Goal: Task Accomplishment & Management: Use online tool/utility

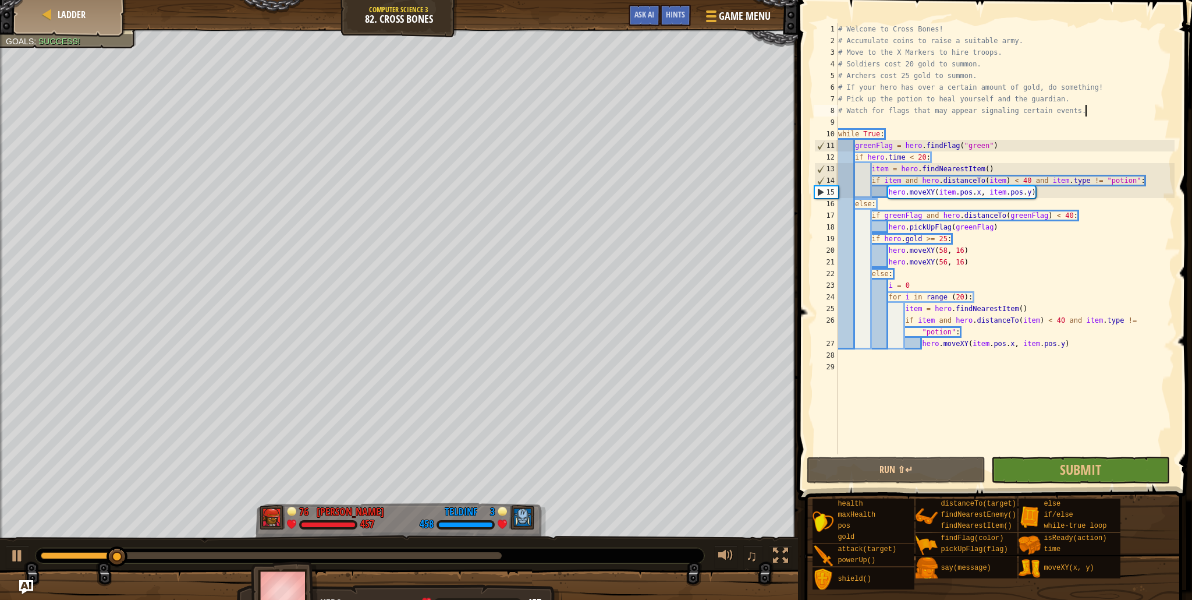
click at [1097, 111] on div "# Welcome to Cross Bones! # Accumulate coins to raise a suitable army. # Move t…" at bounding box center [1005, 250] width 339 height 454
type textarea "# Watch for flags that may appear signaling certain events."
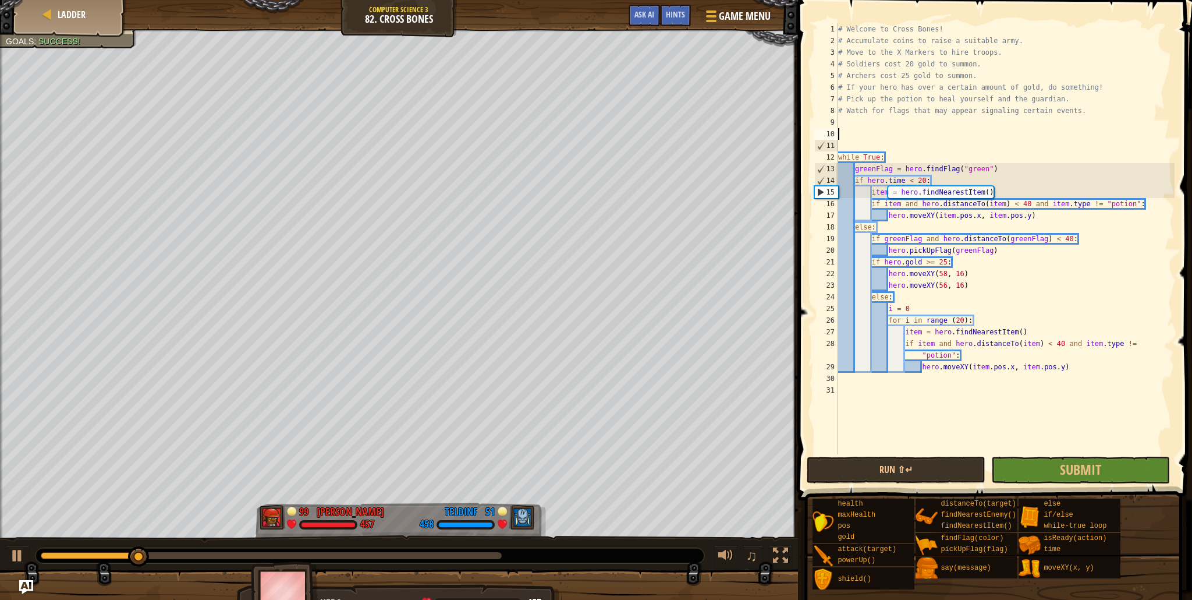
type textarea "e"
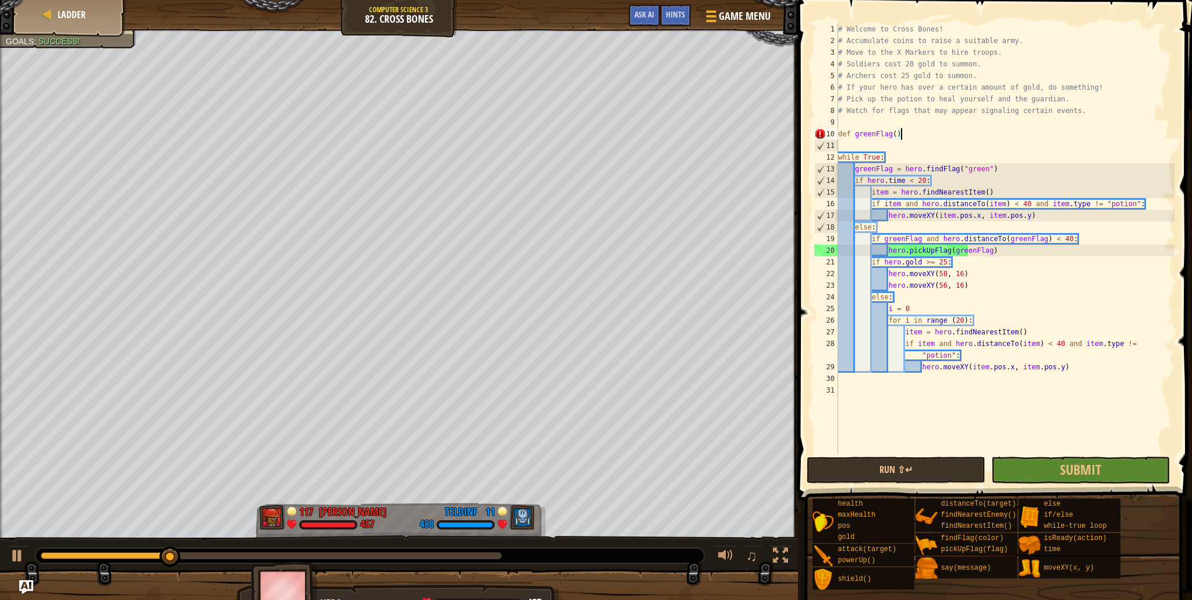
scroll to position [5, 5]
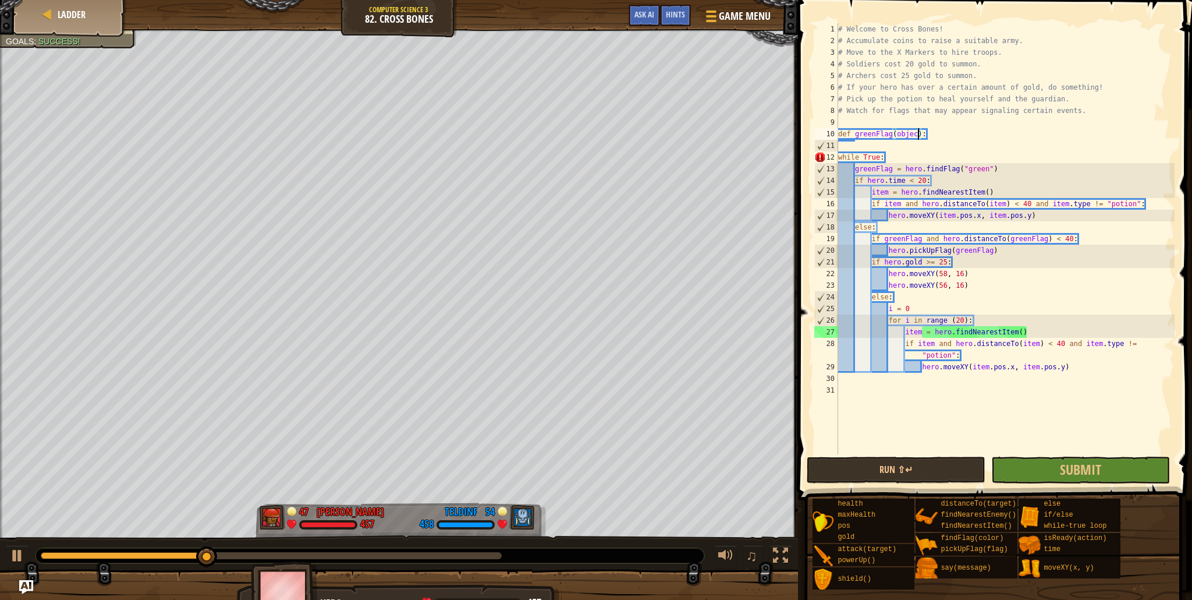
type textarea "def greenFlag(object):"
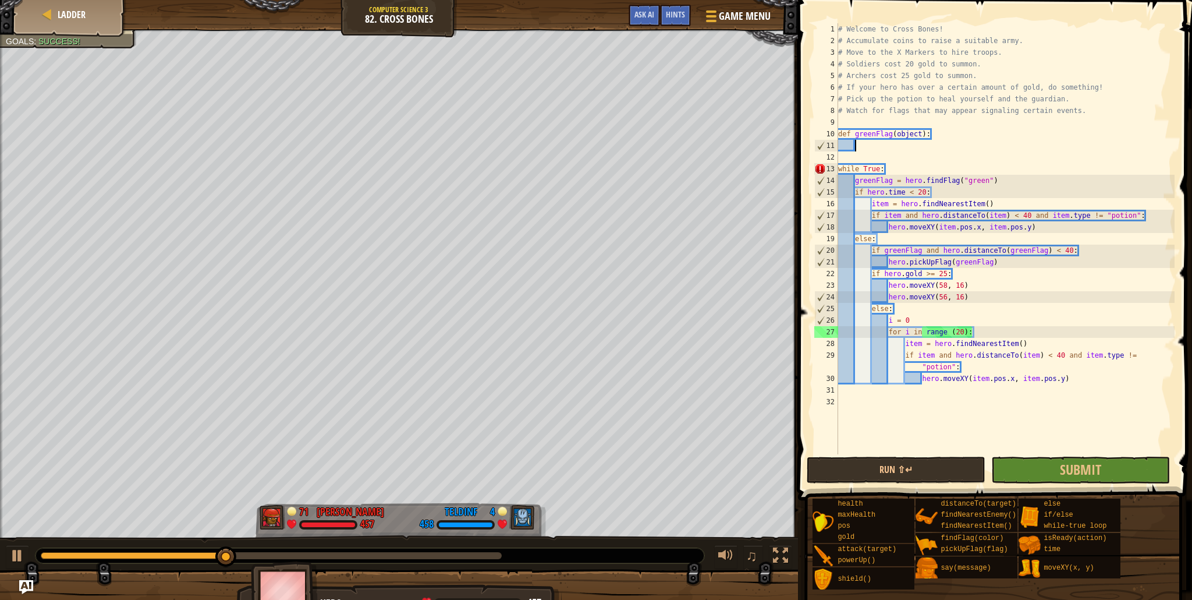
scroll to position [5, 1]
type textarea "i"
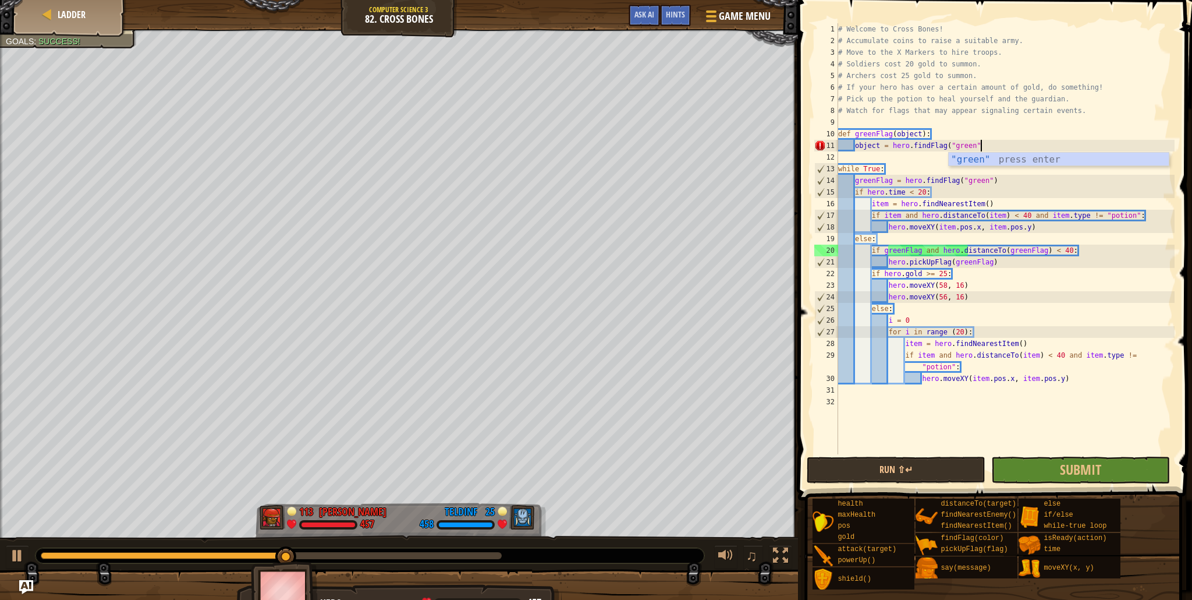
scroll to position [5, 12]
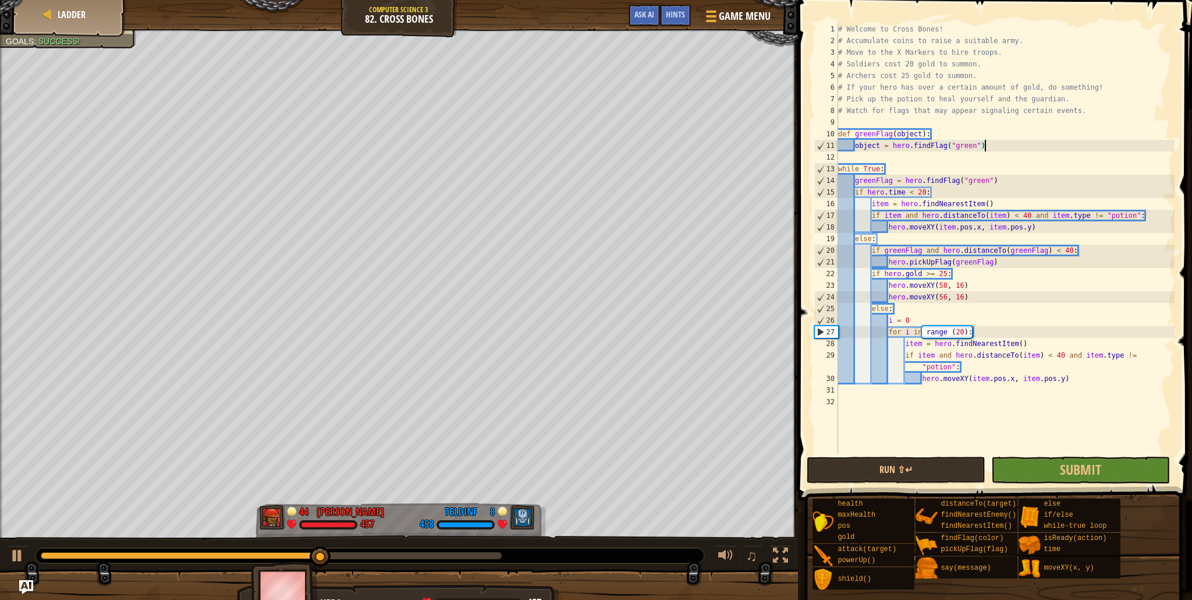
type textarea "object = hero.findFlag("green")"
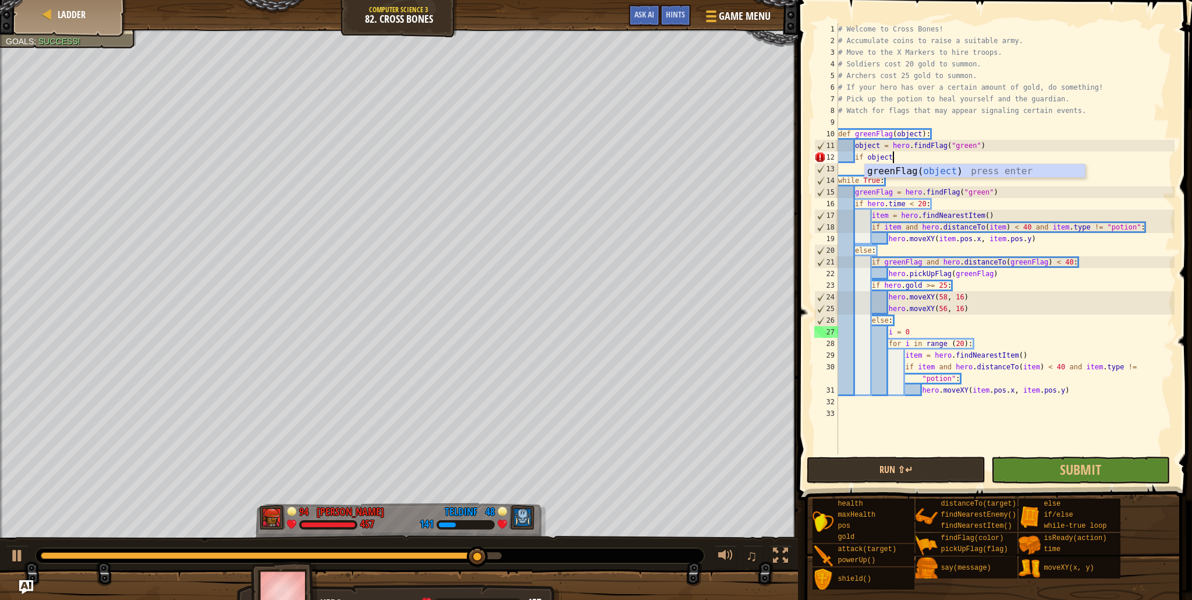
type textarea "if object:"
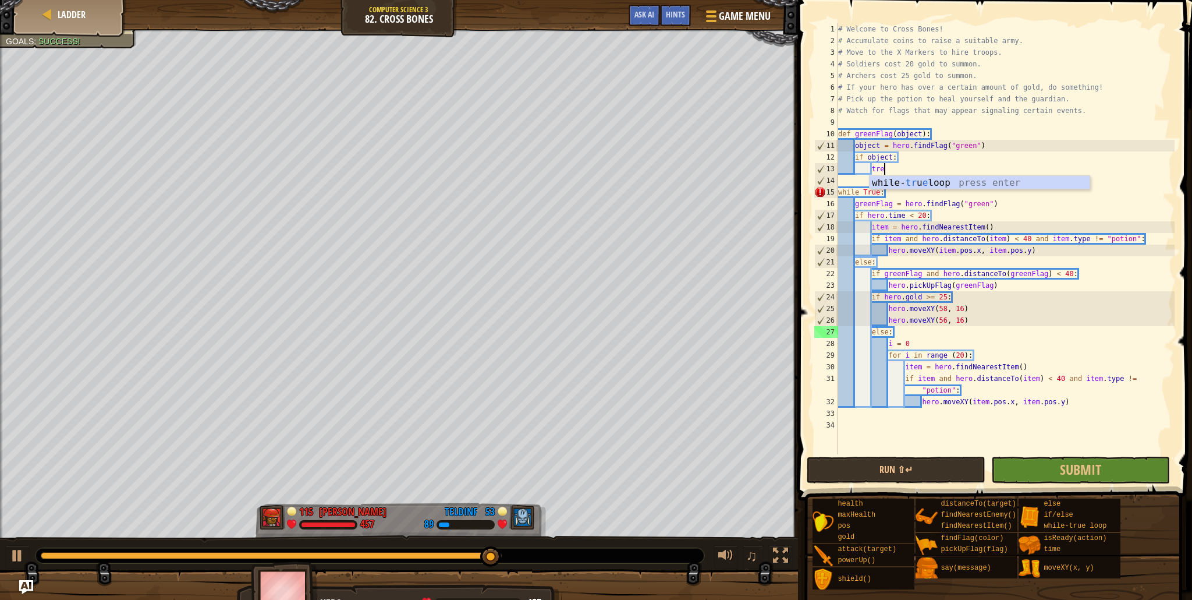
type textarea "t"
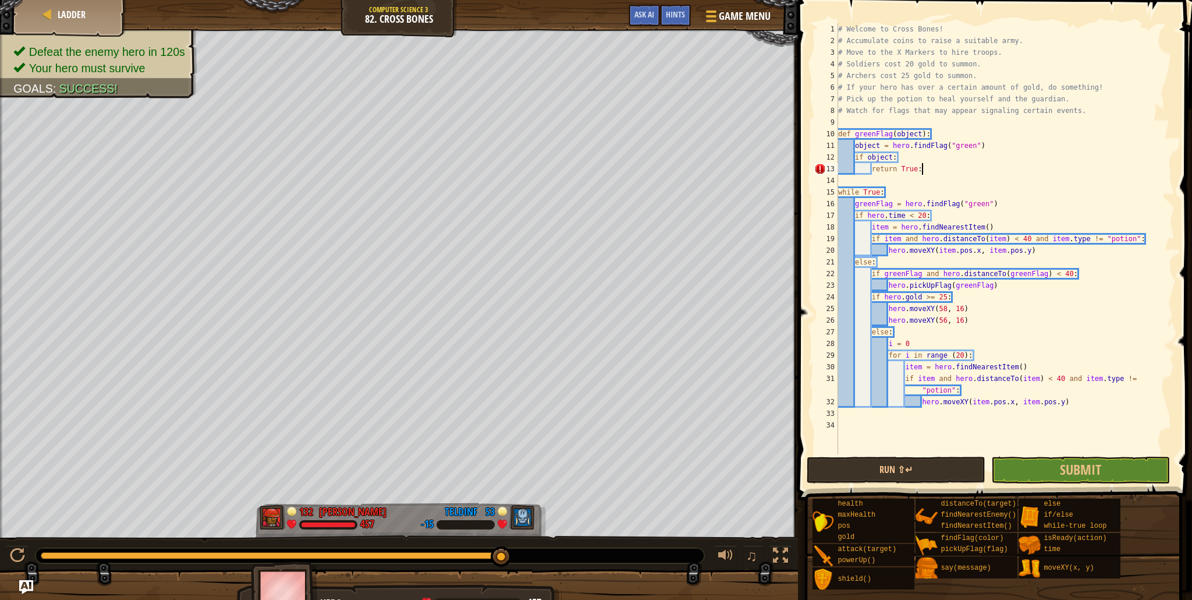
scroll to position [5, 6]
drag, startPoint x: 1192, startPoint y: 433, endPoint x: 1171, endPoint y: 421, distance: 24.0
click at [1191, 432] on span at bounding box center [996, 233] width 403 height 534
click at [1114, 366] on div "# Welcome to Cross Bones! # Accumulate coins to raise a suitable army. # Move t…" at bounding box center [1005, 250] width 339 height 454
drag, startPoint x: 1015, startPoint y: 201, endPoint x: 855, endPoint y: 205, distance: 160.7
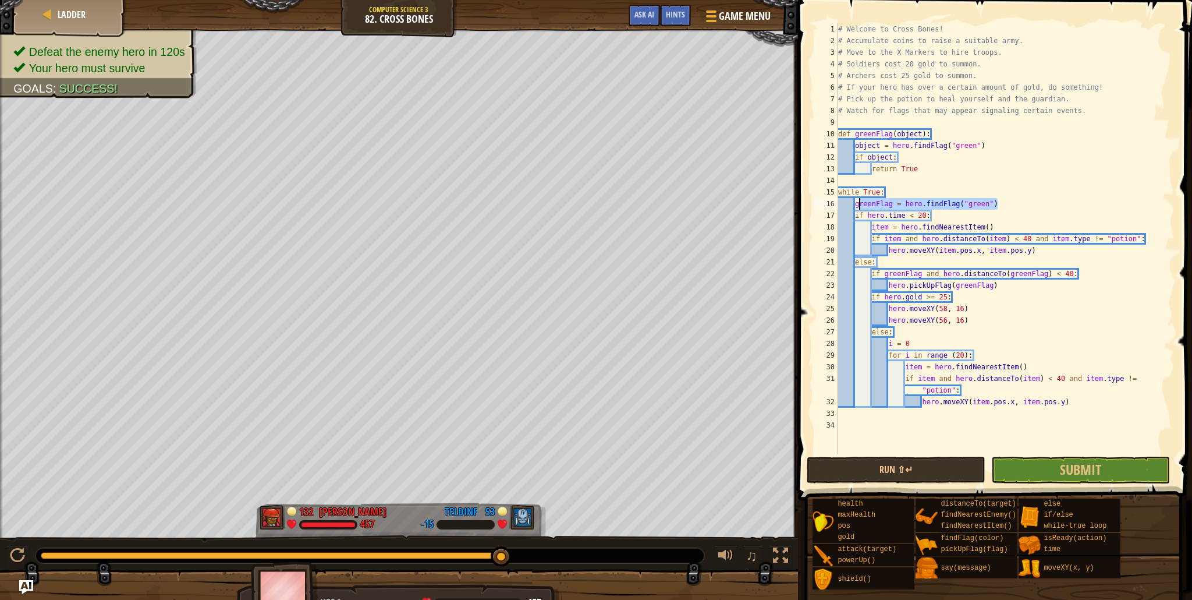
click at [855, 205] on div "# Welcome to Cross Bones! # Accumulate coins to raise a suitable army. # Move t…" at bounding box center [1005, 250] width 339 height 454
type textarea "greenFlag = hero.findFlag("green")"
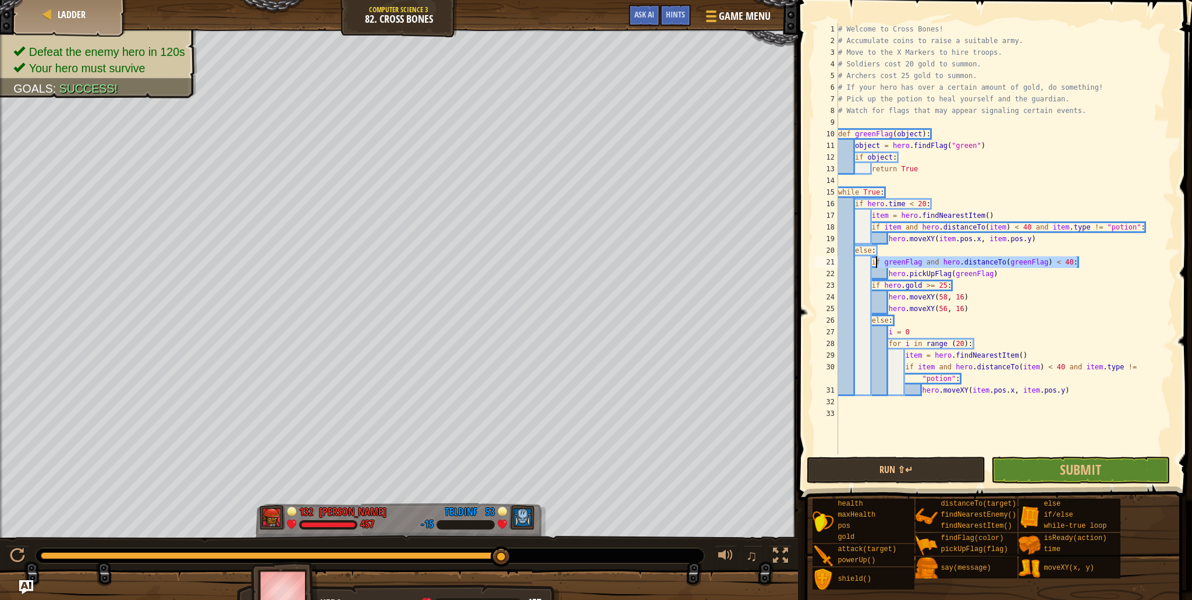
drag, startPoint x: 1086, startPoint y: 259, endPoint x: 877, endPoint y: 258, distance: 208.4
click at [877, 258] on div "# Welcome to Cross Bones! # Accumulate coins to raise a suitable army. # Move t…" at bounding box center [1005, 250] width 339 height 454
click at [880, 261] on div "# Welcome to Cross Bones! # Accumulate coins to raise a suitable army. # Move t…" at bounding box center [1005, 250] width 339 height 454
drag, startPoint x: 1015, startPoint y: 273, endPoint x: 871, endPoint y: 259, distance: 144.5
click at [871, 259] on div "# Welcome to Cross Bones! # Accumulate coins to raise a suitable army. # Move t…" at bounding box center [1005, 250] width 339 height 454
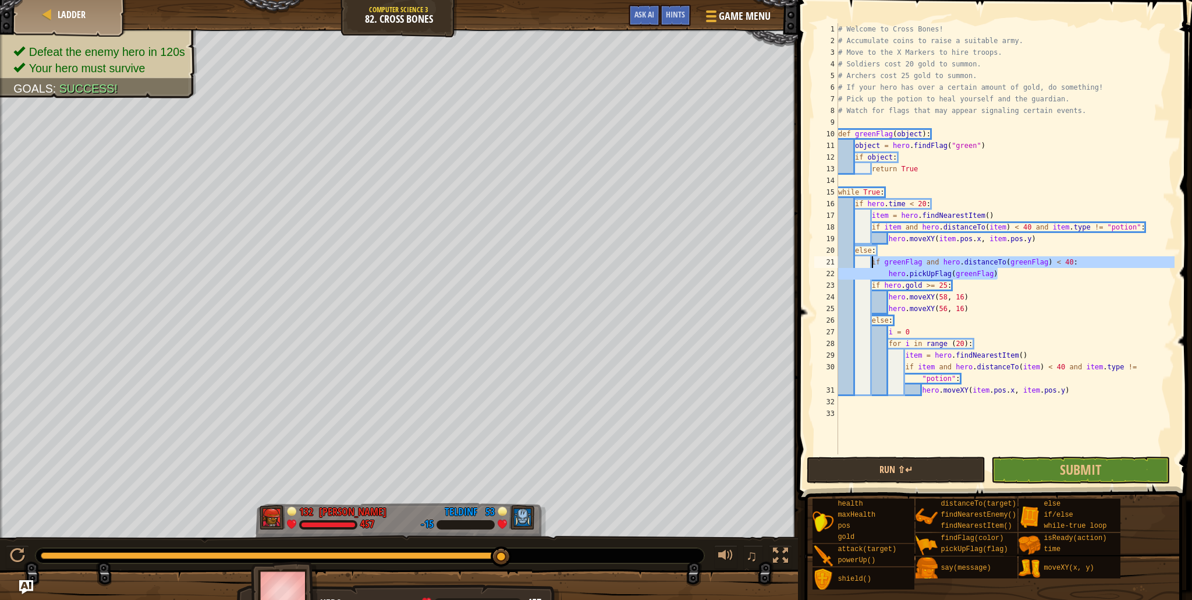
type textarea "if greenFlag and hero.distanceTo(greenFlag) < 40: hero.pickUpFlag(greenFlag)"
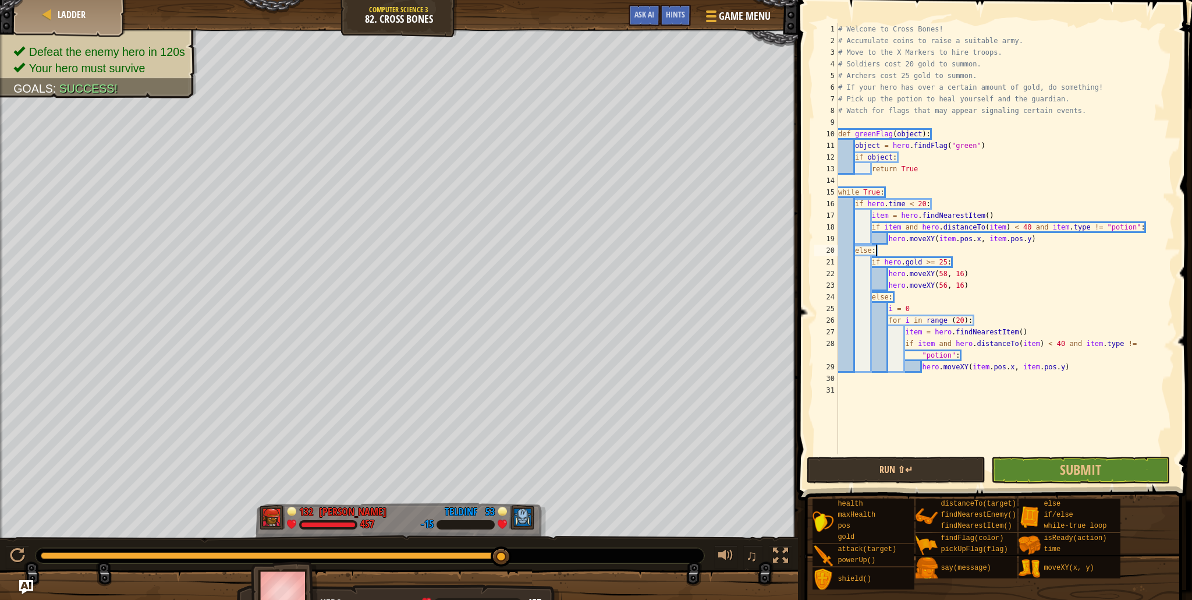
click at [894, 154] on div "# Welcome to Cross Bones! # Accumulate coins to raise a suitable army. # Move t…" at bounding box center [1005, 250] width 339 height 454
click at [909, 266] on div "# Welcome to Cross Bones! # Accumulate coins to raise a suitable army. # Move t…" at bounding box center [1005, 250] width 339 height 454
click at [952, 194] on div "# Welcome to Cross Bones! # Accumulate coins to raise a suitable army. # Move t…" at bounding box center [1005, 250] width 339 height 454
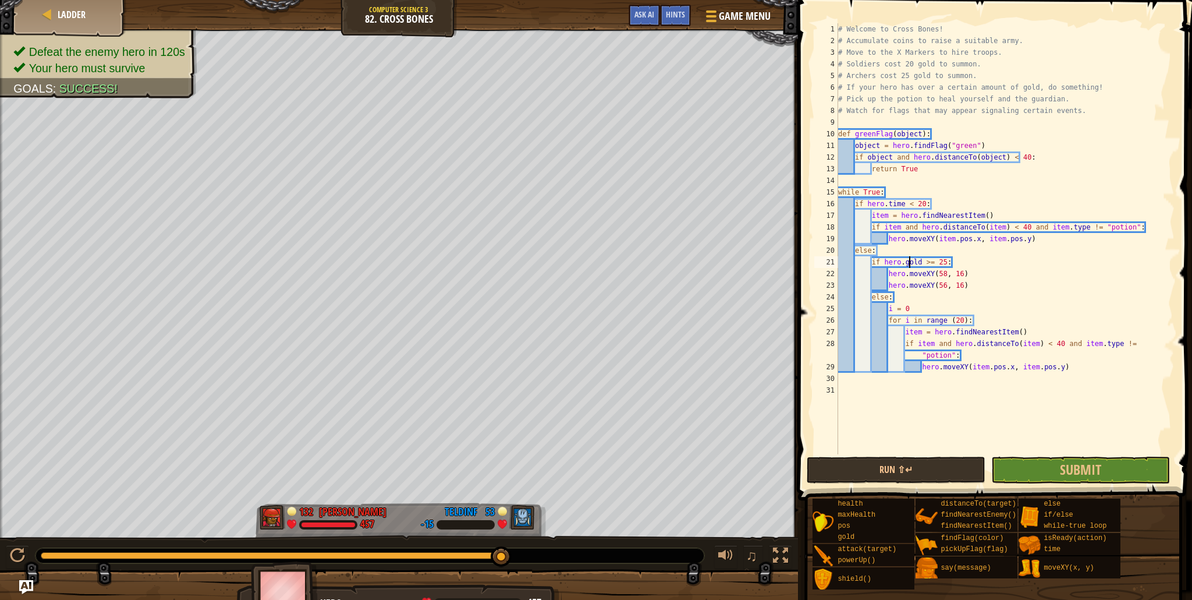
scroll to position [5, 3]
type textarea "while True:"
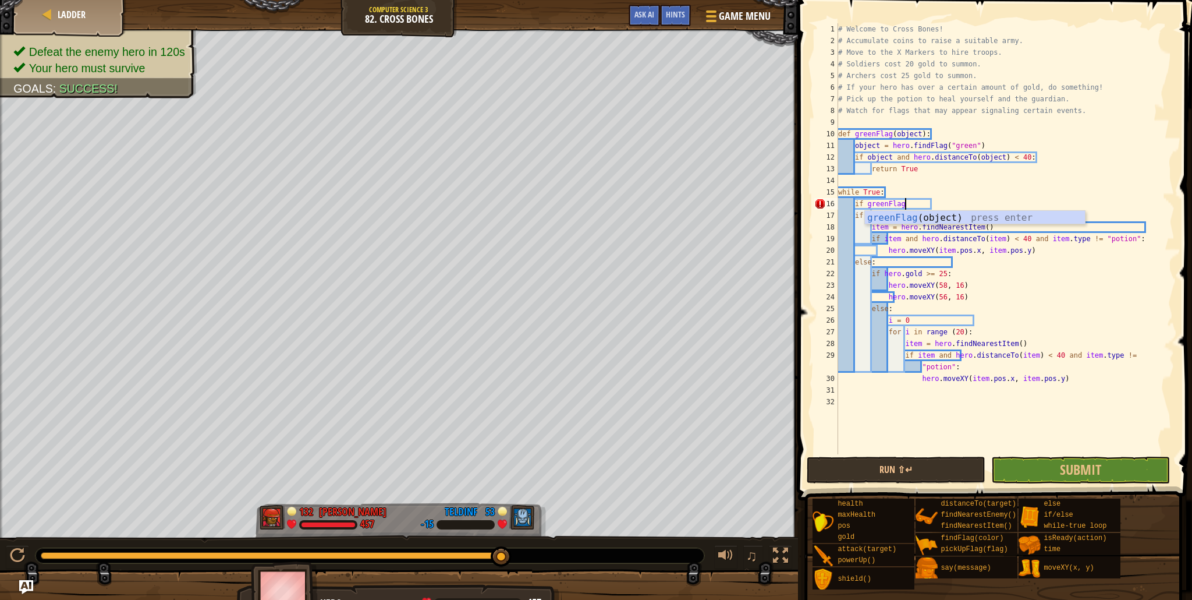
scroll to position [5, 5]
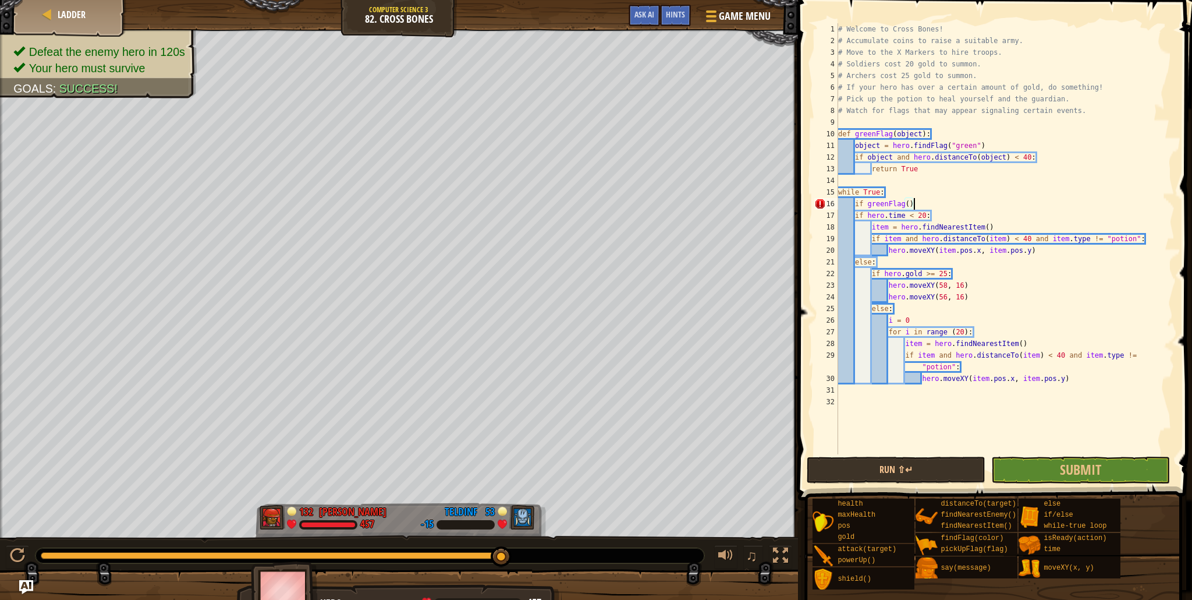
click at [922, 136] on div "# Welcome to Cross Bones! # Accumulate coins to raise a suitable army. # Move t…" at bounding box center [1005, 250] width 339 height 454
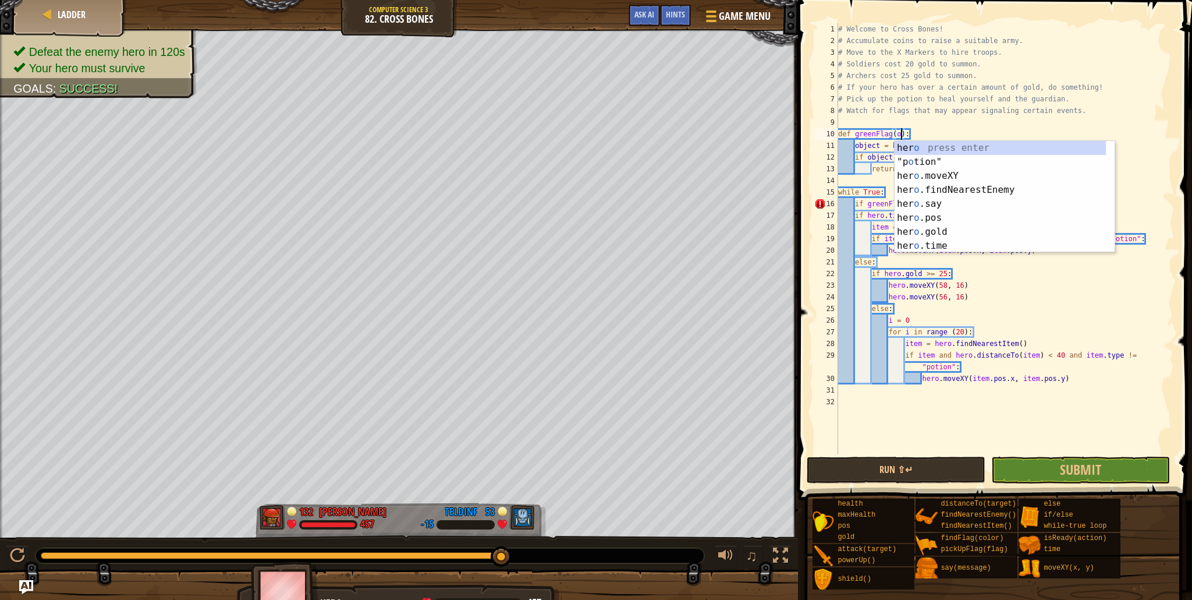
scroll to position [5, 5]
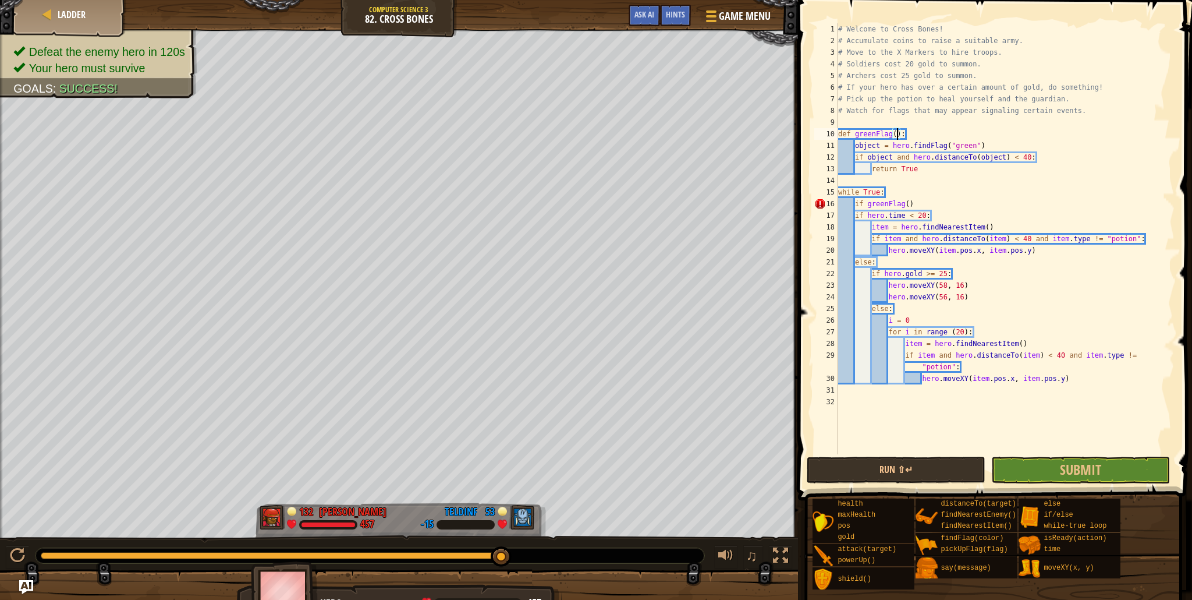
click at [973, 212] on div "# Welcome to Cross Bones! # Accumulate coins to raise a suitable army. # Move t…" at bounding box center [1005, 250] width 339 height 454
click at [978, 206] on div "# Welcome to Cross Bones! # Accumulate coins to raise a suitable army. # Move t…" at bounding box center [1005, 250] width 339 height 454
type textarea "if greenFlag():"
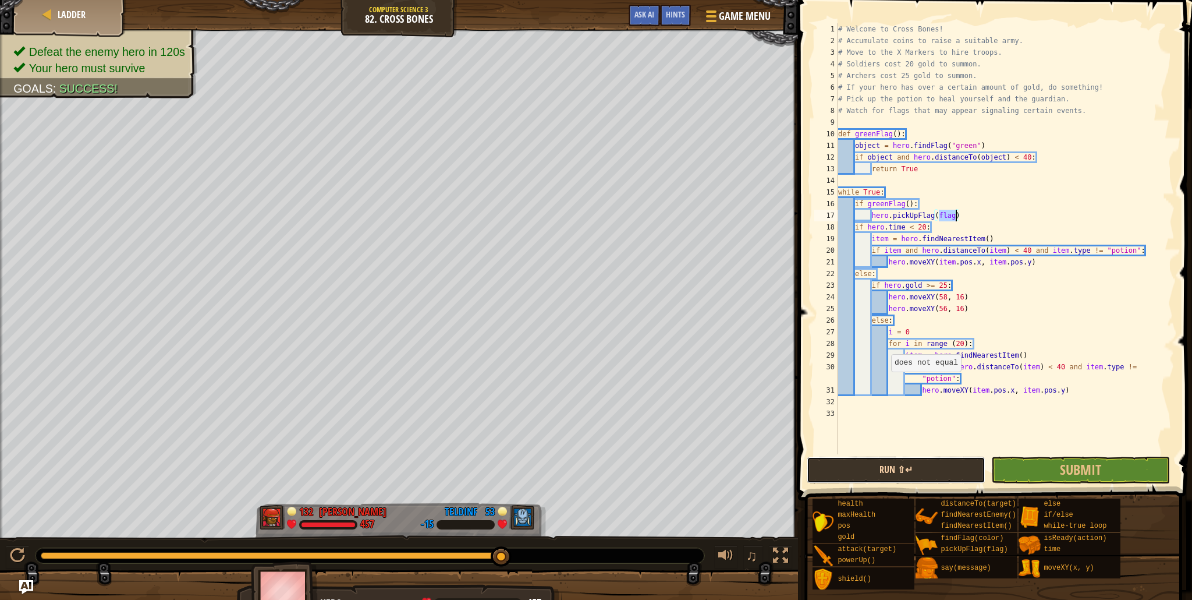
click at [877, 467] on button "Run ⇧↵" at bounding box center [896, 469] width 179 height 27
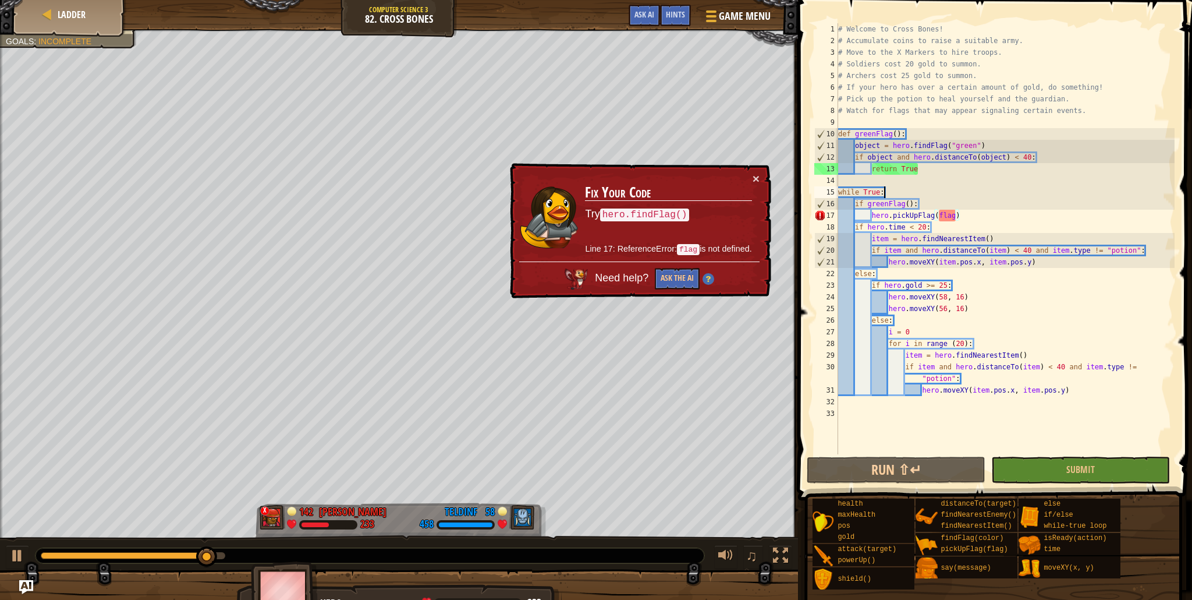
click at [968, 196] on div "# Welcome to Cross Bones! # Accumulate coins to raise a suitable army. # Move t…" at bounding box center [1005, 250] width 339 height 454
type textarea "while True:"
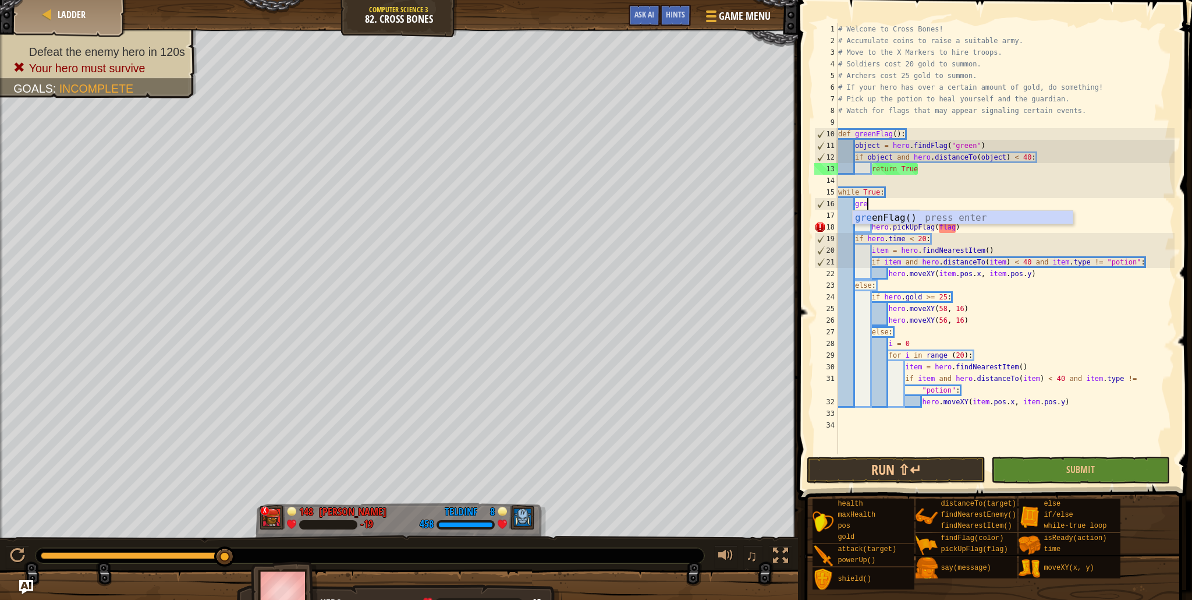
scroll to position [5, 2]
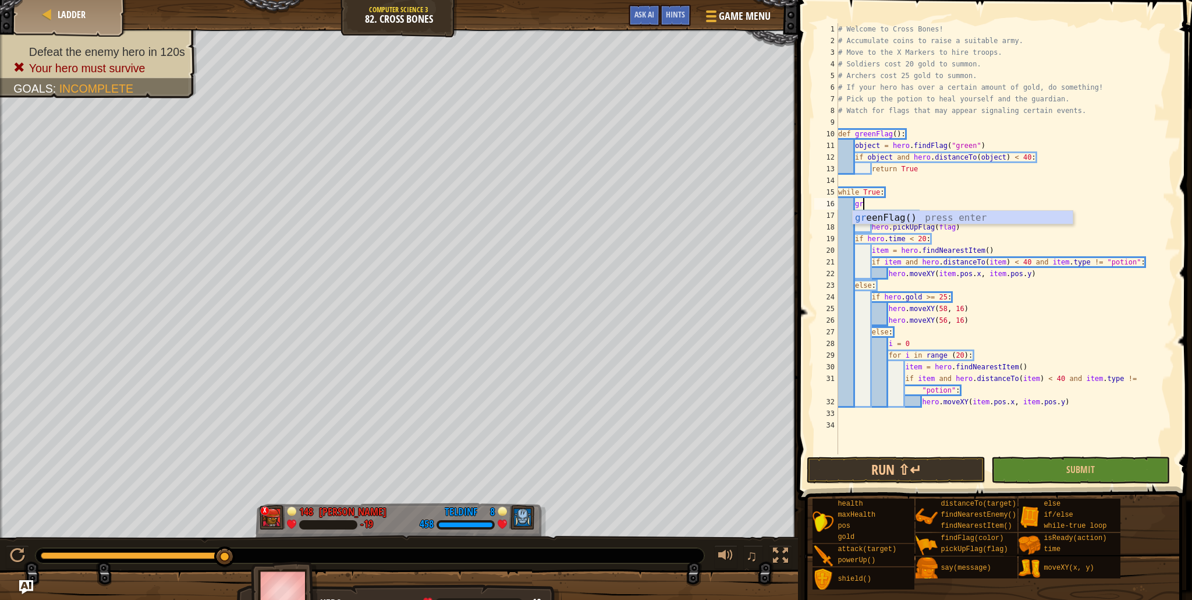
type textarea "g"
click at [909, 212] on div "# Welcome to Cross Bones! # Accumulate coins to raise a suitable army. # Move t…" at bounding box center [1005, 250] width 339 height 454
click at [898, 133] on div "# Welcome to Cross Bones! # Accumulate coins to raise a suitable army. # Move t…" at bounding box center [1005, 250] width 339 height 454
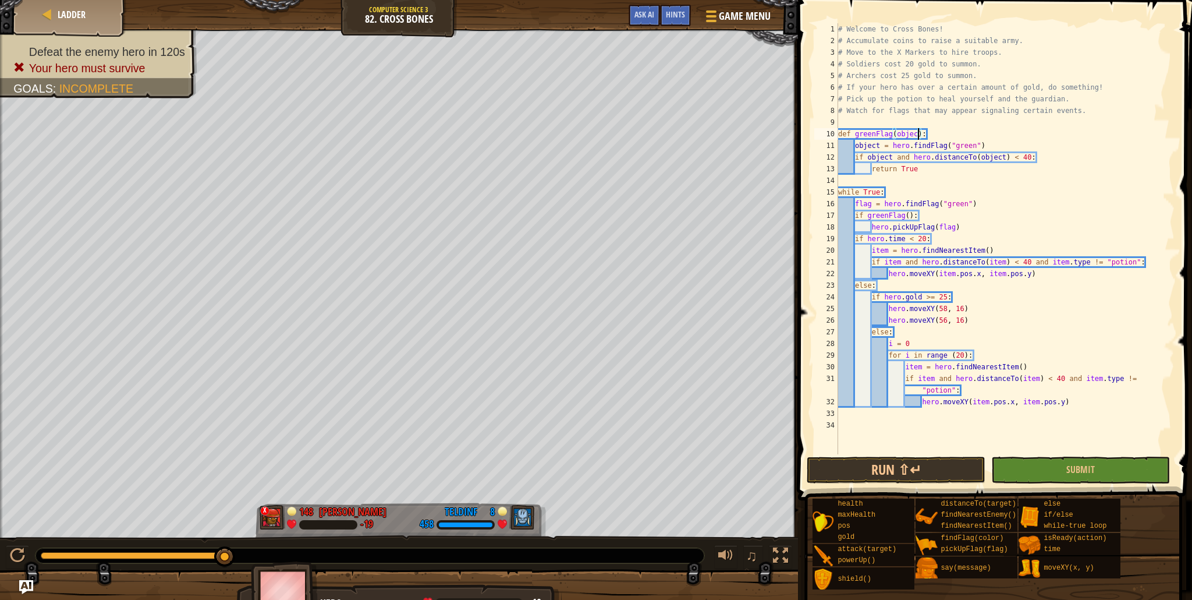
scroll to position [5, 6]
click at [908, 214] on div "# Welcome to Cross Bones! # Accumulate coins to raise a suitable army. # Move t…" at bounding box center [1005, 250] width 339 height 454
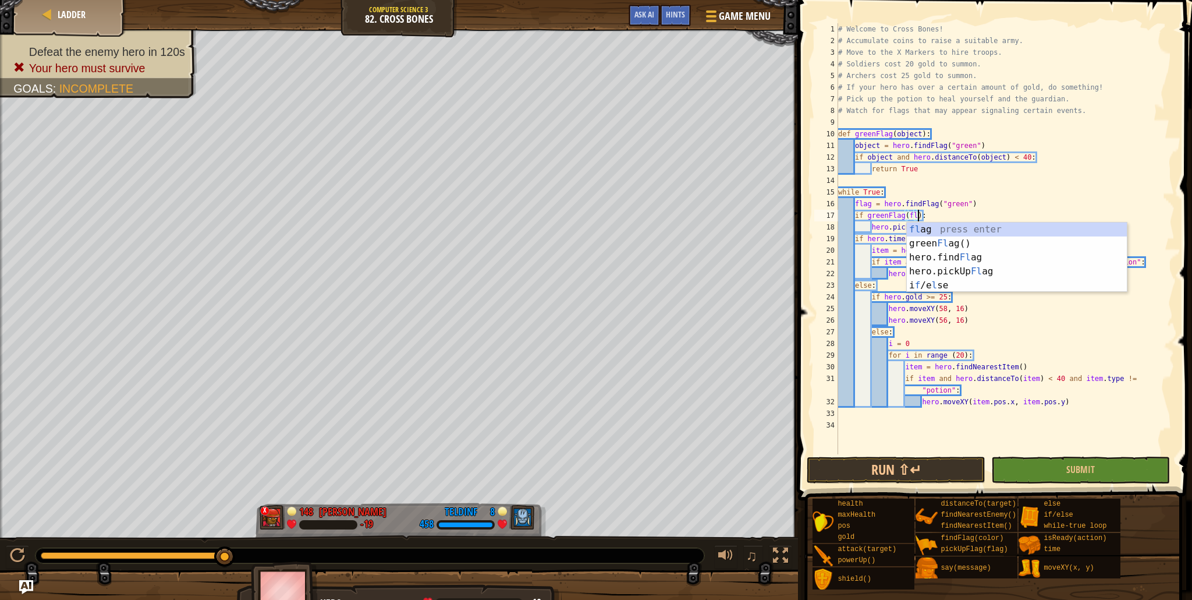
scroll to position [5, 7]
click at [979, 197] on div "# Welcome to Cross Bones! # Accumulate coins to raise a suitable army. # Move t…" at bounding box center [1005, 250] width 339 height 454
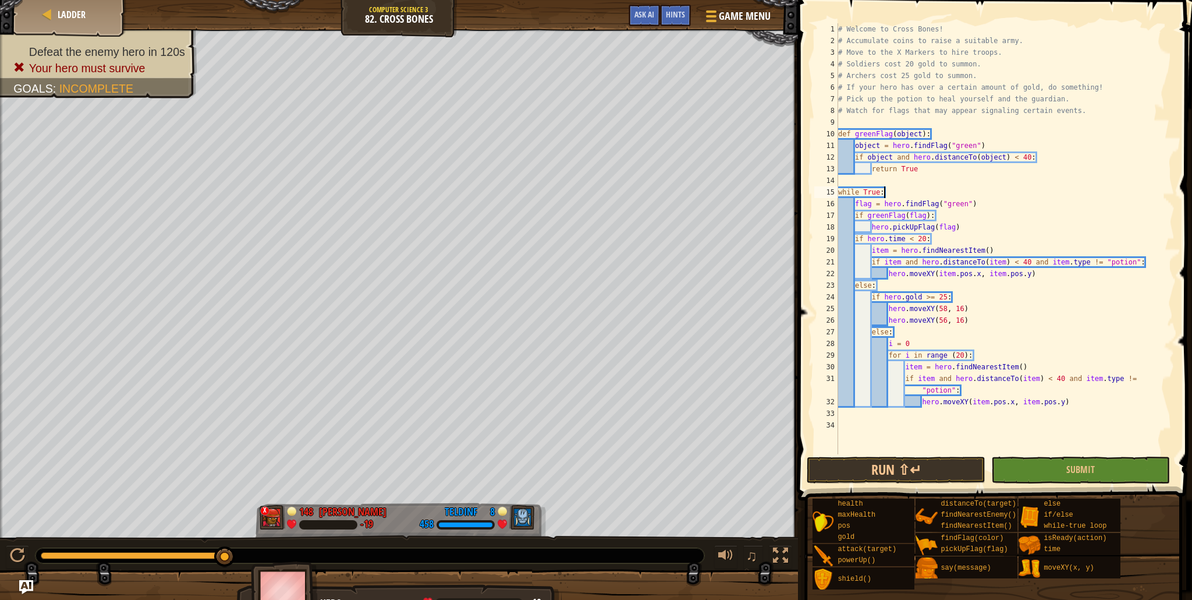
click at [936, 455] on span at bounding box center [996, 233] width 403 height 534
click at [932, 463] on button "Run ⇧↵" at bounding box center [896, 469] width 179 height 27
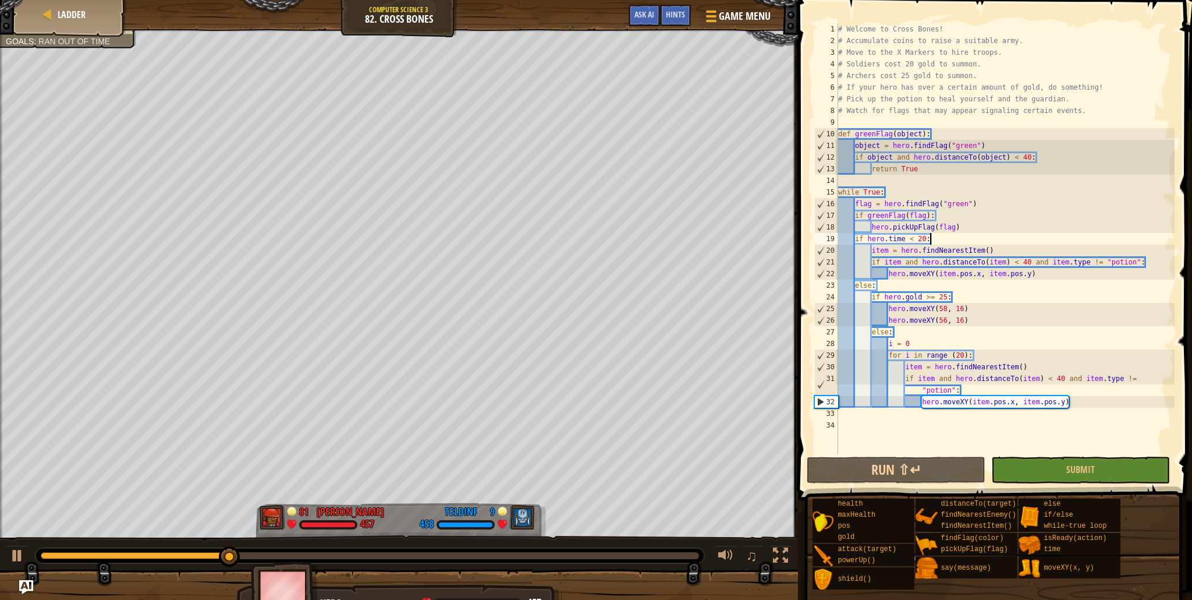
click at [1058, 233] on div "# Welcome to Cross Bones! # Accumulate coins to raise a suitable army. # Move t…" at bounding box center [1005, 250] width 339 height 454
click at [1057, 232] on div "# Welcome to Cross Bones! # Accumulate coins to raise a suitable army. # Move t…" at bounding box center [1005, 250] width 339 height 454
type textarea "hero.pickUpFlag(flag)"
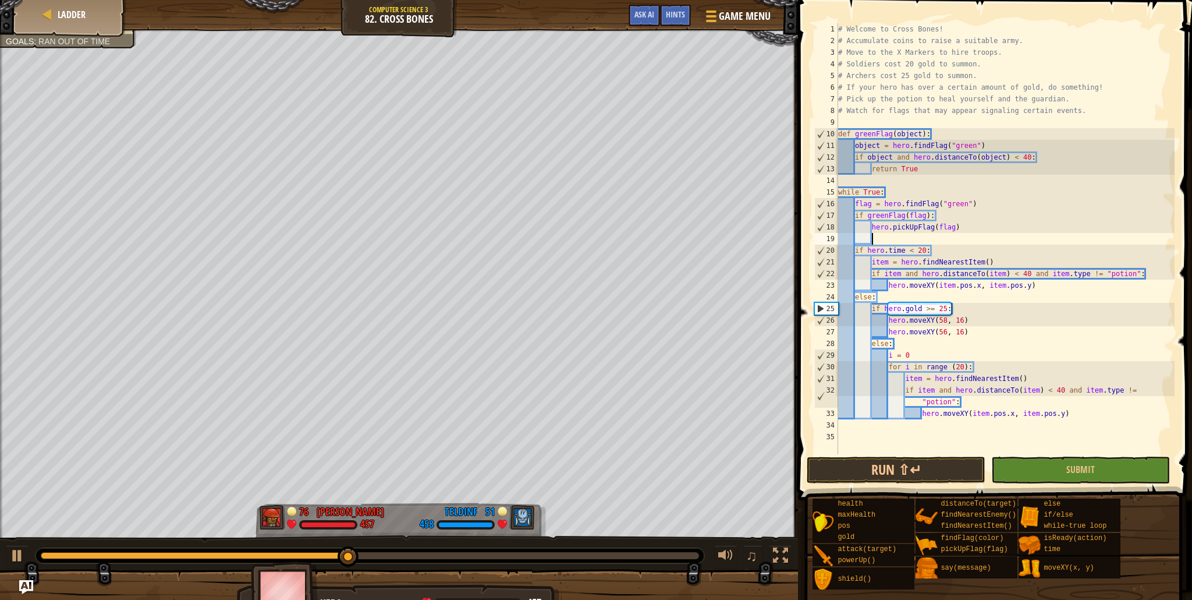
click at [1123, 288] on div "# Welcome to Cross Bones! # Accumulate coins to raise a suitable army. # Move t…" at bounding box center [1005, 250] width 339 height 454
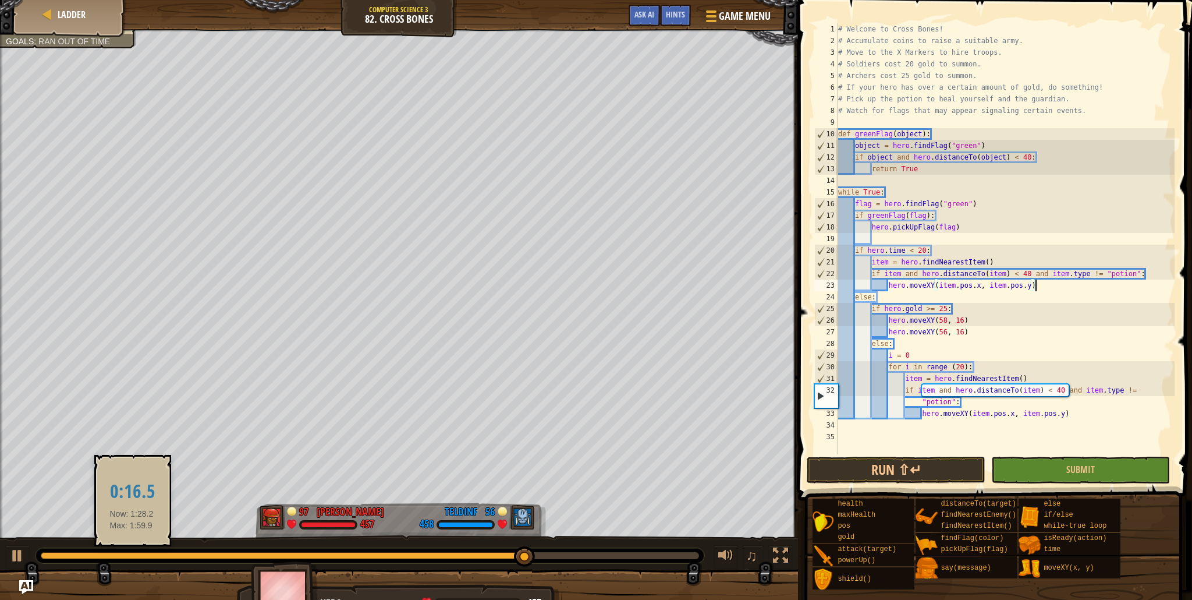
click at [132, 554] on div at bounding box center [283, 555] width 484 height 7
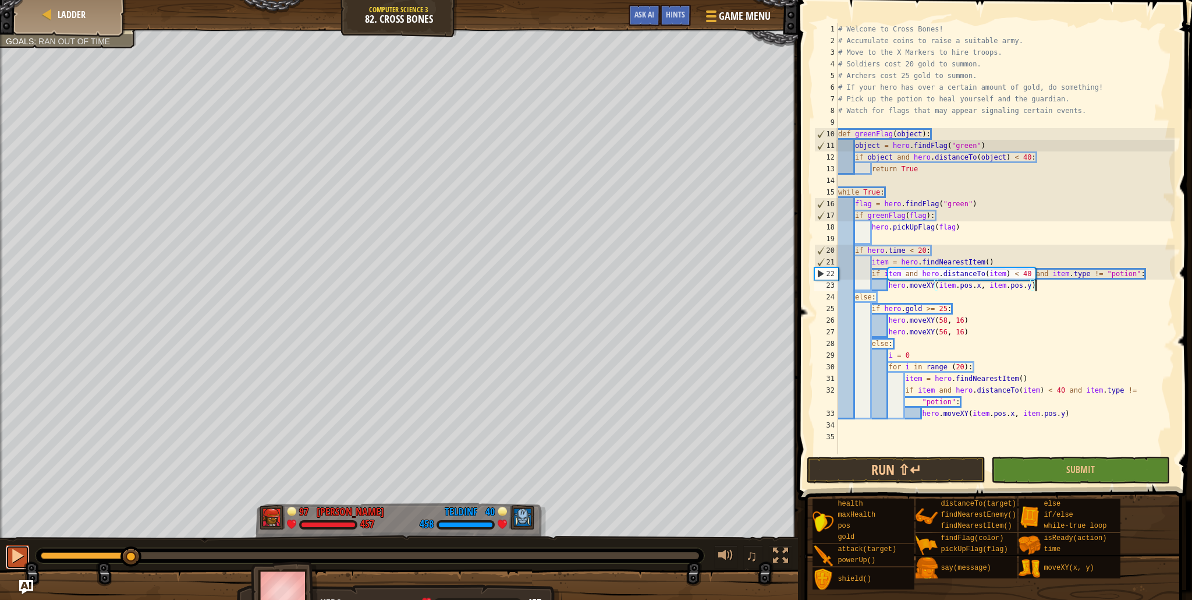
click at [23, 548] on div at bounding box center [17, 555] width 15 height 15
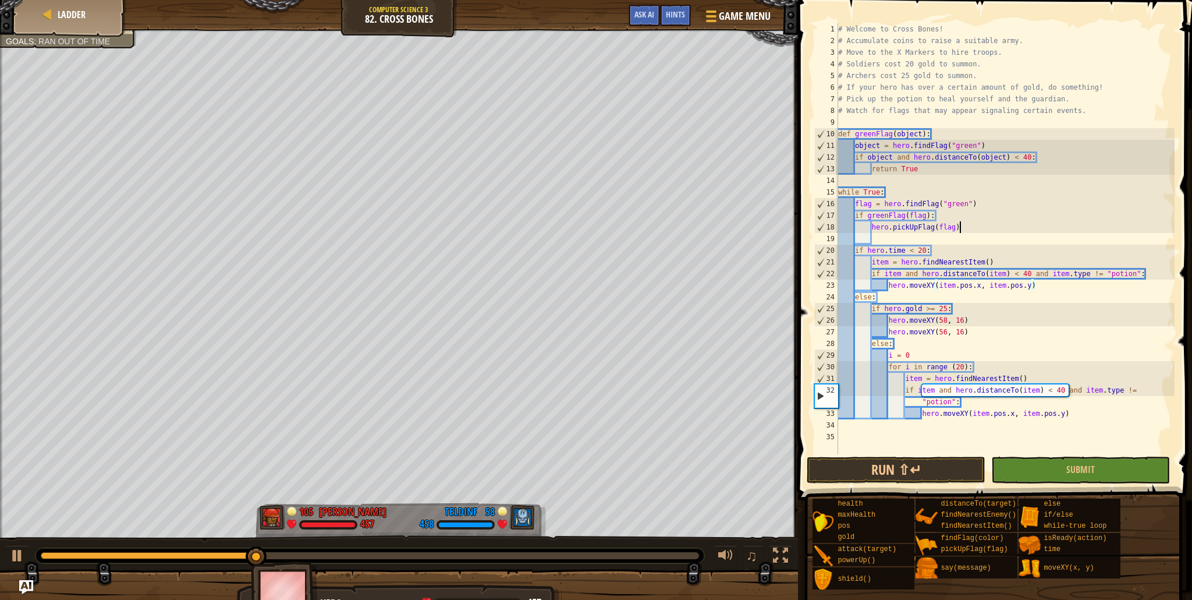
click at [1009, 228] on div "# Welcome to Cross Bones! # Accumulate coins to raise a suitable army. # Move t…" at bounding box center [1005, 250] width 339 height 454
click at [959, 169] on div "# Welcome to Cross Bones! # Accumulate coins to raise a suitable army. # Move t…" at bounding box center [1005, 250] width 339 height 454
type textarea "return True"
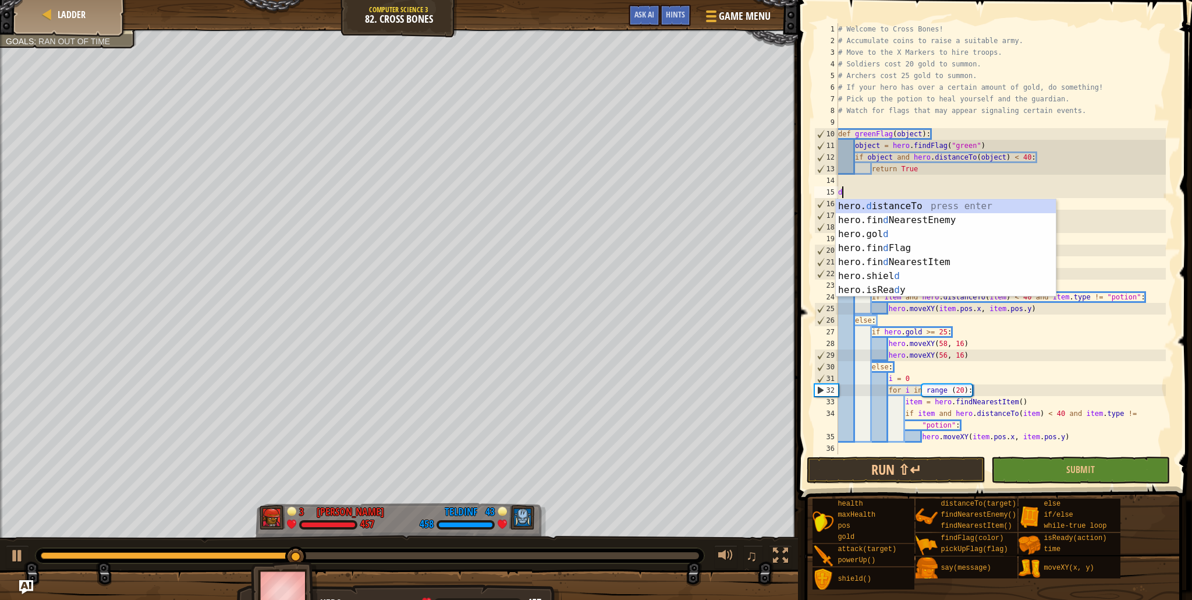
scroll to position [5, 0]
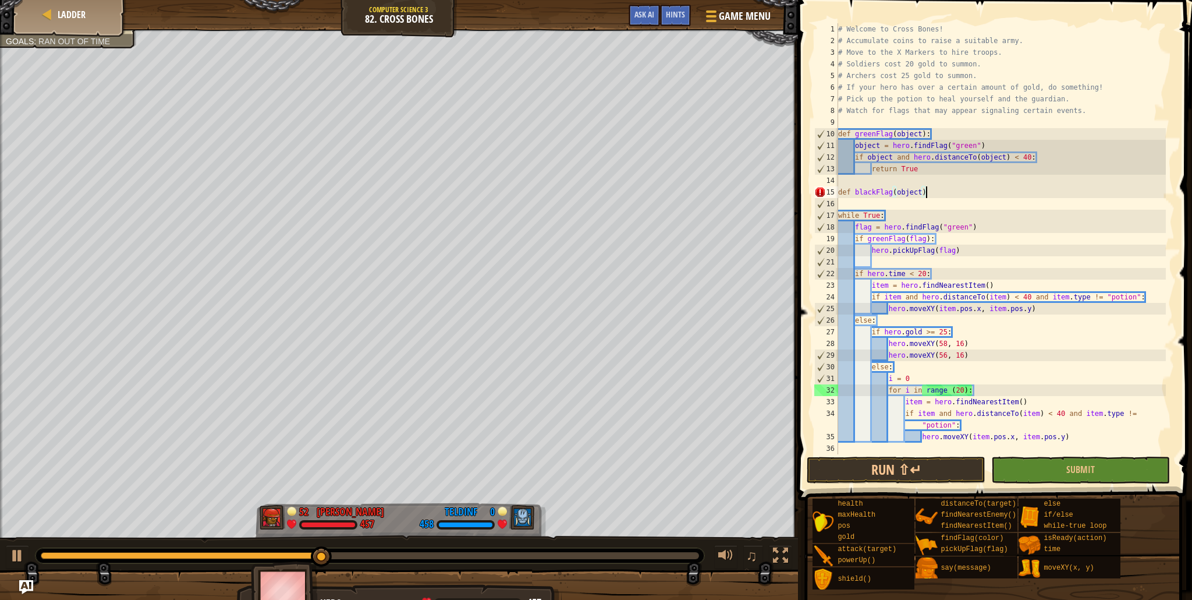
type textarea "def blackFlag(object):"
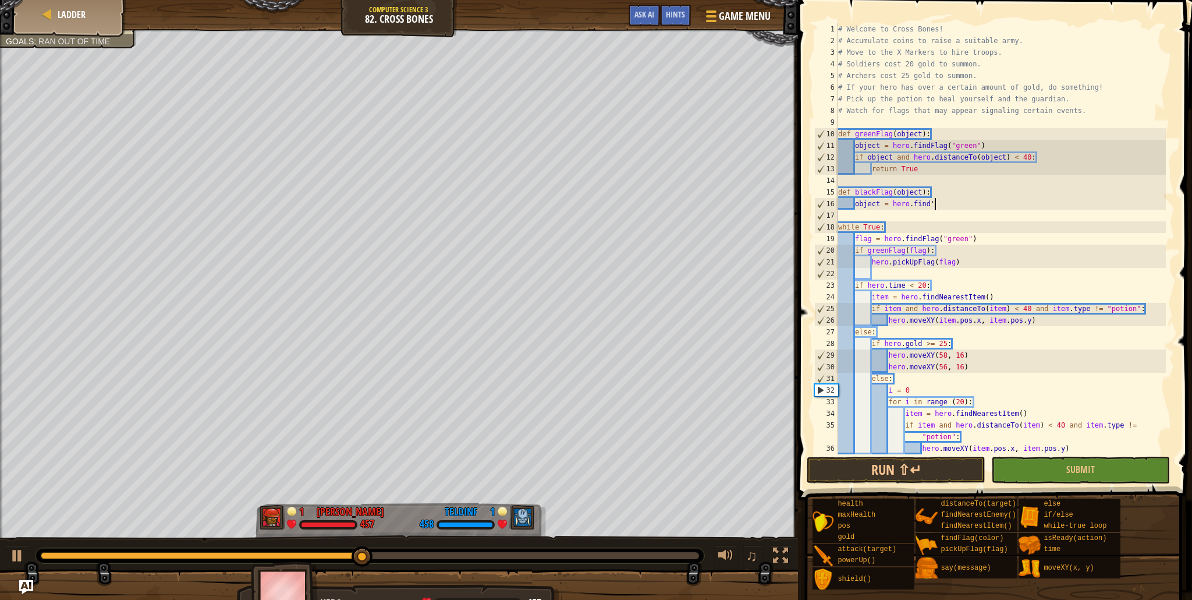
scroll to position [5, 7]
type textarea "object = hero.findFlag("black")"
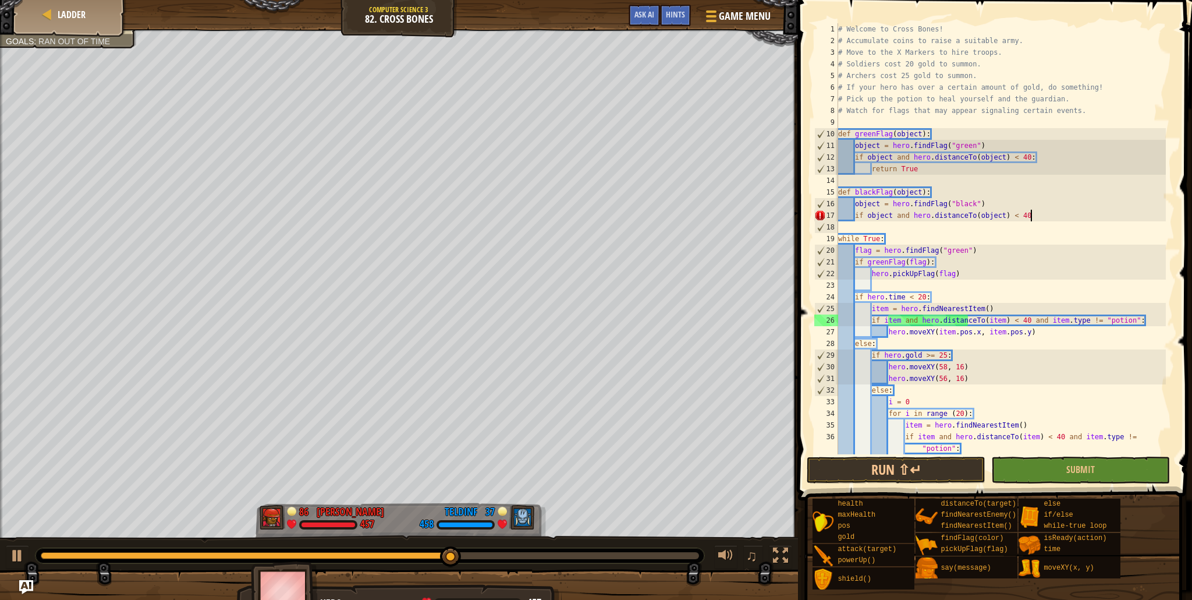
type textarea "if object and hero.distanceTo(object) < 40:"
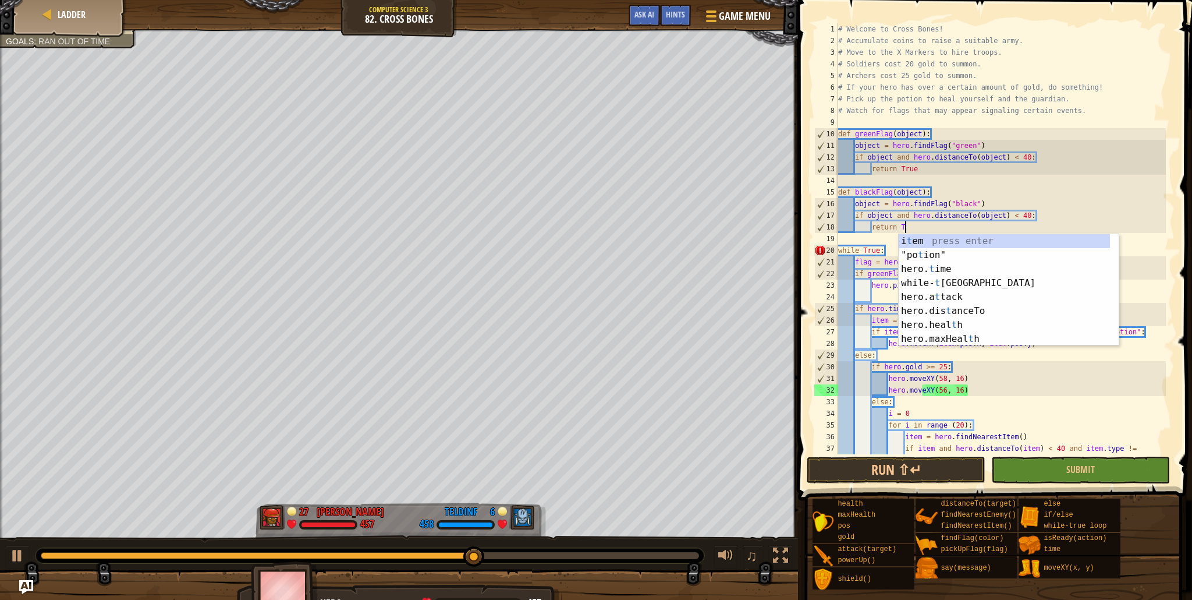
scroll to position [5, 6]
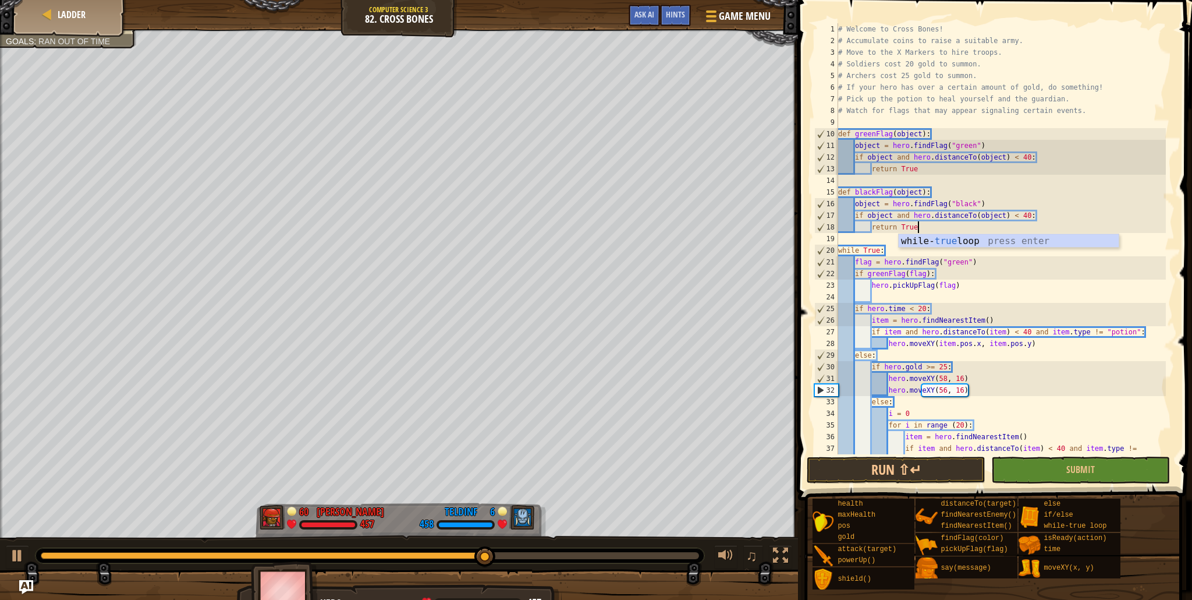
click at [1054, 284] on div "# Welcome to Cross Bones! # Accumulate coins to raise a suitable army. # Move t…" at bounding box center [1001, 256] width 330 height 466
type textarea "hero.pickUpFlag(flag)"
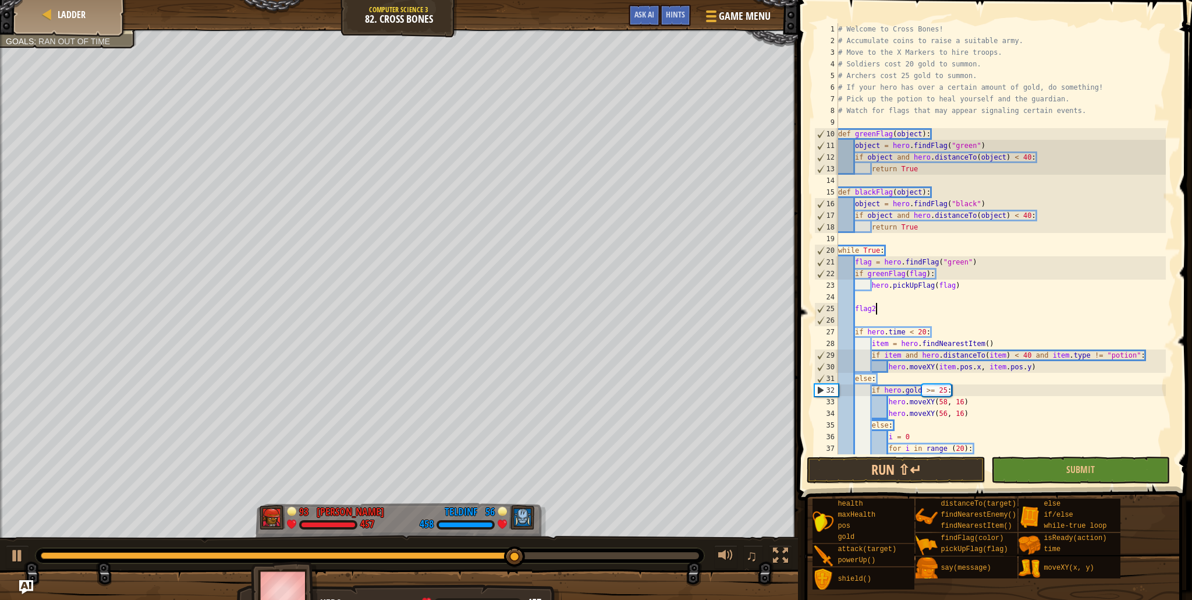
scroll to position [5, 2]
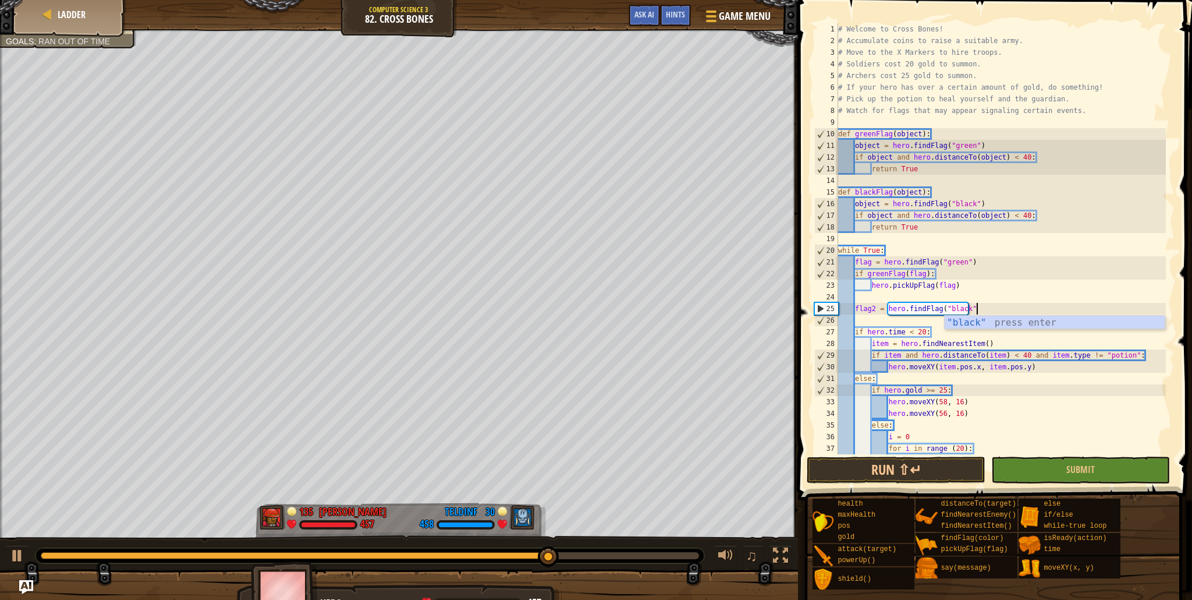
type textarea "flag2 = hero.findFlag("black")"
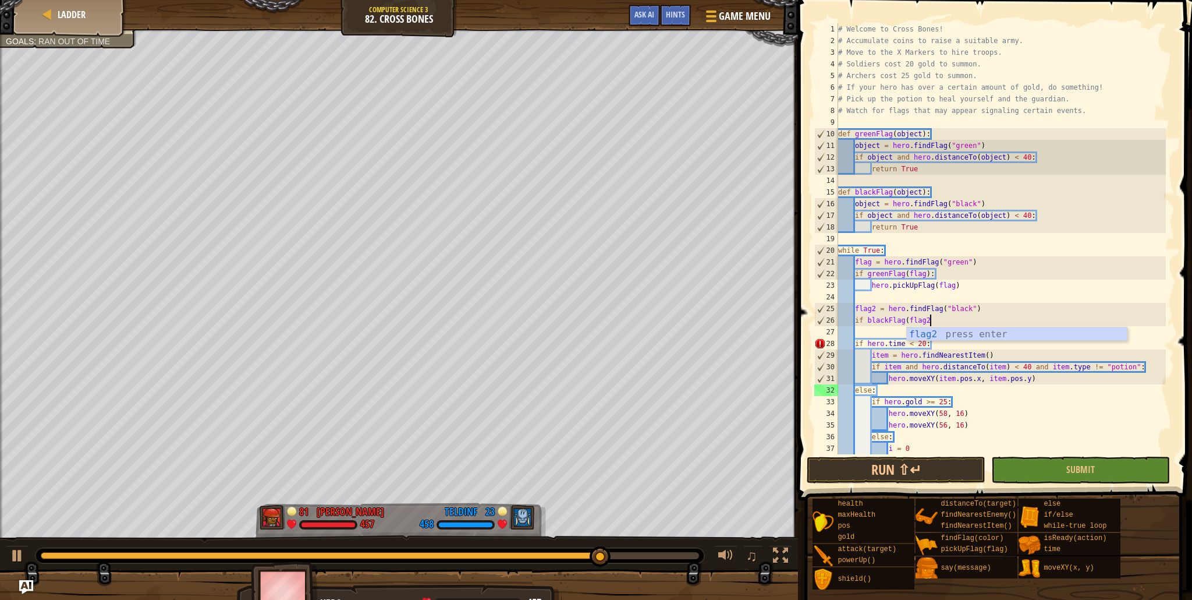
scroll to position [5, 7]
type textarea "if blackFlag(flag2):"
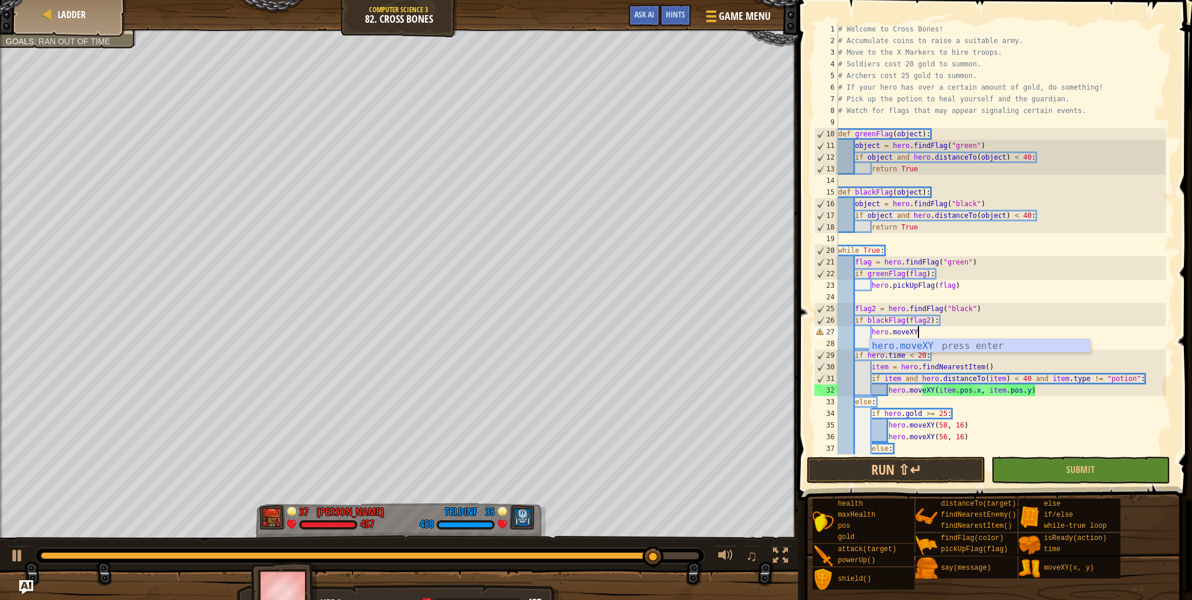
scroll to position [5, 6]
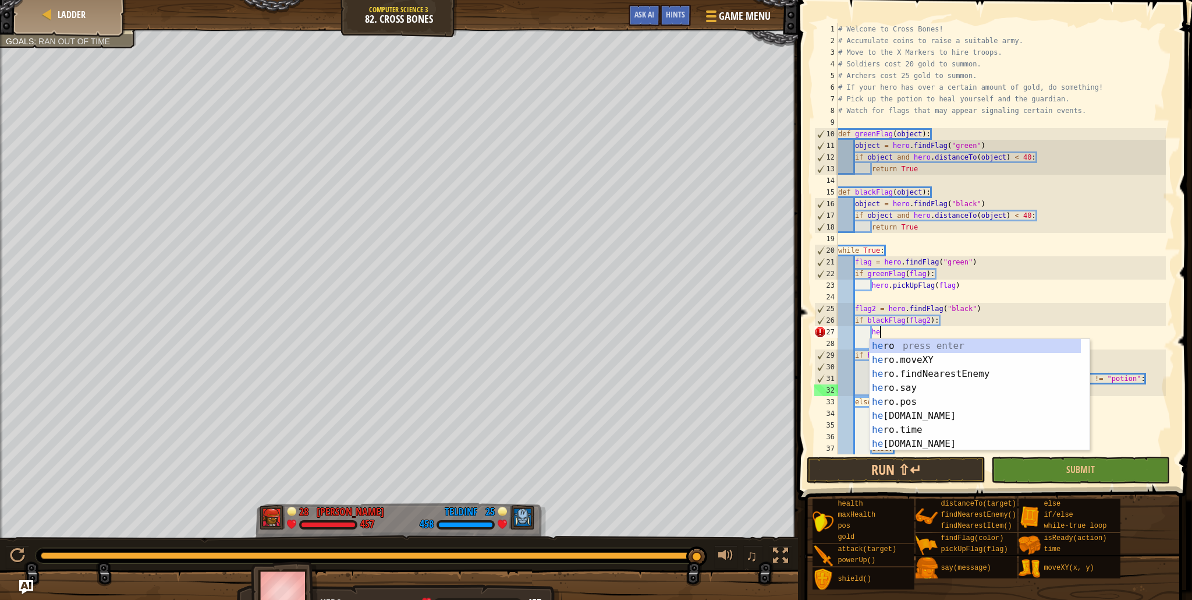
type textarea "h"
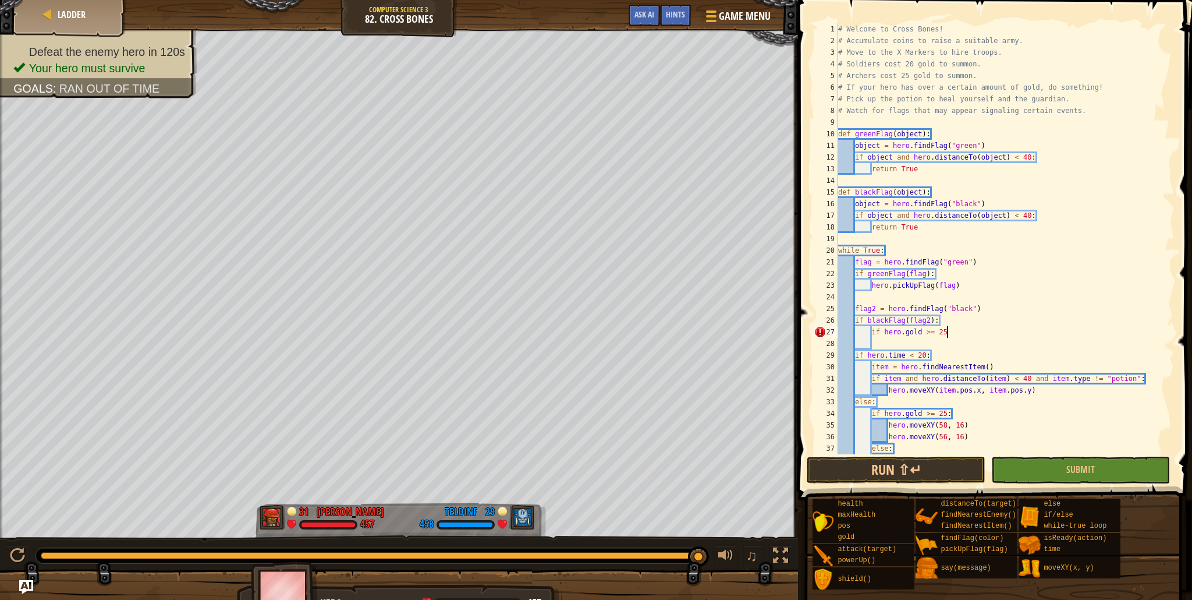
type textarea "if [DOMAIN_NAME] >= 25:"
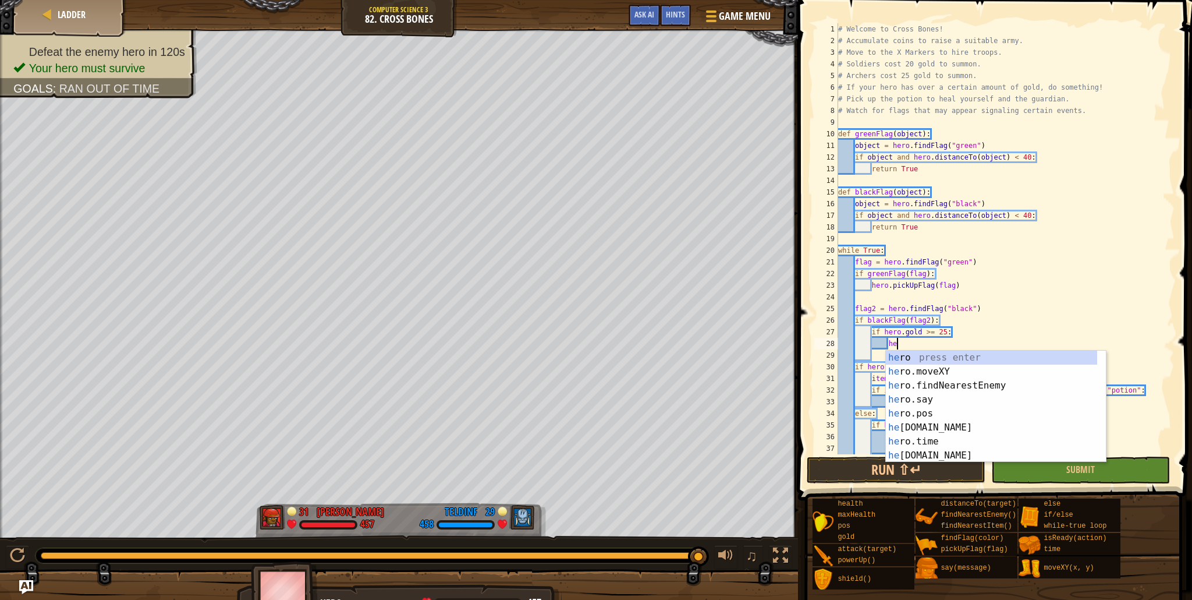
type textarea "h"
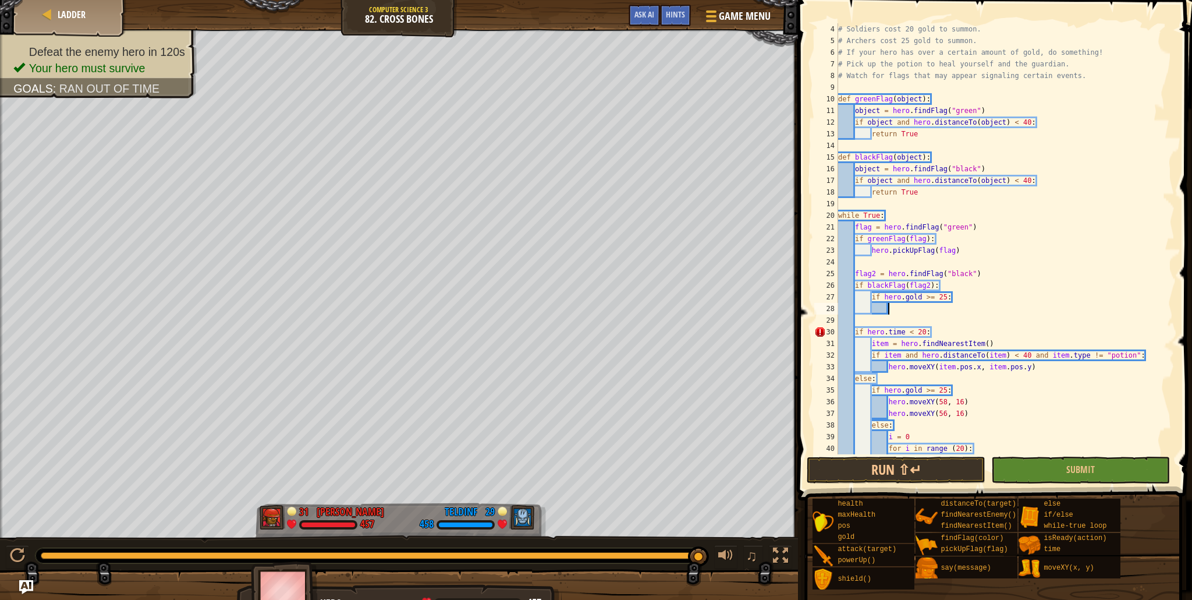
scroll to position [70, 0]
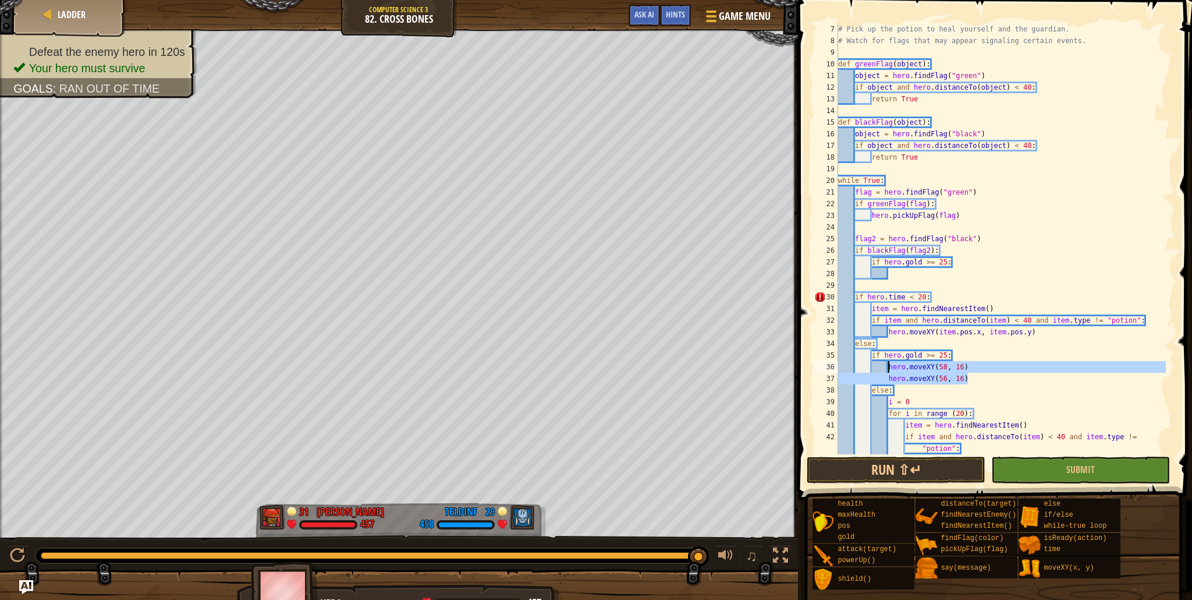
drag, startPoint x: 965, startPoint y: 377, endPoint x: 888, endPoint y: 369, distance: 77.9
click at [888, 369] on div "# Pick up the potion to heal yourself and the guardian. # Watch for flags that …" at bounding box center [1001, 250] width 330 height 454
type textarea "hero.moveXY(58, 16) hero.moveXY(56, 16)"
click at [906, 277] on div "# Pick up the potion to heal yourself and the guardian. # Watch for flags that …" at bounding box center [1001, 250] width 330 height 454
paste textarea "hero.moveXY(56, 16)"
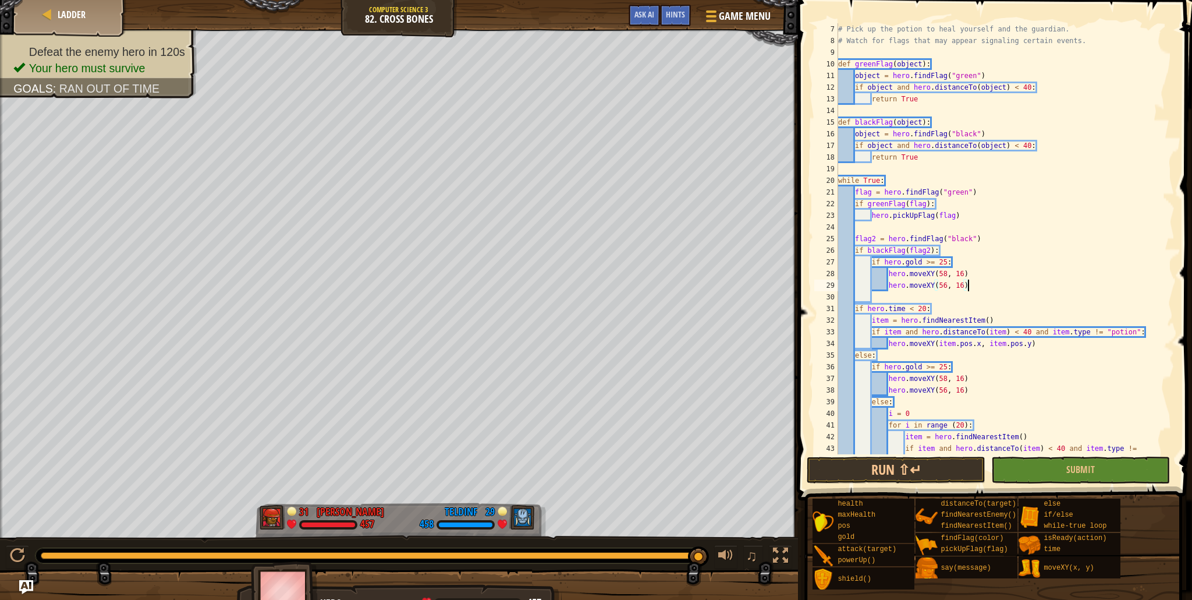
type textarea "hero.moveXY(56, 16)"
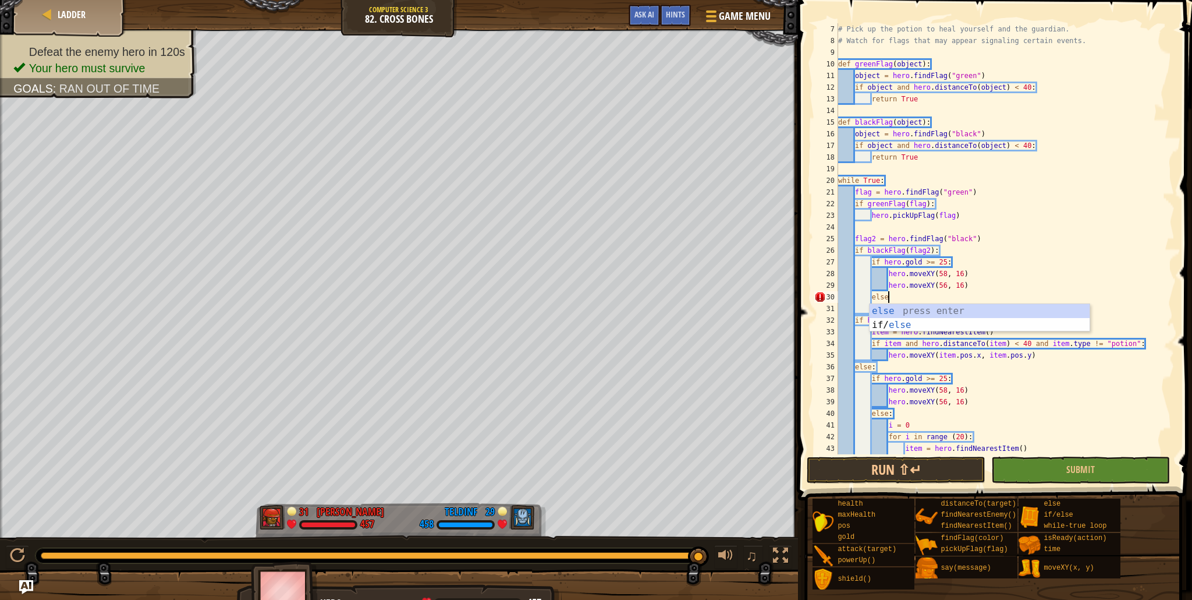
type textarea "else:"
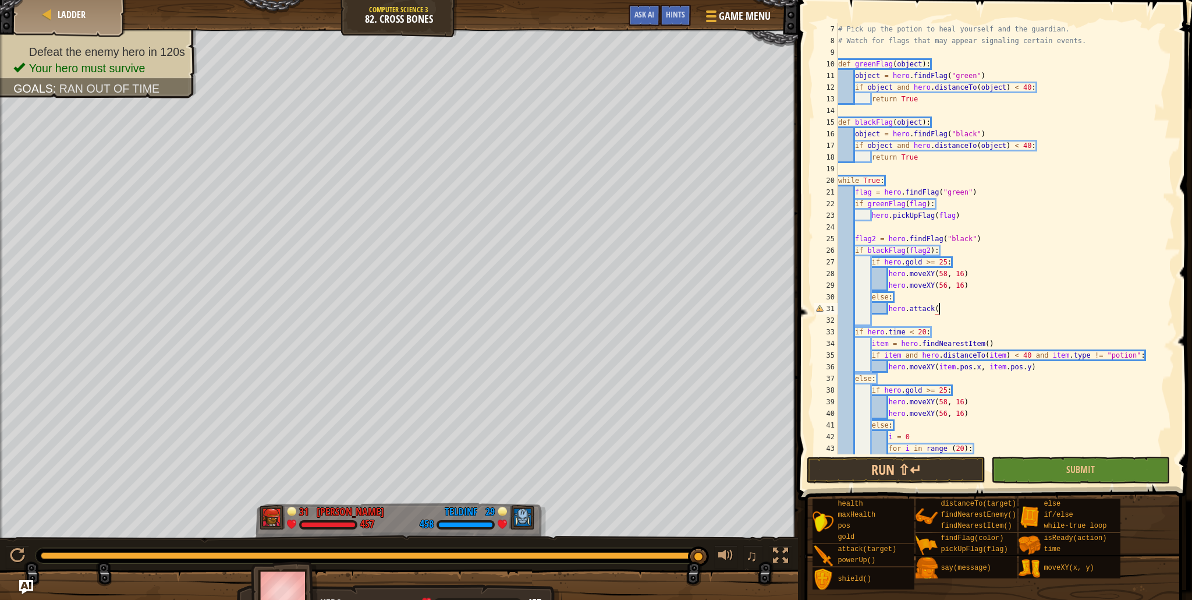
scroll to position [5, 8]
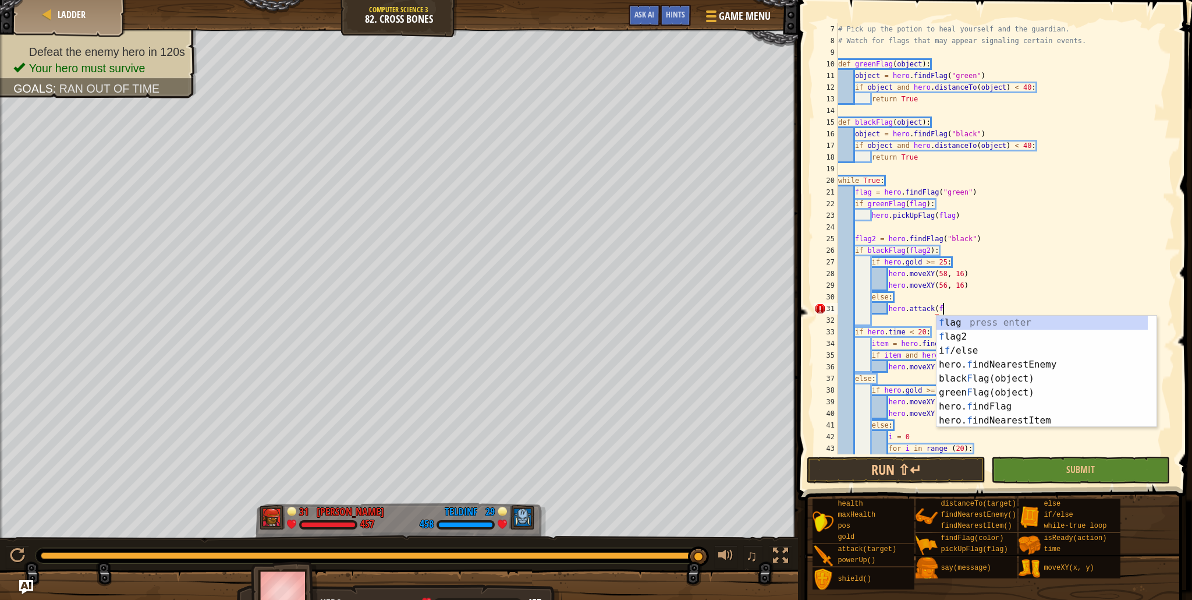
type textarea "hero.attack(find"
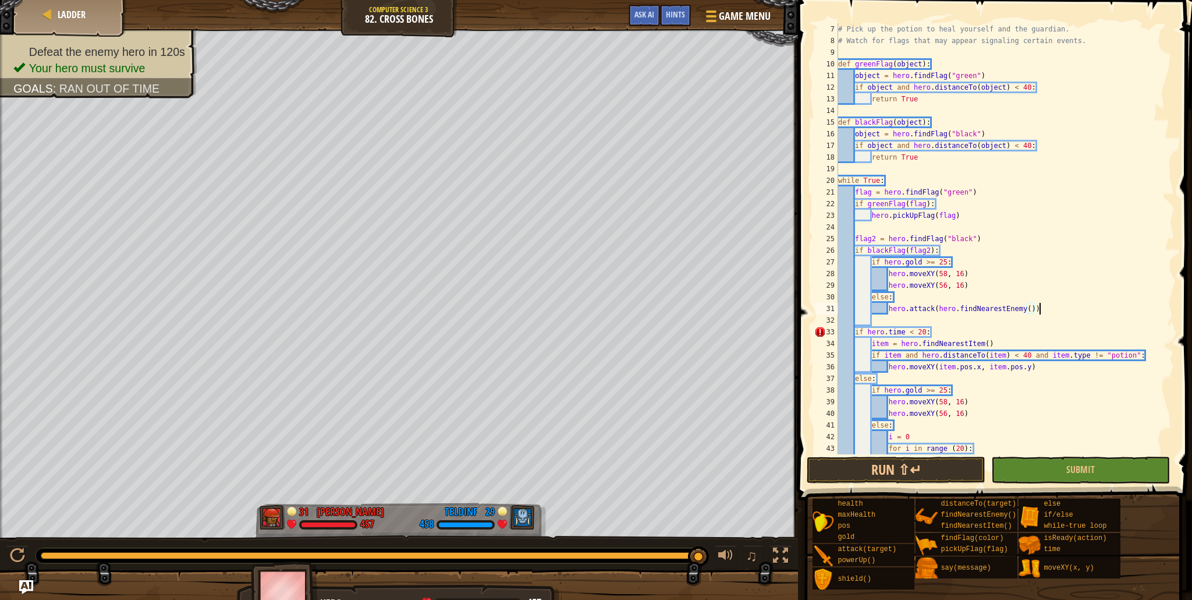
scroll to position [5, 16]
click at [911, 458] on div "hero.attack(hero.findNearestEnemy()) 7 8 9 10 11 12 13 14 15 16 17 18 19 20 21 …" at bounding box center [994, 273] width 398 height 534
click at [911, 465] on button "Run ⇧↵" at bounding box center [896, 469] width 179 height 27
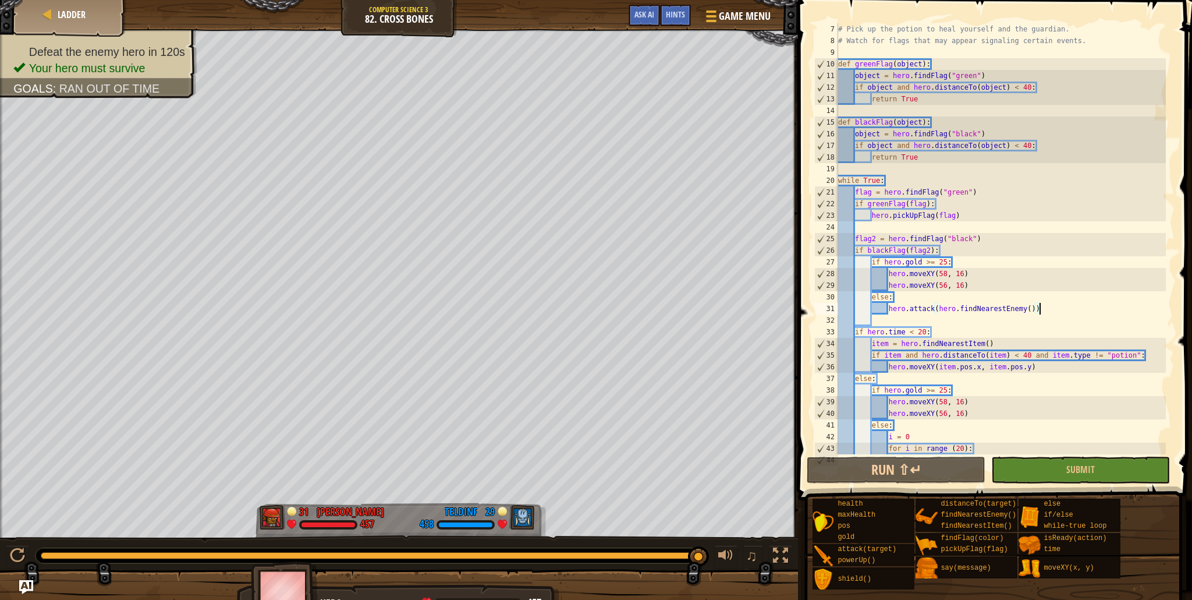
scroll to position [140, 0]
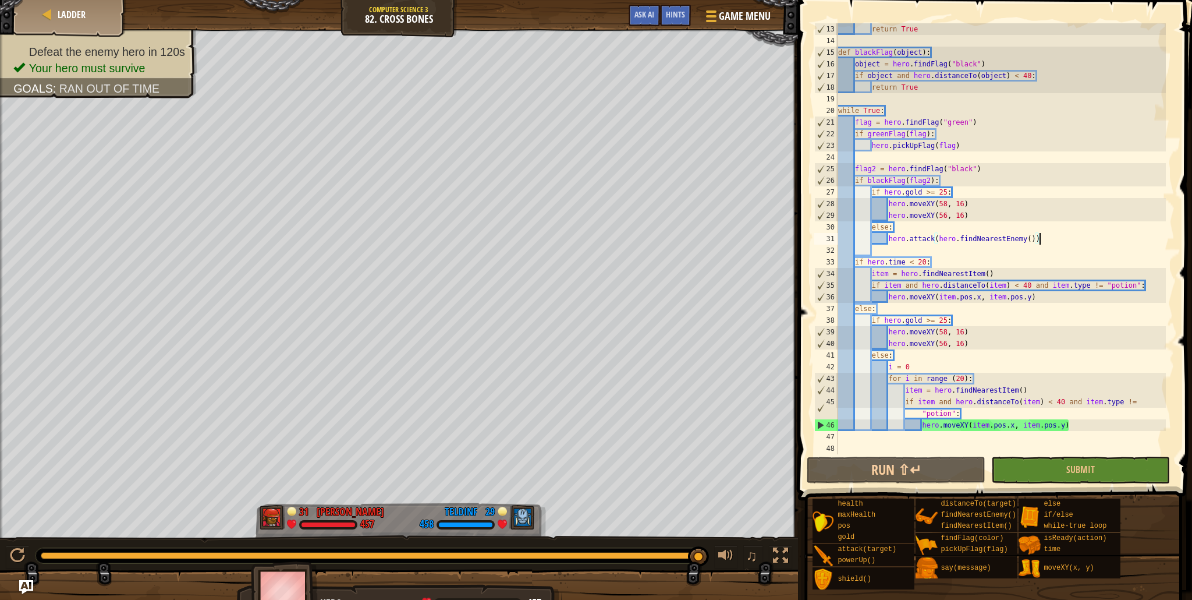
click at [947, 342] on div "return True def blackFlag ( object ) : object = hero . findFlag ( "black" ) if …" at bounding box center [1001, 250] width 330 height 454
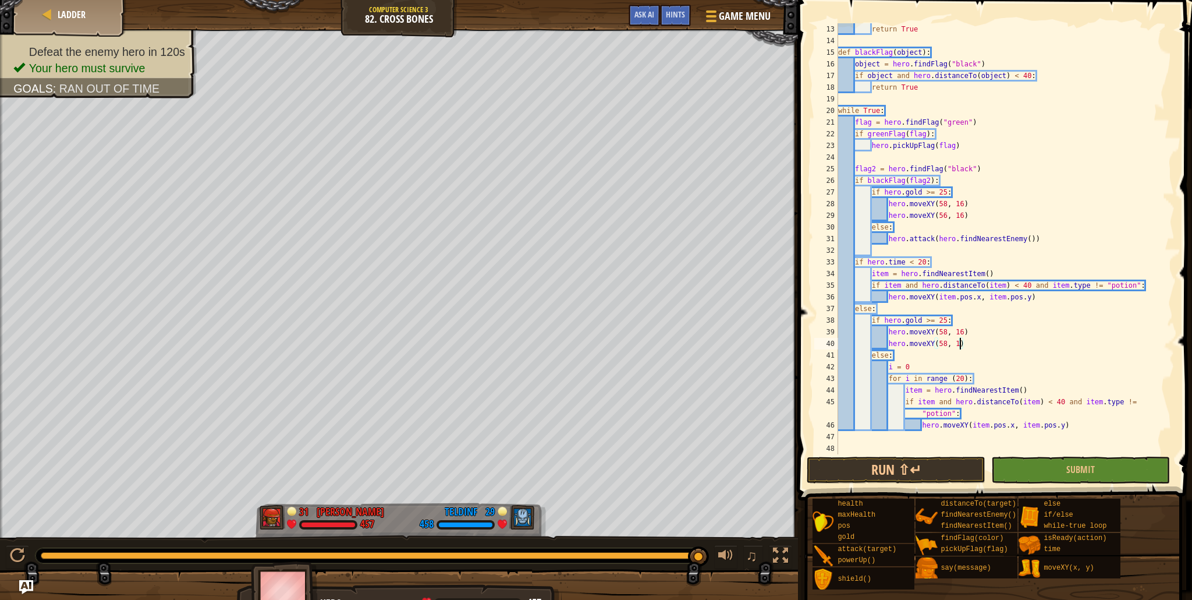
scroll to position [5, 10]
click at [919, 458] on button "Run ⇧↵" at bounding box center [896, 469] width 179 height 27
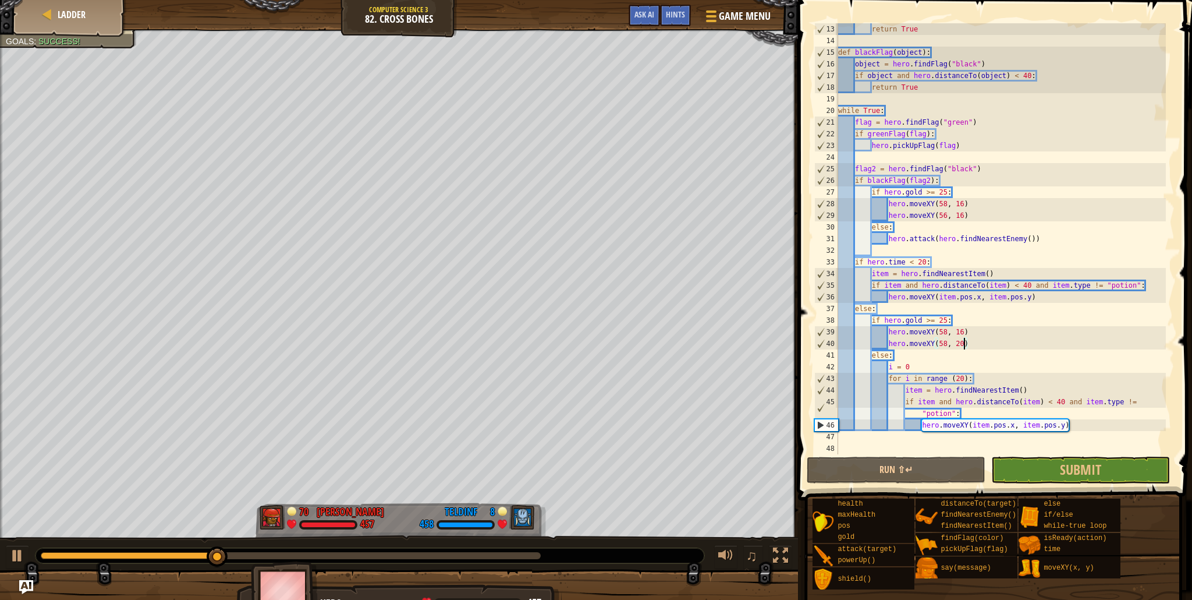
click at [947, 215] on div "return True def blackFlag ( object ) : object = hero . findFlag ( "black" ) if …" at bounding box center [1001, 250] width 330 height 454
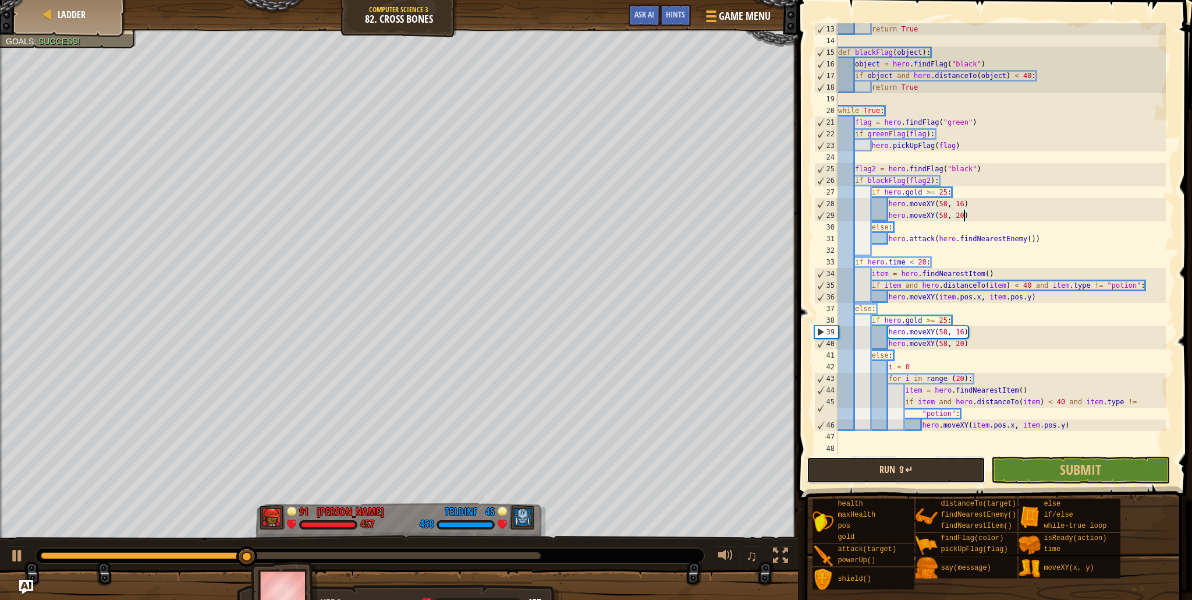
click at [920, 479] on button "Run ⇧↵" at bounding box center [896, 469] width 179 height 27
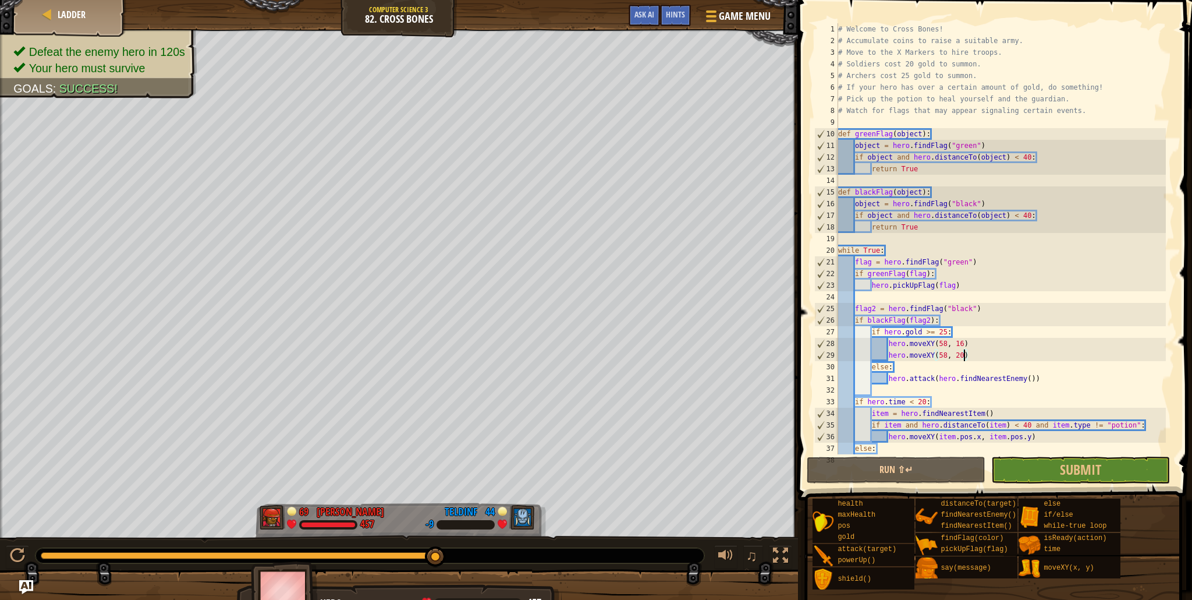
scroll to position [0, 0]
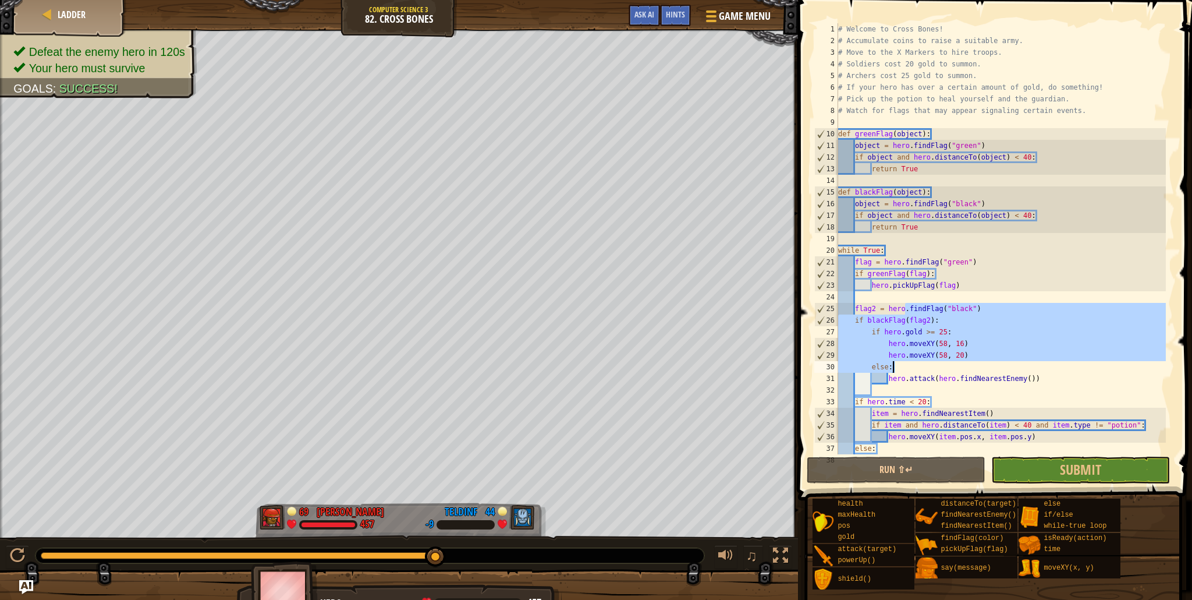
drag, startPoint x: 904, startPoint y: 307, endPoint x: 962, endPoint y: 369, distance: 84.4
click at [962, 369] on div "# Welcome to Cross Bones! # Accumulate coins to raise a suitable army. # Move t…" at bounding box center [1001, 250] width 330 height 454
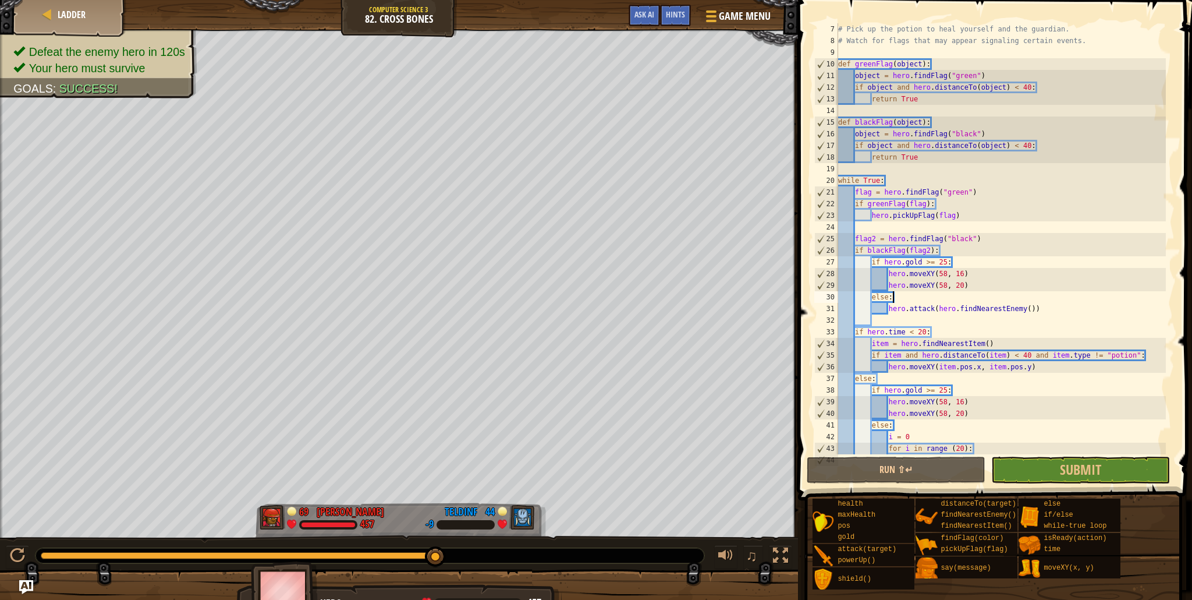
scroll to position [105, 0]
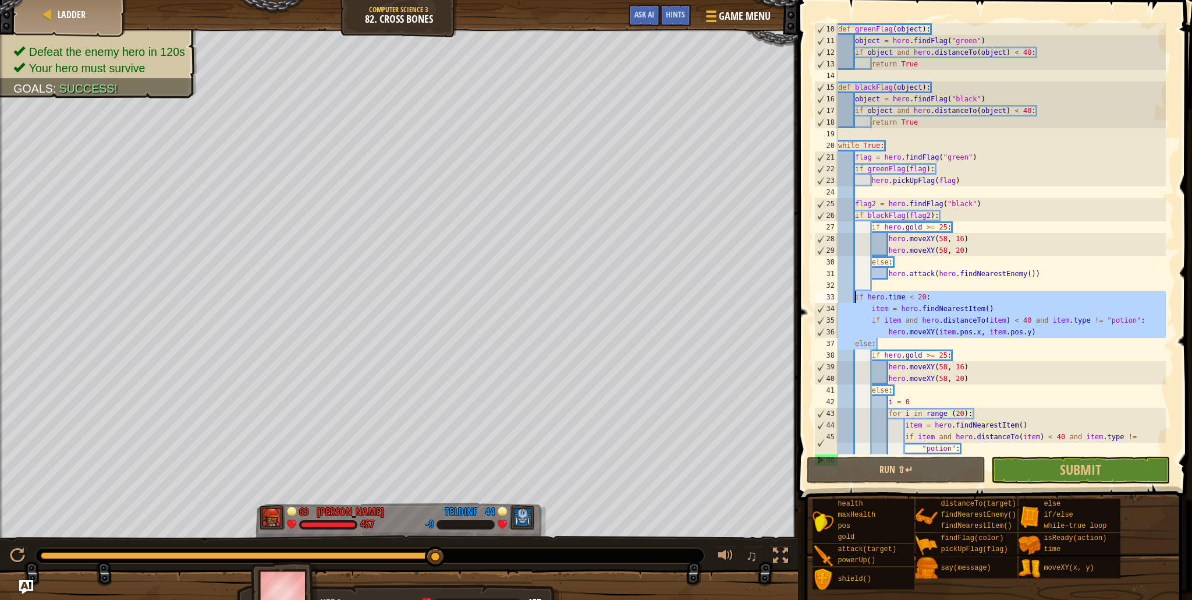
drag, startPoint x: 898, startPoint y: 340, endPoint x: 853, endPoint y: 300, distance: 59.8
click at [853, 300] on div "def greenFlag ( object ) : object = hero . findFlag ( "green" ) if object and h…" at bounding box center [1001, 250] width 330 height 454
type textarea "if hero.time < 20: item = hero.findNearestItem()"
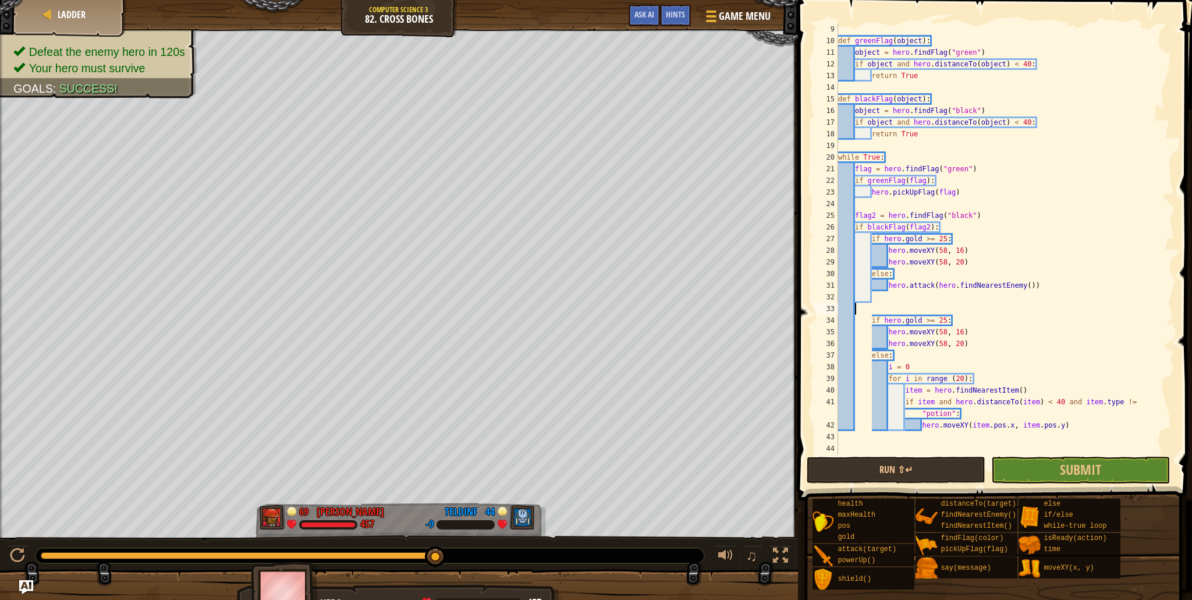
click at [869, 318] on div "def greenFlag ( object ) : object = hero . findFlag ( "green" ) if object and h…" at bounding box center [1001, 250] width 330 height 454
click at [872, 320] on div "def greenFlag ( object ) : object = hero . findFlag ( "green" ) if object and h…" at bounding box center [1001, 250] width 330 height 454
click at [873, 355] on div "def greenFlag ( object ) : object = hero . findFlag ( "green" ) if object and h…" at bounding box center [1001, 250] width 330 height 454
click at [891, 369] on div "def greenFlag ( object ) : object = hero . findFlag ( "green" ) if object and h…" at bounding box center [1001, 250] width 330 height 454
click at [890, 370] on div "def greenFlag ( object ) : object = hero . findFlag ( "green" ) if object and h…" at bounding box center [1001, 250] width 330 height 454
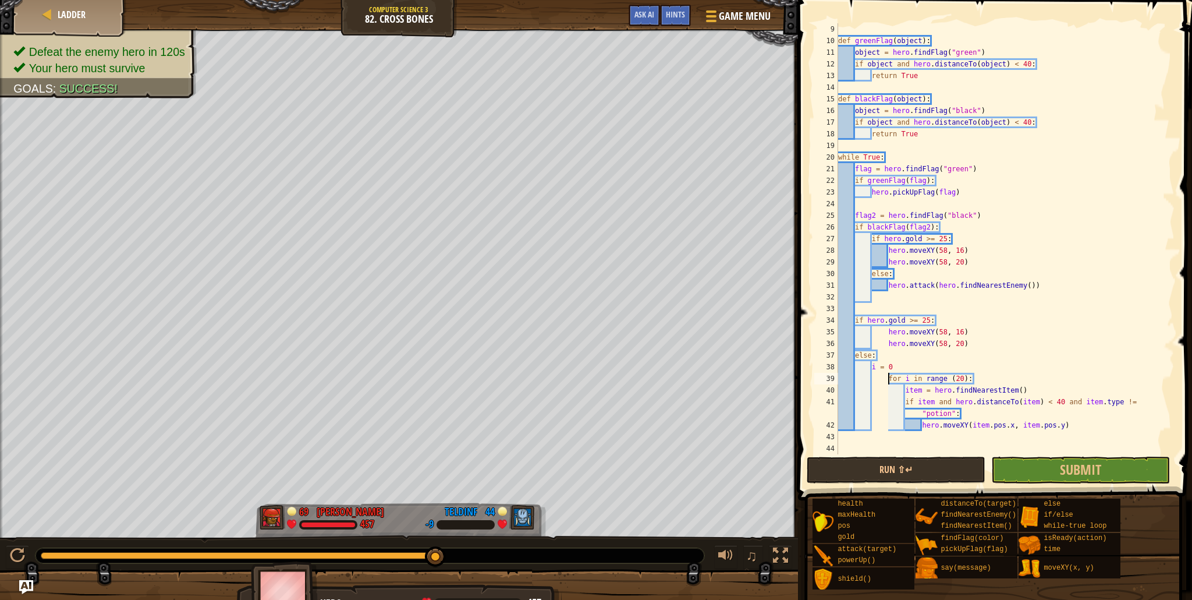
click at [890, 376] on div "def greenFlag ( object ) : object = hero . findFlag ( "green" ) if object and h…" at bounding box center [1001, 250] width 330 height 454
click at [905, 391] on div "def greenFlag ( object ) : object = hero . findFlag ( "green" ) if object and h…" at bounding box center [1001, 250] width 330 height 454
click at [908, 408] on div "def greenFlag ( object ) : object = hero . findFlag ( "green" ) if object and h…" at bounding box center [1001, 250] width 330 height 454
click at [903, 403] on div "def greenFlag ( object ) : object = hero . findFlag ( "green" ) if object and h…" at bounding box center [1001, 250] width 330 height 454
click at [904, 399] on div "def greenFlag ( object ) : object = hero . findFlag ( "green" ) if object and h…" at bounding box center [1001, 250] width 330 height 454
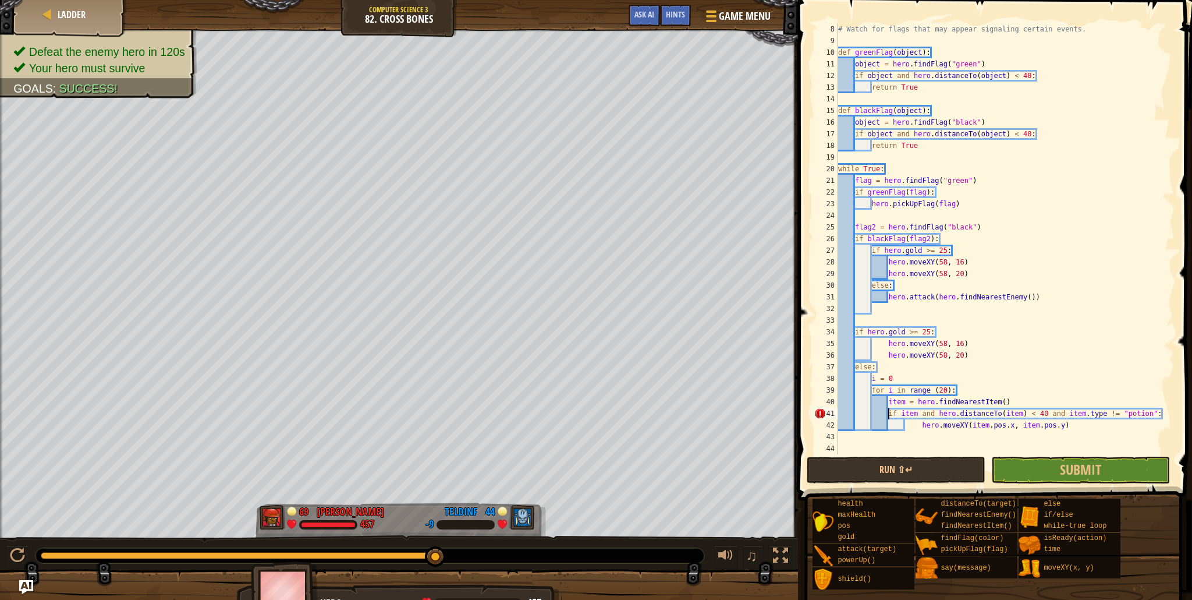
scroll to position [82, 0]
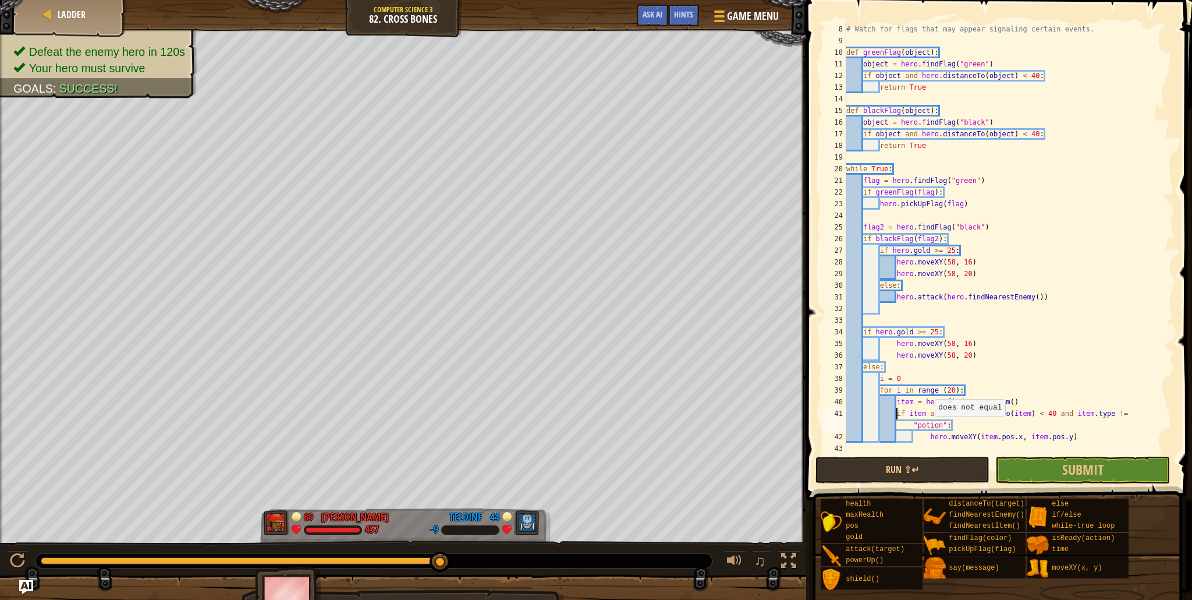
click at [930, 427] on div "# Watch for flags that may appear signaling certain events. def greenFlag ( obj…" at bounding box center [1005, 250] width 322 height 454
click at [934, 438] on div "# Watch for flags that may appear signaling certain events. def greenFlag ( obj…" at bounding box center [1005, 250] width 322 height 454
click at [932, 440] on div "# Watch for flags that may appear signaling certain events. def greenFlag ( obj…" at bounding box center [1005, 250] width 322 height 454
type textarea "hero.moveXY(item.pos.x, item.pos.y)"
click at [941, 458] on button "Run ⇧↵" at bounding box center [903, 469] width 175 height 27
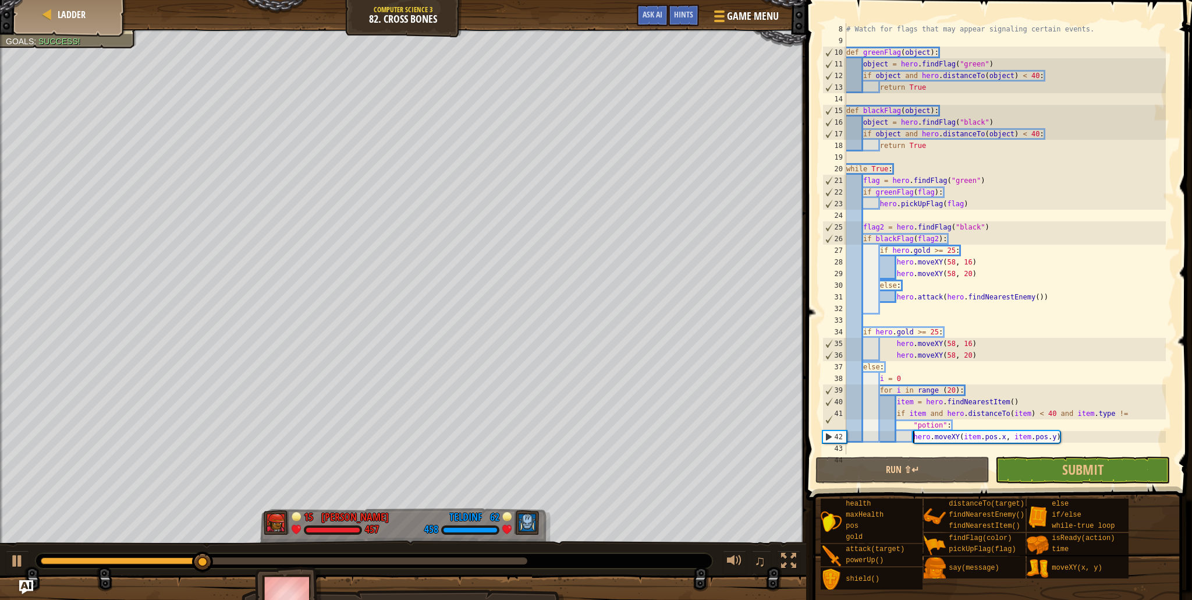
scroll to position [82, 0]
click at [881, 309] on div "# Watch for flags that may appear signaling certain events. def greenFlag ( obj…" at bounding box center [1005, 250] width 322 height 454
click at [887, 318] on div "# Watch for flags that may appear signaling certain events. def greenFlag ( obj…" at bounding box center [1005, 250] width 322 height 454
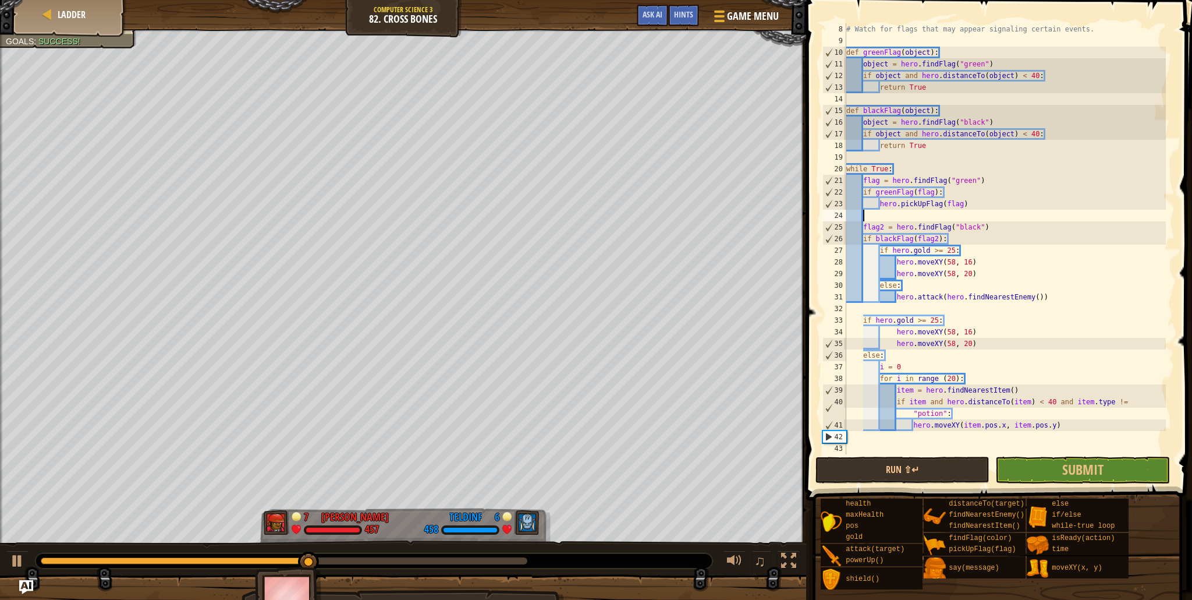
click at [862, 212] on div "# Watch for flags that may appear signaling certain events. def greenFlag ( obj…" at bounding box center [1005, 250] width 322 height 454
click at [896, 306] on div "# Watch for flags that may appear signaling certain events. def greenFlag ( obj…" at bounding box center [1005, 250] width 322 height 454
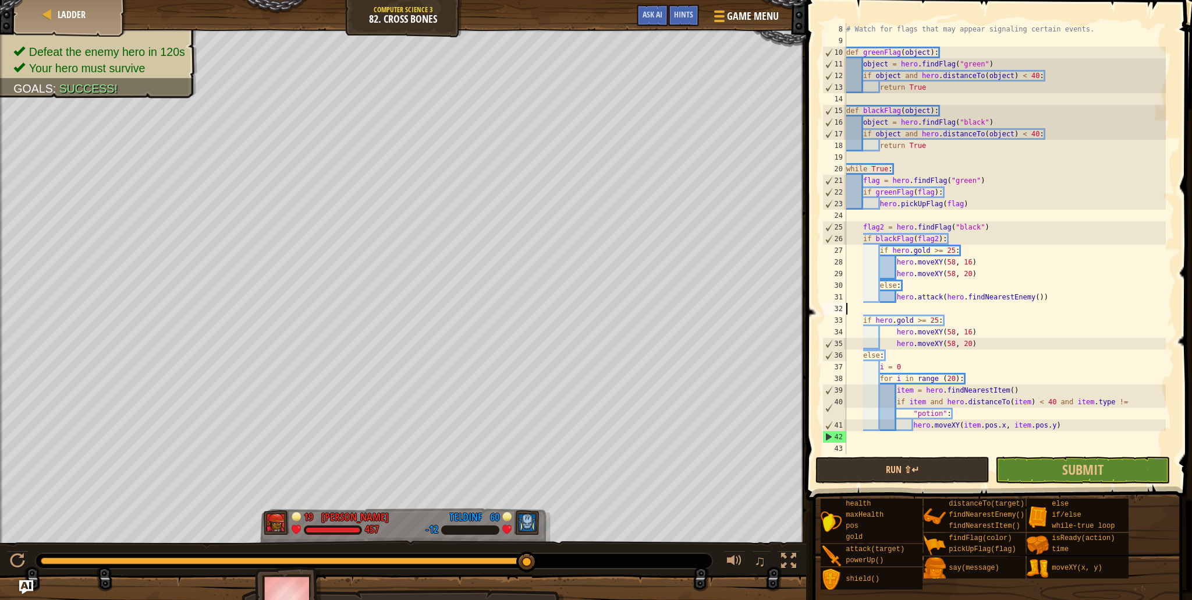
drag, startPoint x: 1007, startPoint y: 337, endPoint x: 994, endPoint y: 344, distance: 14.6
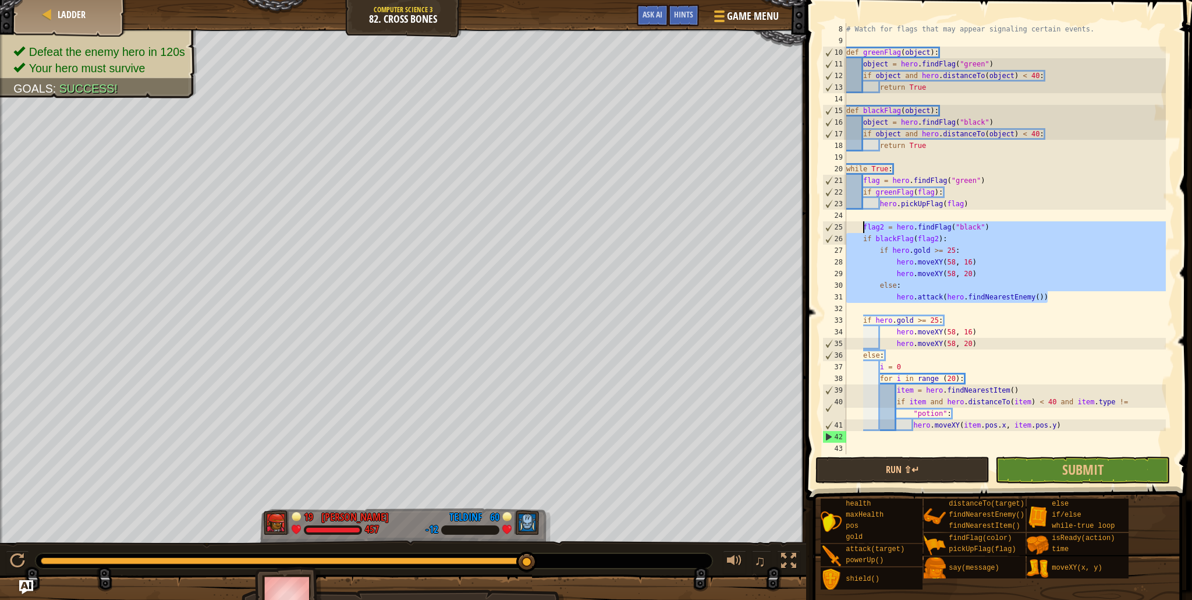
drag, startPoint x: 1061, startPoint y: 297, endPoint x: 865, endPoint y: 226, distance: 208.3
click at [865, 226] on div "# Watch for flags that may appear signaling certain events. def greenFlag ( obj…" at bounding box center [1005, 250] width 322 height 454
type textarea "flag2 = hero.findFlag("black") if blackFlag(flag2):"
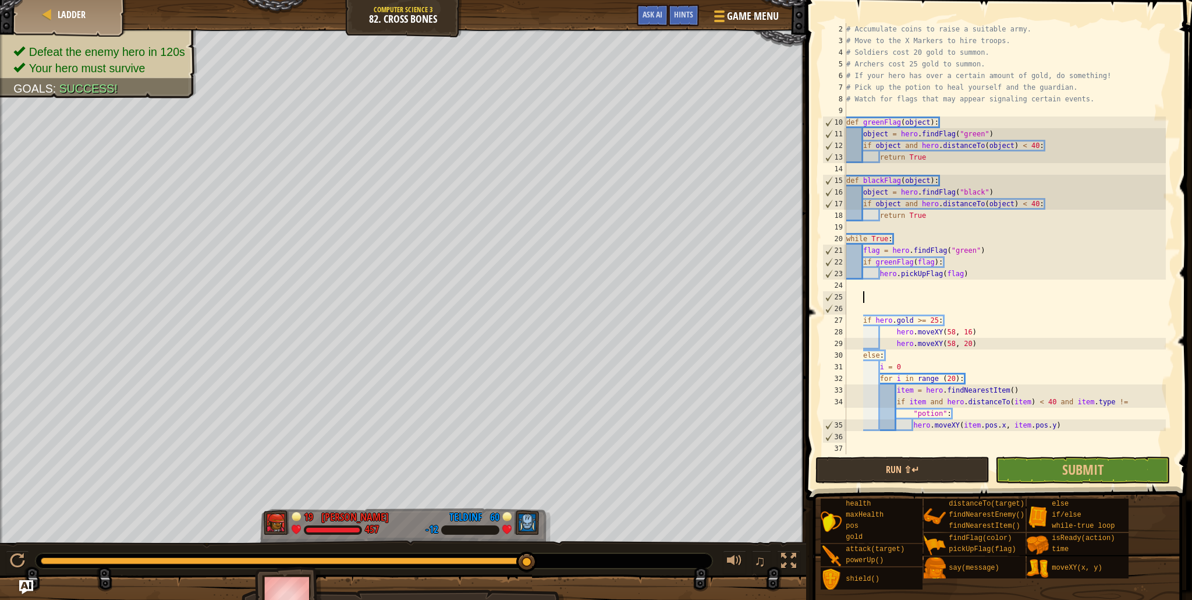
scroll to position [12, 0]
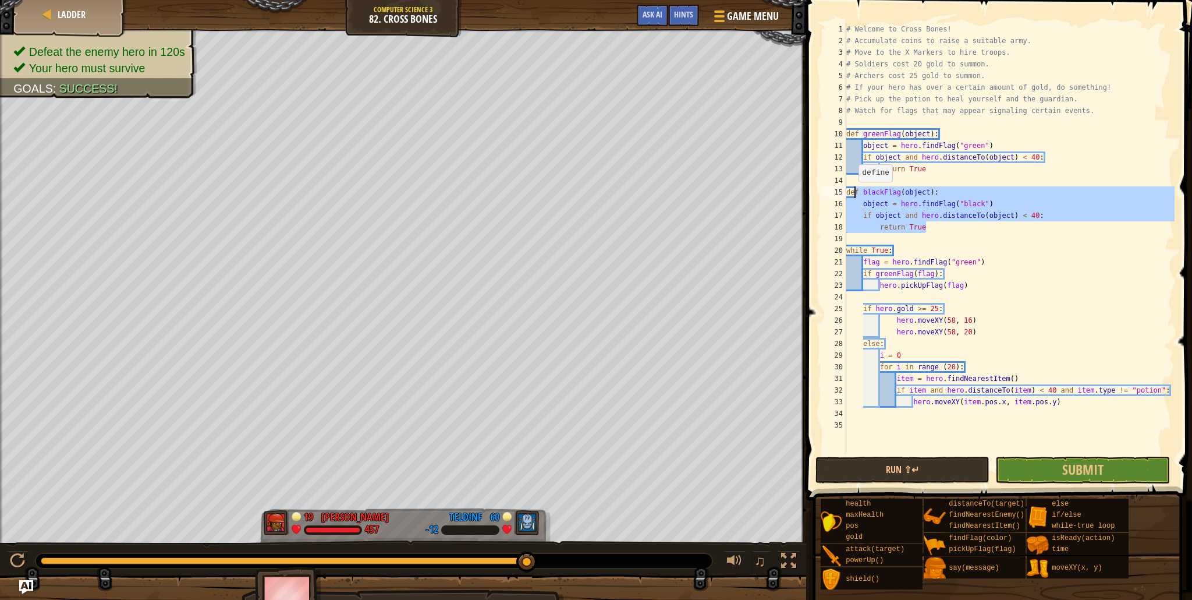
drag, startPoint x: 938, startPoint y: 229, endPoint x: 849, endPoint y: 192, distance: 96.3
click at [849, 192] on div "# Welcome to Cross Bones! # Accumulate coins to raise a suitable army. # Move t…" at bounding box center [1009, 250] width 331 height 454
type textarea "d"
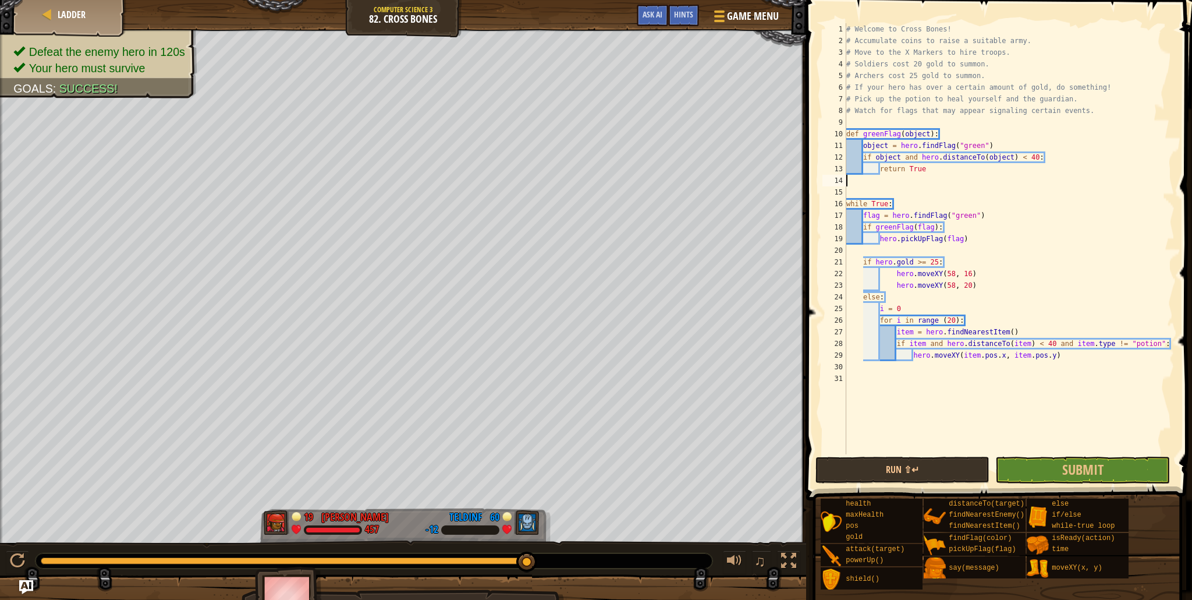
type textarea "return True"
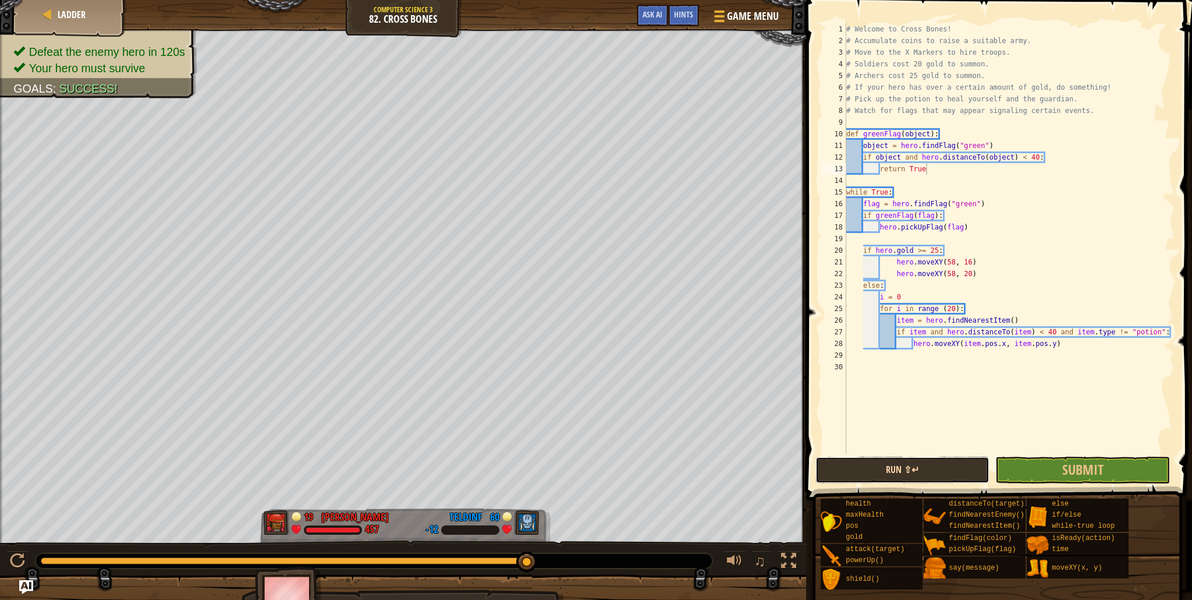
click at [970, 464] on button "Run ⇧↵" at bounding box center [903, 469] width 175 height 27
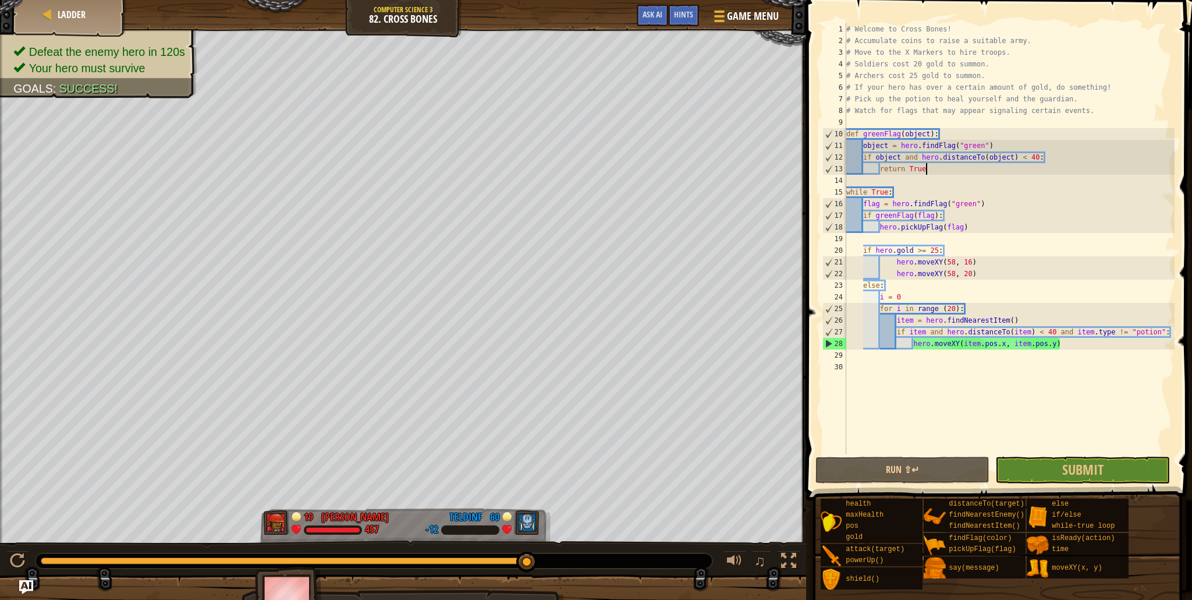
click at [973, 233] on div "# Welcome to Cross Bones! # Accumulate coins to raise a suitable army. # Move t…" at bounding box center [1009, 250] width 331 height 454
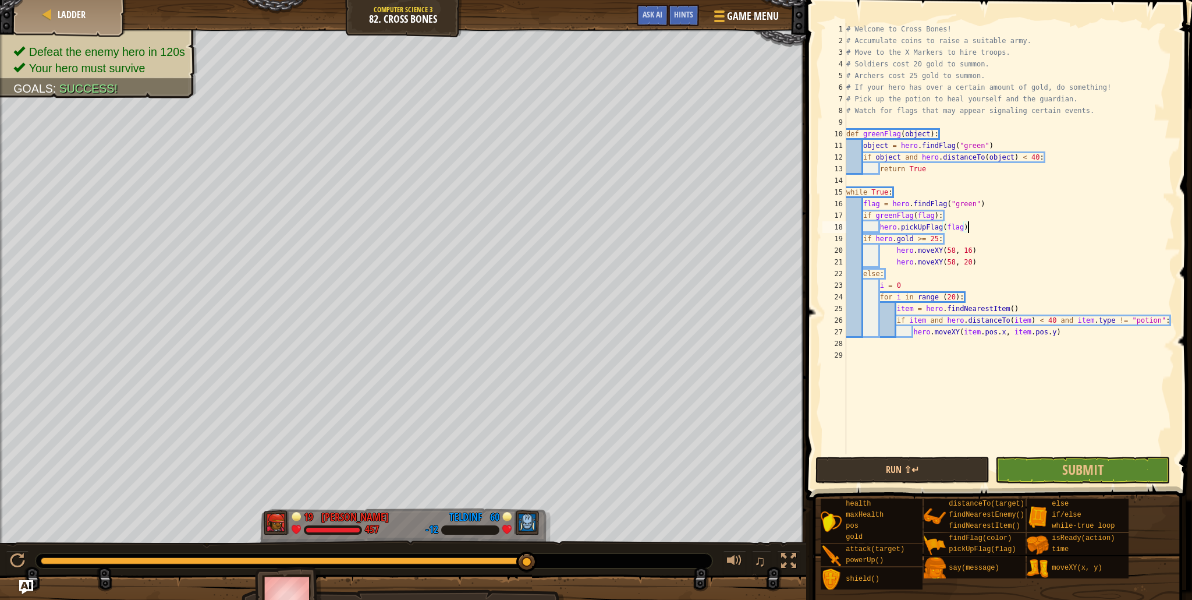
click at [997, 295] on div "# Welcome to Cross Bones! # Accumulate coins to raise a suitable army. # Move t…" at bounding box center [1009, 250] width 331 height 454
click at [902, 252] on div "# Welcome to Cross Bones! # Accumulate coins to raise a suitable army. # Move t…" at bounding box center [1009, 250] width 331 height 454
click at [899, 251] on div "# Welcome to Cross Bones! # Accumulate coins to raise a suitable army. # Move t…" at bounding box center [1009, 250] width 331 height 454
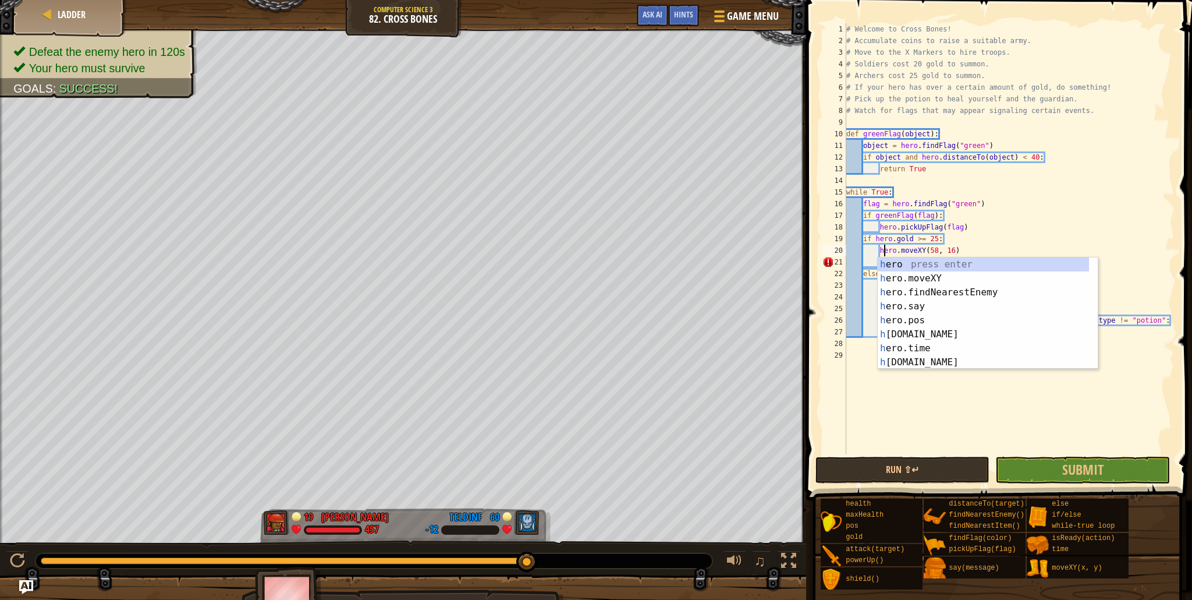
scroll to position [5, 3]
click at [865, 249] on div "# Welcome to Cross Bones! # Accumulate coins to raise a suitable army. # Move t…" at bounding box center [1009, 250] width 331 height 454
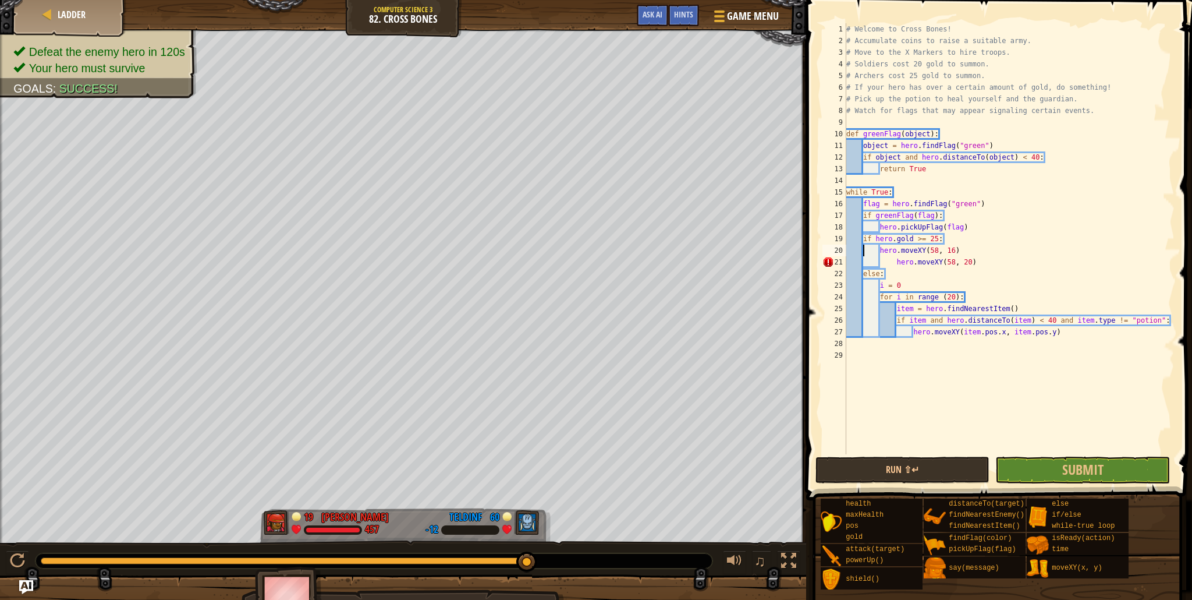
click at [898, 264] on div "# Welcome to Cross Bones! # Accumulate coins to raise a suitable army. # Move t…" at bounding box center [1009, 250] width 331 height 454
click at [1029, 337] on div "# Welcome to Cross Bones! # Accumulate coins to raise a suitable army. # Move t…" at bounding box center [1009, 250] width 331 height 454
type textarea "hero.moveXY(item.pos.x, item.pos.y)"
click at [1029, 337] on div "# Welcome to Cross Bones! # Accumulate coins to raise a suitable army. # Move t…" at bounding box center [1009, 250] width 331 height 454
click at [1027, 356] on div "# Welcome to Cross Bones! # Accumulate coins to raise a suitable army. # Move t…" at bounding box center [1009, 250] width 331 height 454
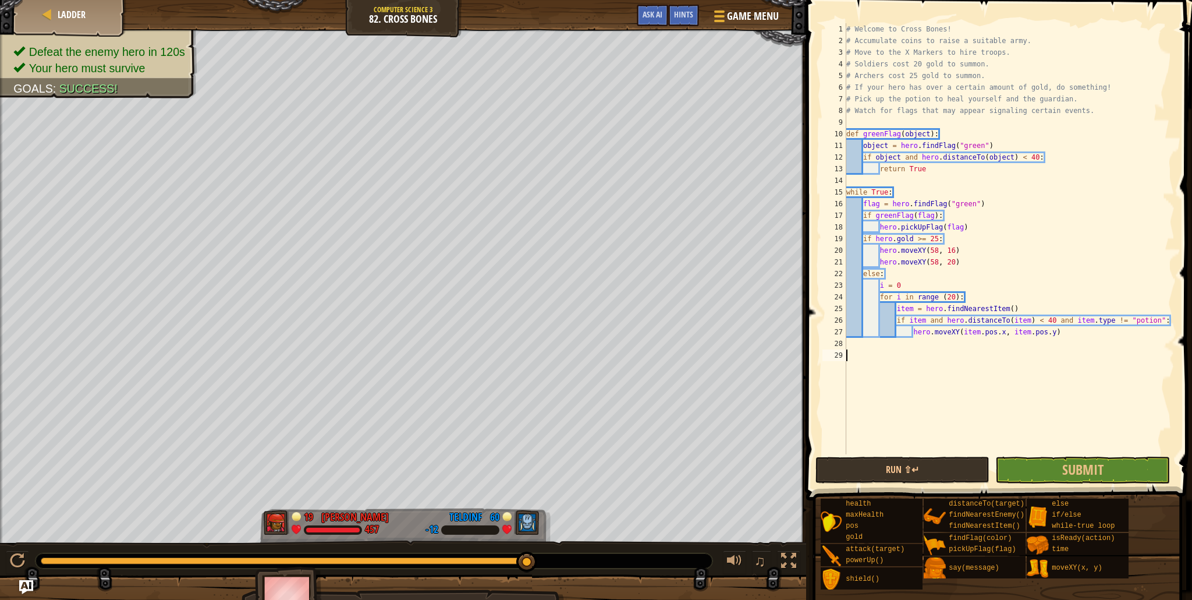
scroll to position [5, 0]
type textarea "hero.moveXY(item.pos.x, item.pos.y)"
type textarea "u"
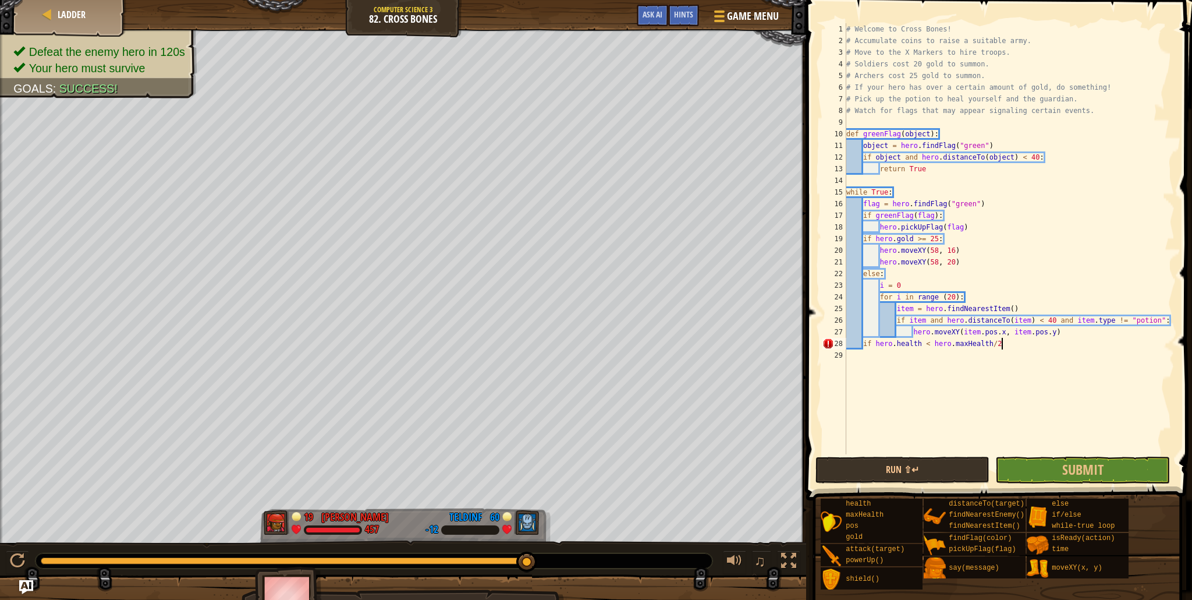
type textarea "if hero.health < hero.maxHealth/2:"
type textarea "break"
click at [987, 232] on div "# Welcome to Cross Bones! # Accumulate coins to raise a suitable army. # Move t…" at bounding box center [1009, 250] width 331 height 454
type textarea "hero.pickUpFlag(flag)"
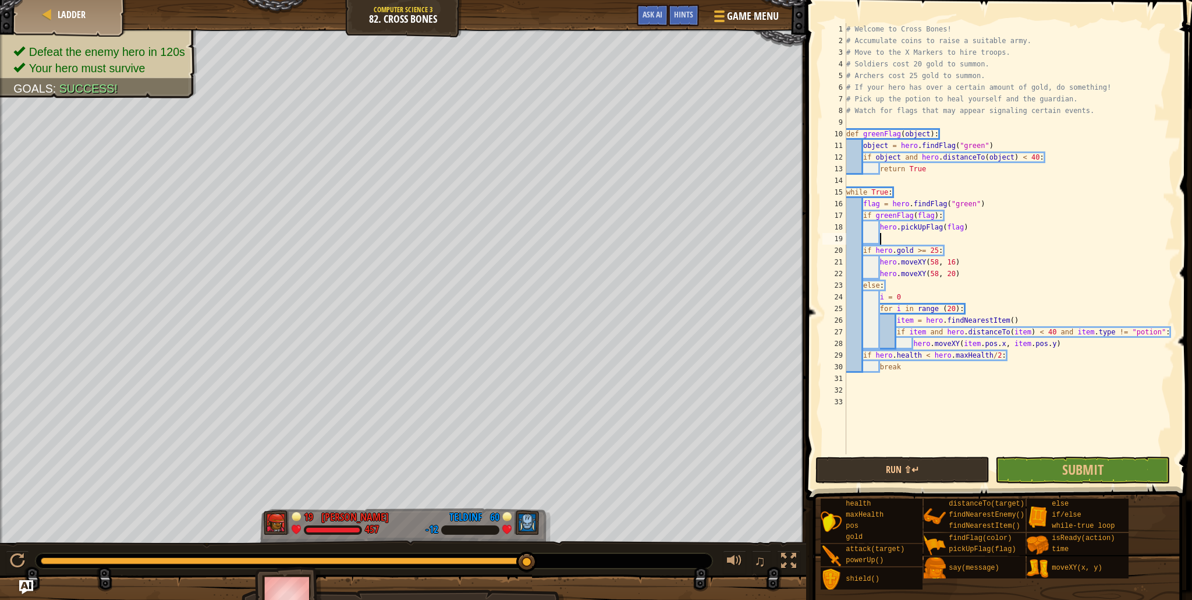
click at [1079, 346] on div "# Welcome to Cross Bones! # Accumulate coins to raise a suitable army. # Move t…" at bounding box center [1009, 250] width 331 height 454
type textarea "hero.moveXY(item.pos.x, item.pos.y)"
click at [891, 239] on div "# Welcome to Cross Bones! # Accumulate coins to raise a suitable army. # Move t…" at bounding box center [1009, 250] width 331 height 454
click at [947, 396] on div "# Welcome to Cross Bones! # Accumulate coins to raise a suitable army. # Move t…" at bounding box center [1009, 250] width 331 height 454
click at [953, 385] on div "# Welcome to Cross Bones! # Accumulate coins to raise a suitable army. # Move t…" at bounding box center [1009, 250] width 331 height 454
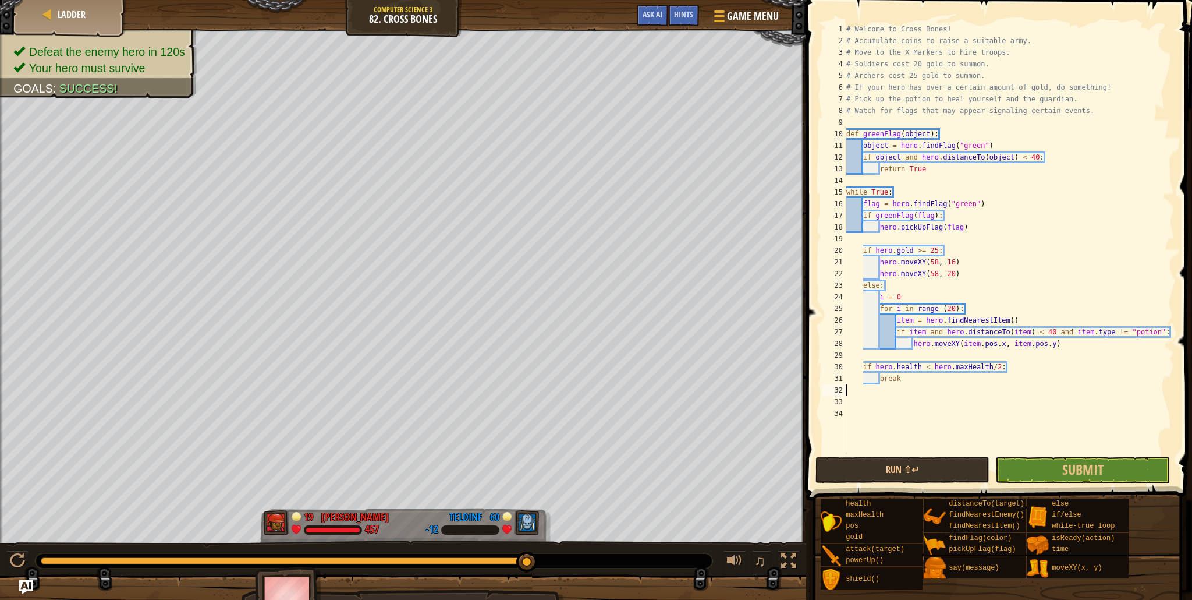
click at [920, 193] on div "# Welcome to Cross Bones! # Accumulate coins to raise a suitable army. # Move t…" at bounding box center [1009, 250] width 331 height 454
type textarea "while True:"
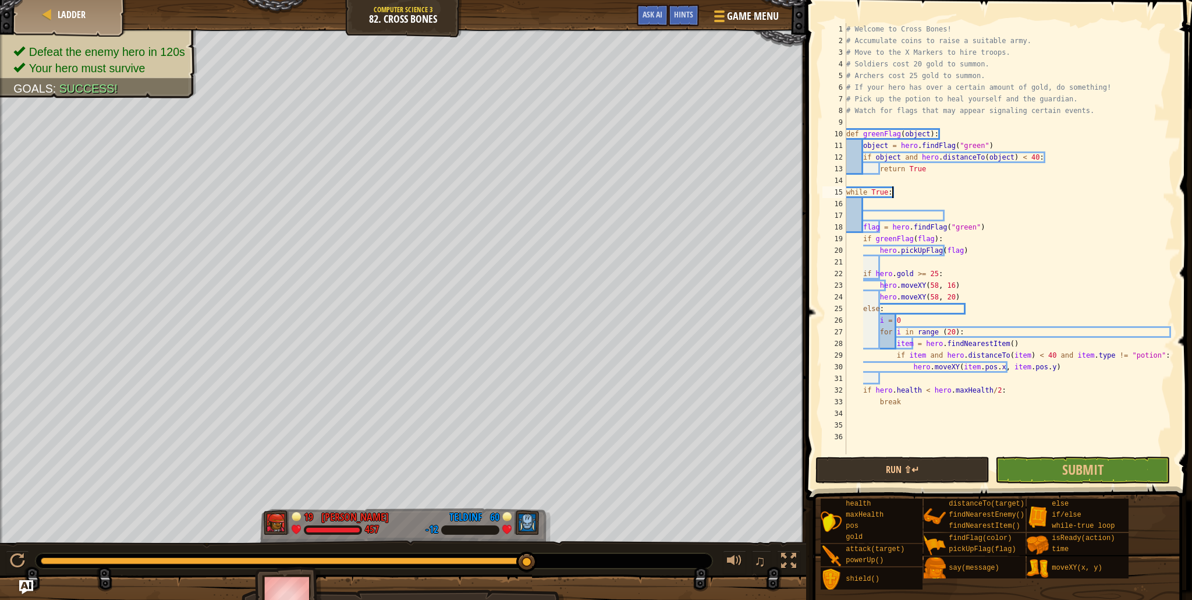
click at [907, 193] on div "# Welcome to Cross Bones! # Accumulate coins to raise a suitable army. # Move t…" at bounding box center [1009, 250] width 331 height 454
type textarea "while True:"
click at [903, 203] on div "# Welcome to Cross Bones! # Accumulate coins to raise a suitable army. # Move t…" at bounding box center [1009, 250] width 331 height 454
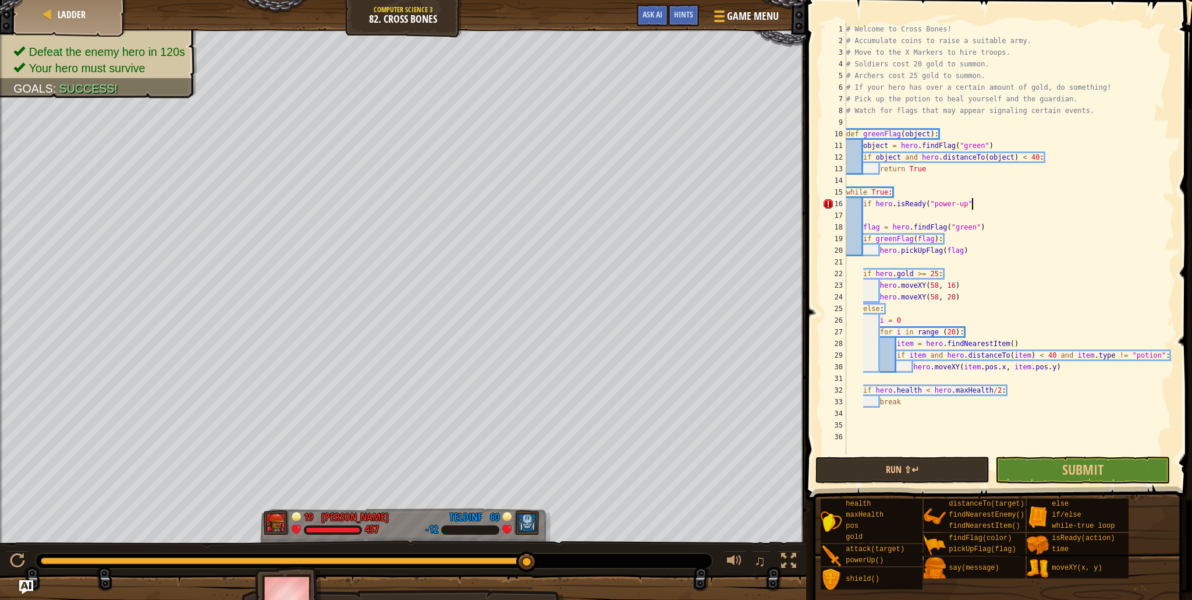
scroll to position [5, 10]
type textarea "if hero.isReady("power-up"):"
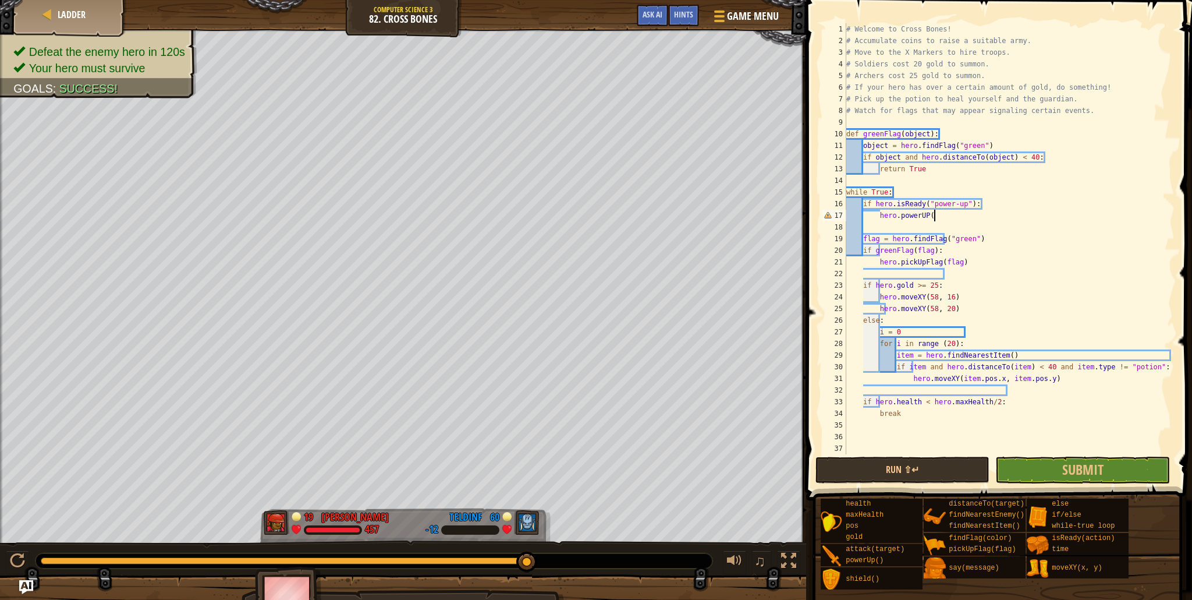
scroll to position [5, 7]
type textarea "hero.powerUP()"
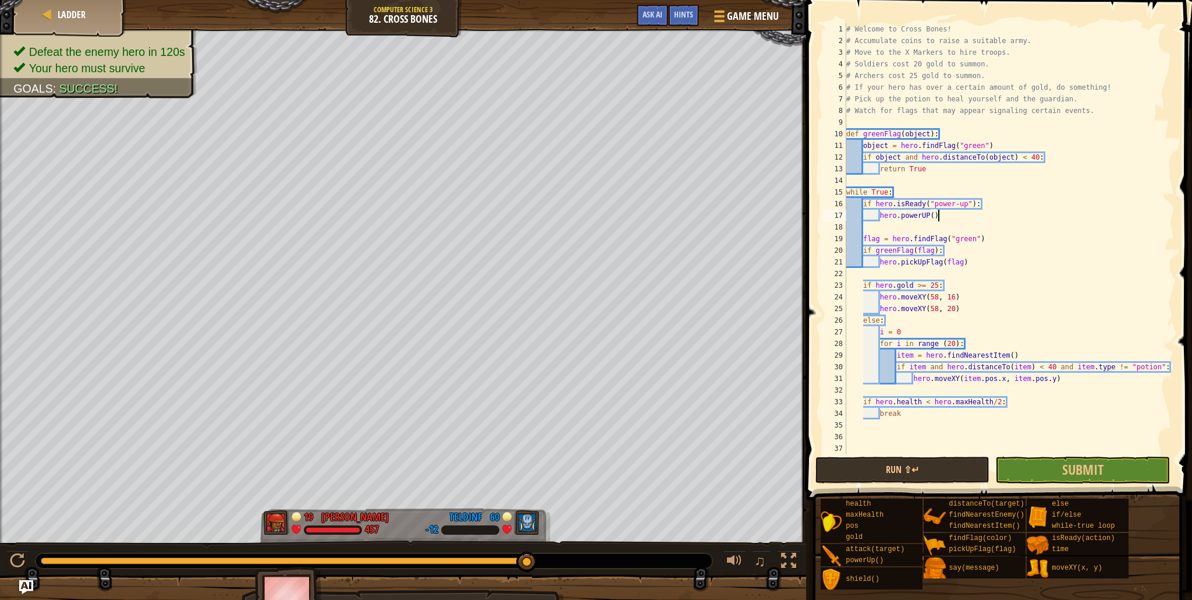
click at [929, 229] on div "# Welcome to Cross Bones! # Accumulate coins to raise a suitable army. # Move t…" at bounding box center [1009, 250] width 331 height 454
type textarea "hero.powerUP()"
click at [927, 439] on div "# Welcome to Cross Bones! # Accumulate coins to raise a suitable army. # Move t…" at bounding box center [1009, 250] width 331 height 454
type textarea "g"
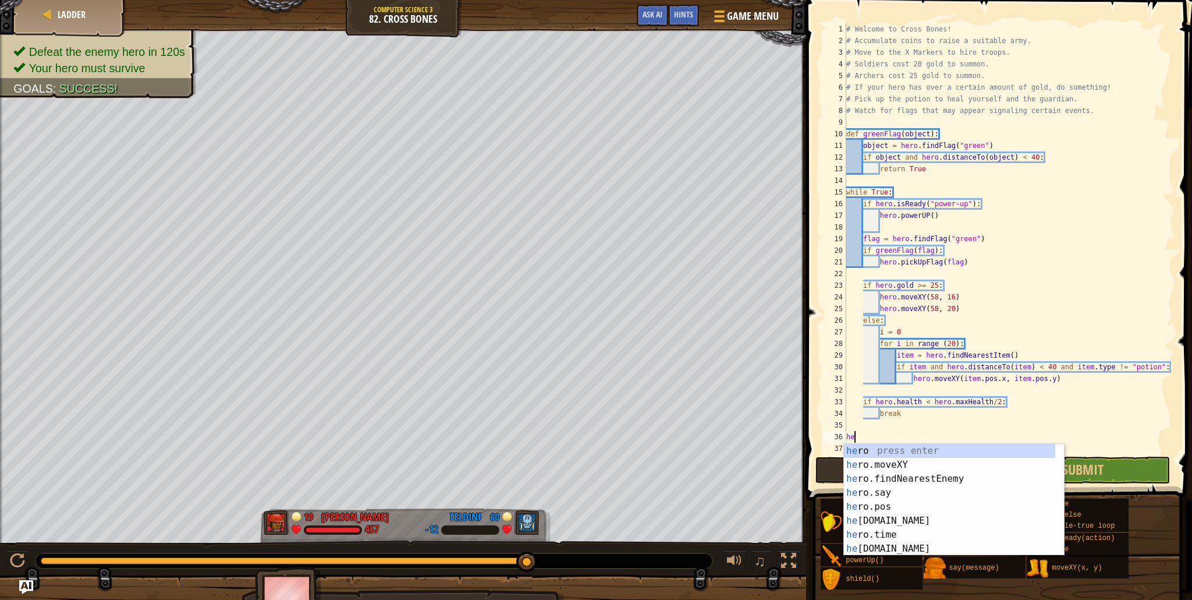
type textarea "h"
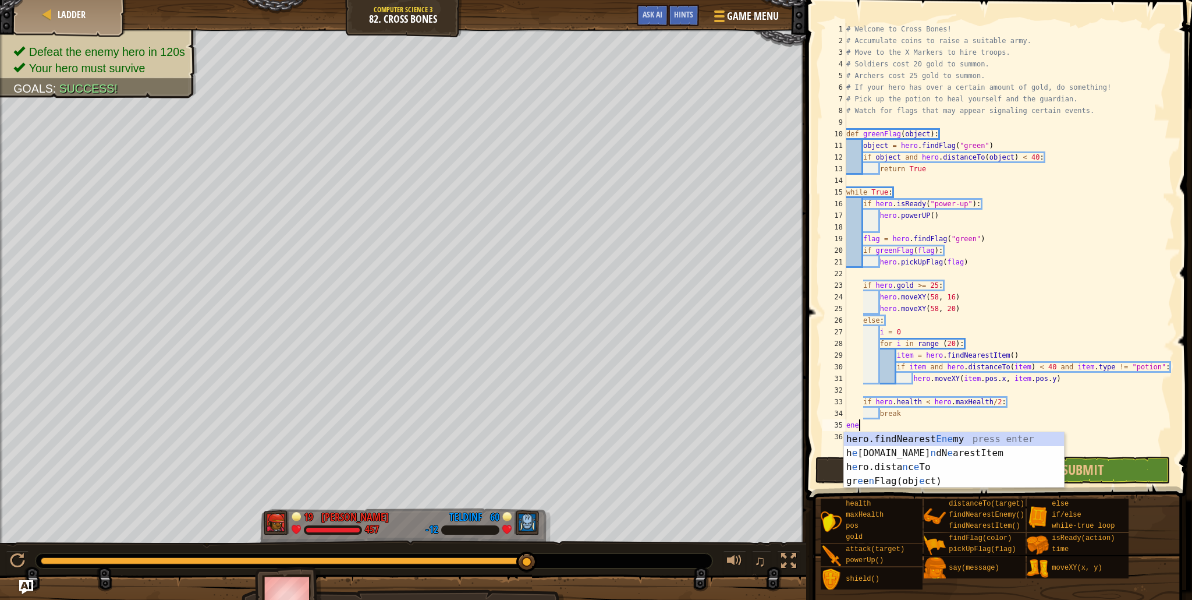
type textarea "e"
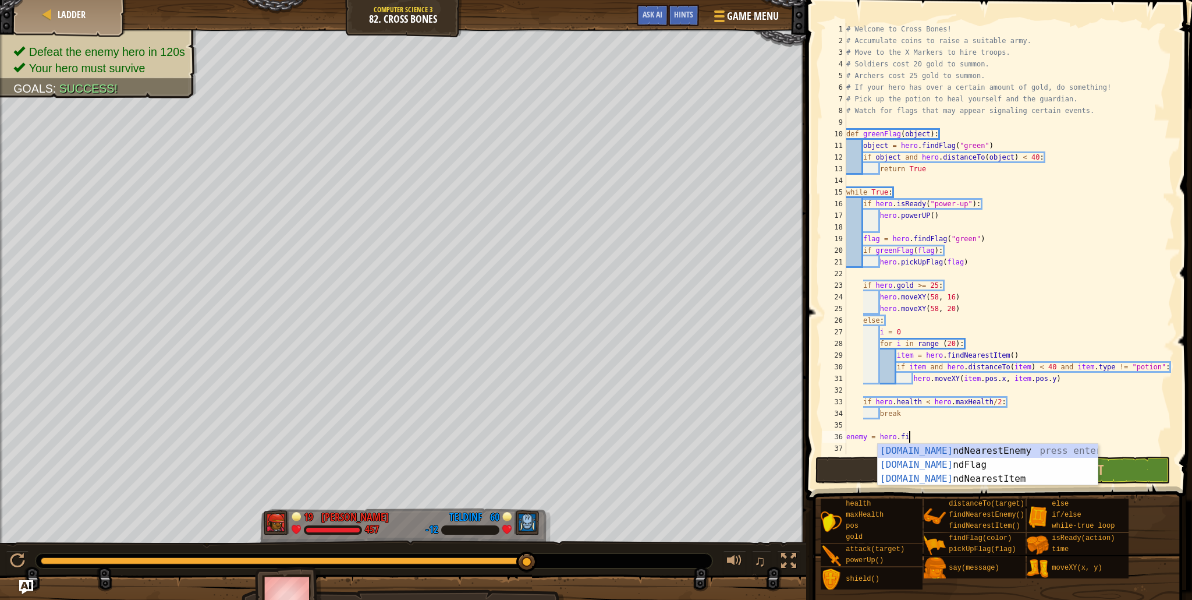
scroll to position [5, 5]
type textarea "enemy = hero.find"
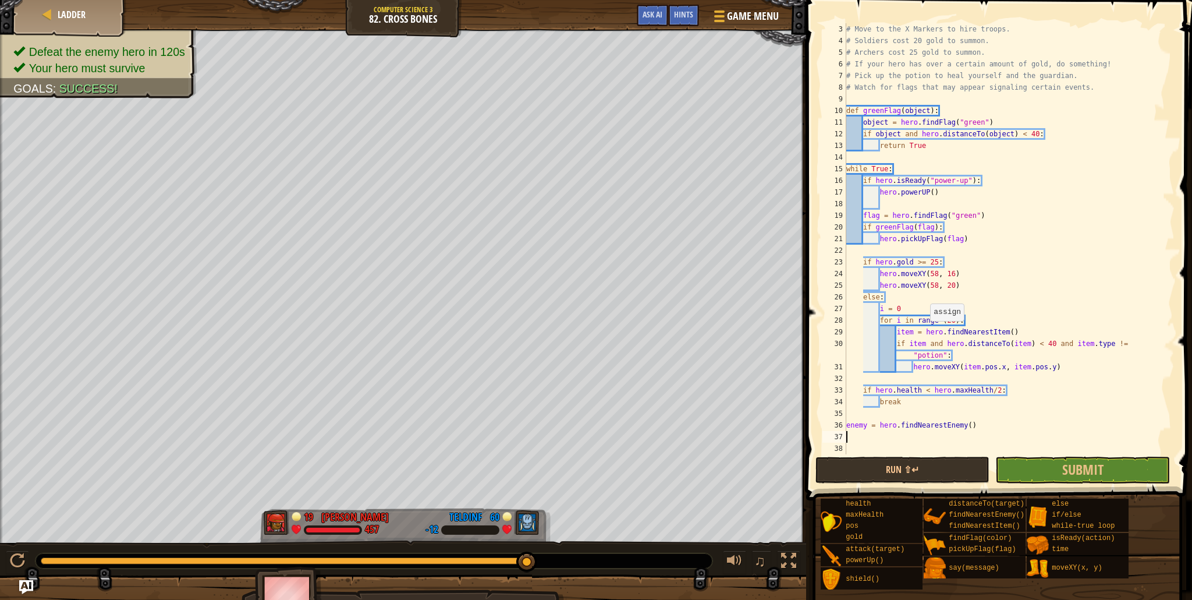
scroll to position [23, 0]
type textarea "if enemy:"
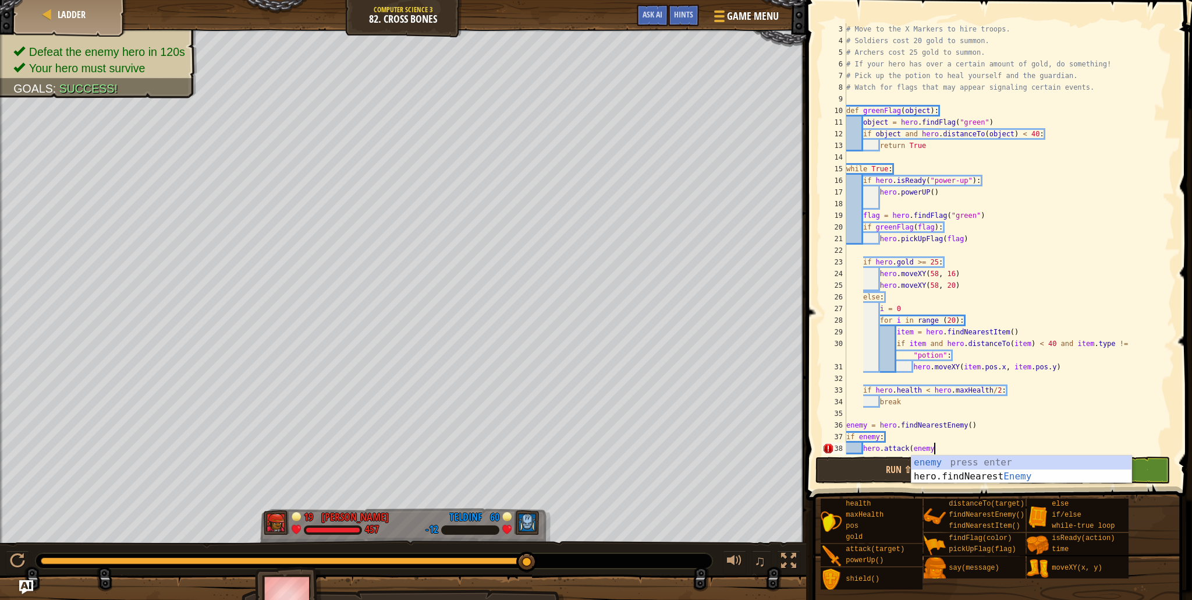
scroll to position [5, 7]
click at [927, 465] on button "Run ⇧↵" at bounding box center [903, 469] width 175 height 27
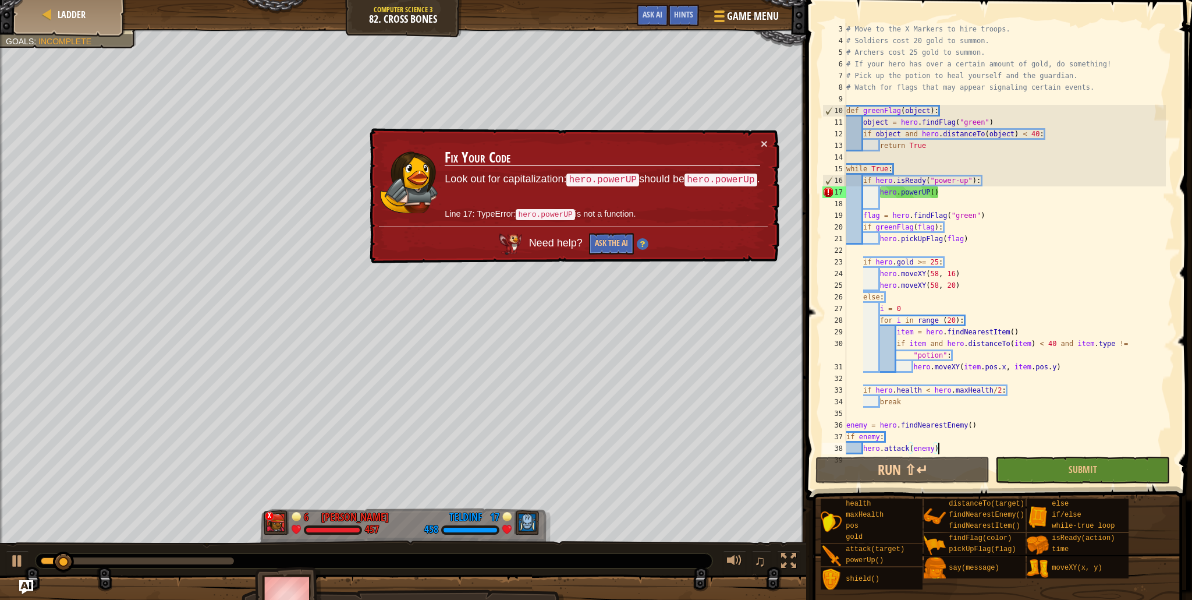
click at [930, 191] on div "# Move to the X Markers to hire troops. # Soldiers cost 20 gold to summon. # Ar…" at bounding box center [1005, 250] width 322 height 454
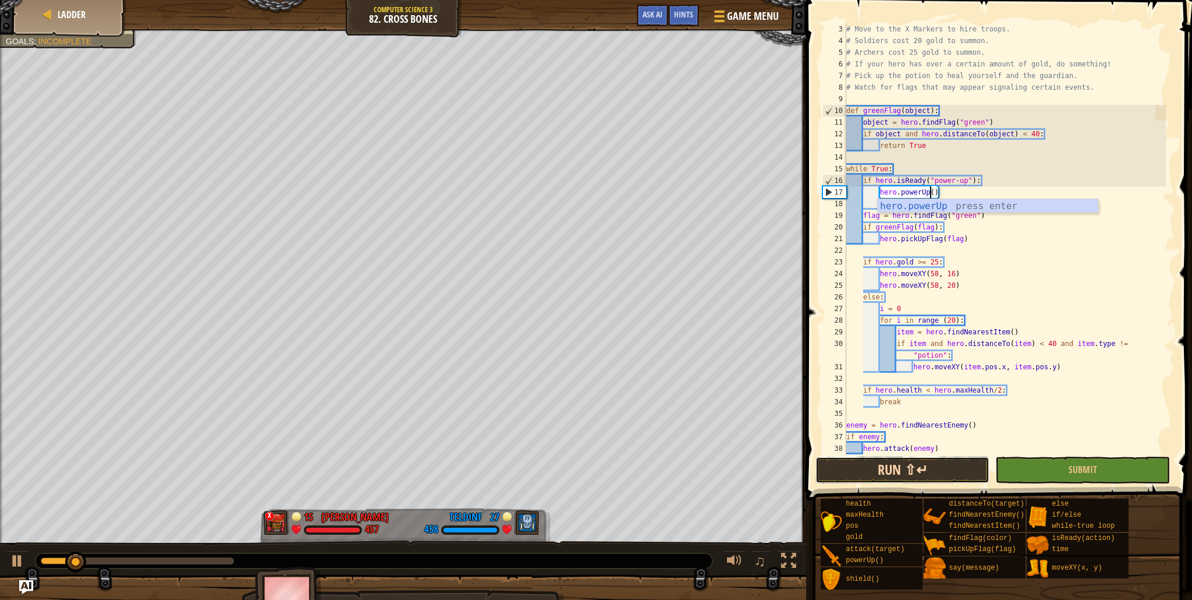
click at [945, 469] on button "Run ⇧↵" at bounding box center [903, 469] width 175 height 27
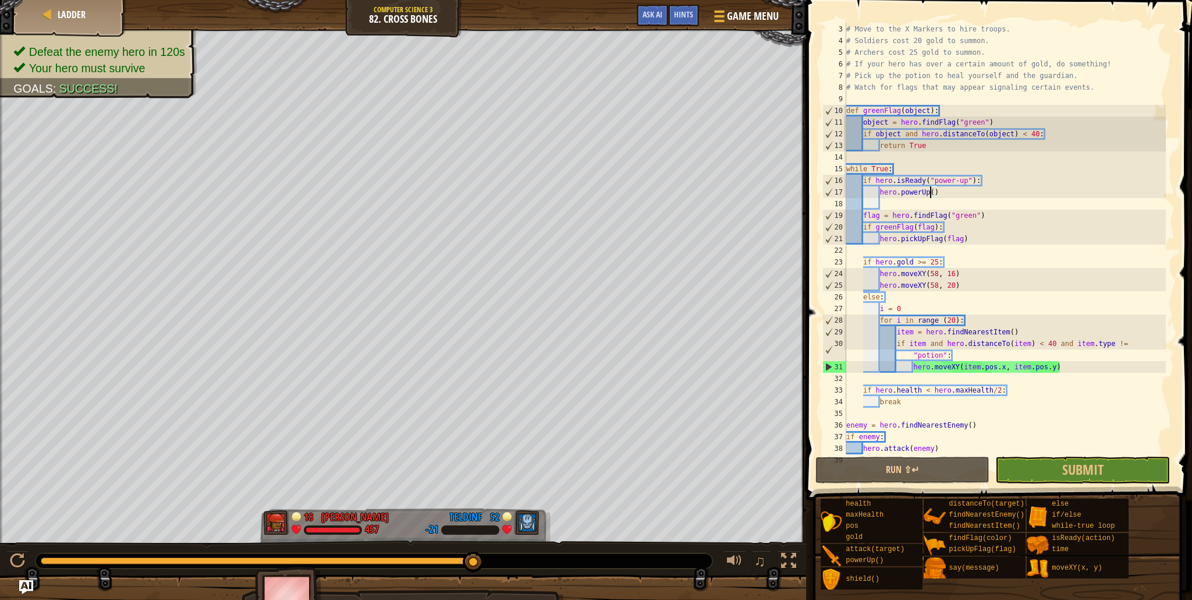
click at [1180, 179] on span at bounding box center [1000, 233] width 395 height 534
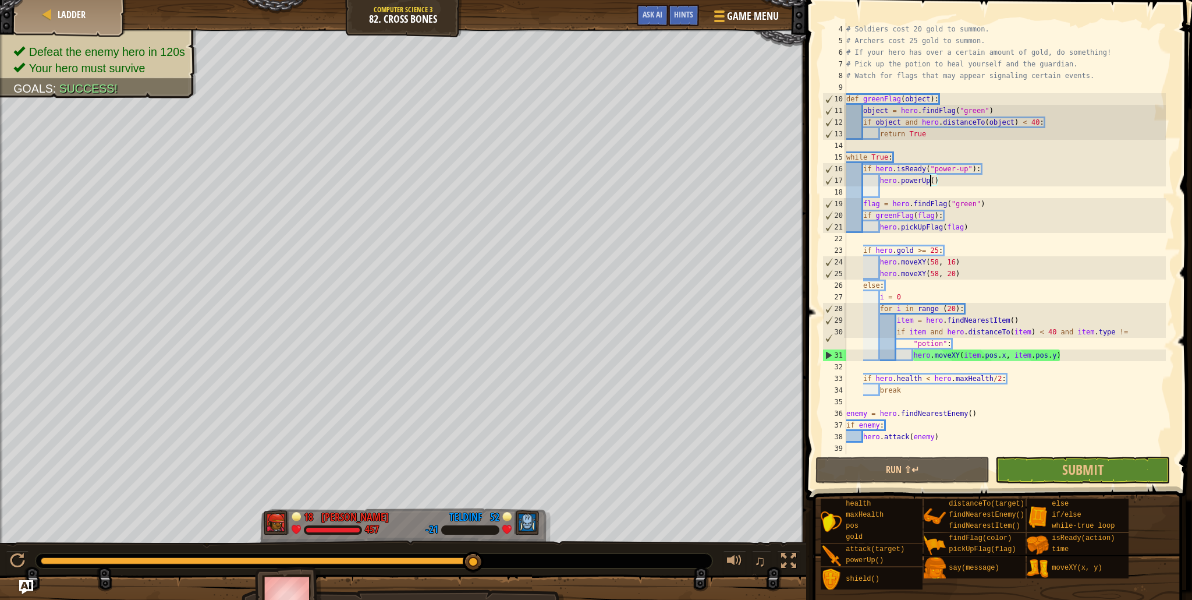
click at [990, 392] on div "# Soldiers cost 20 gold to summon. # Archers cost 25 gold to summon. # If your …" at bounding box center [1005, 250] width 322 height 454
type textarea "break"
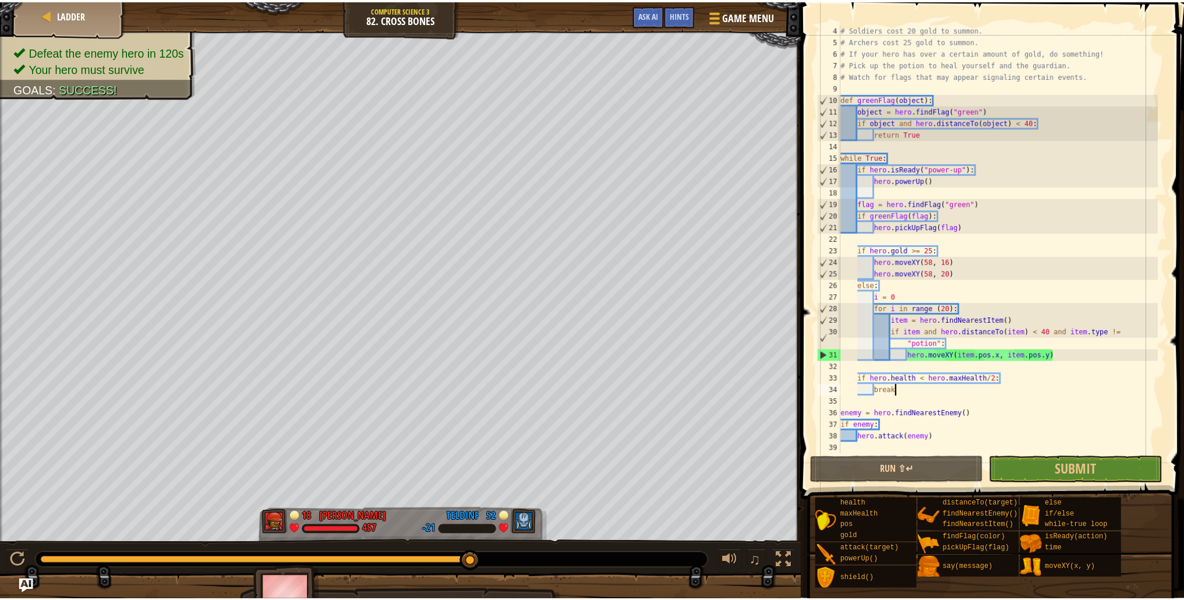
scroll to position [5, 4]
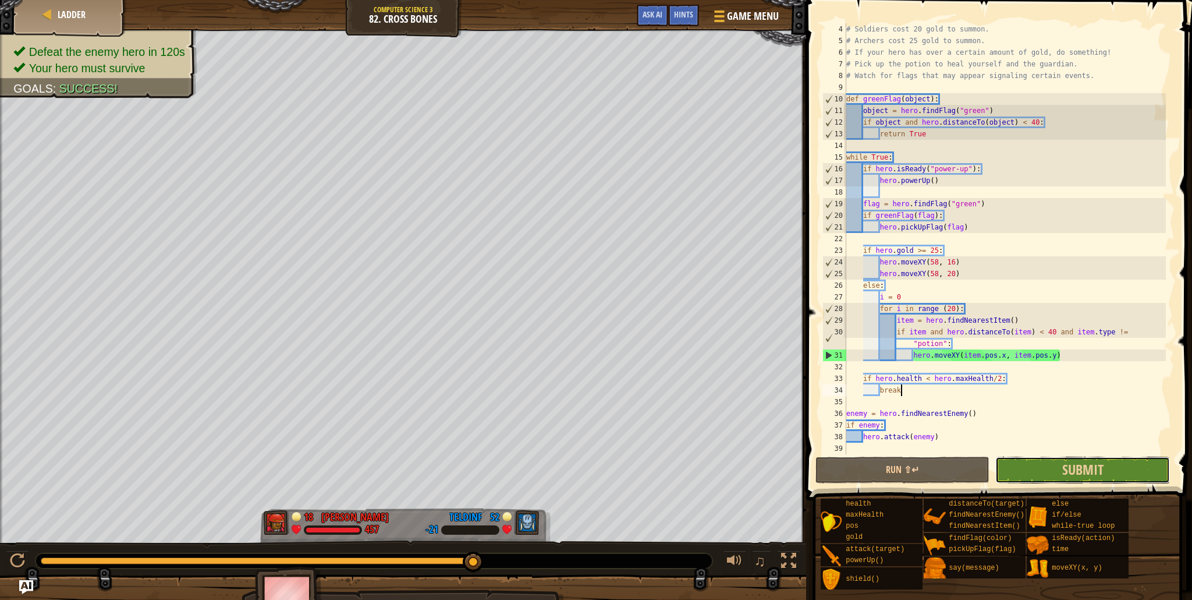
click at [1042, 476] on button "Submit" at bounding box center [1083, 469] width 175 height 27
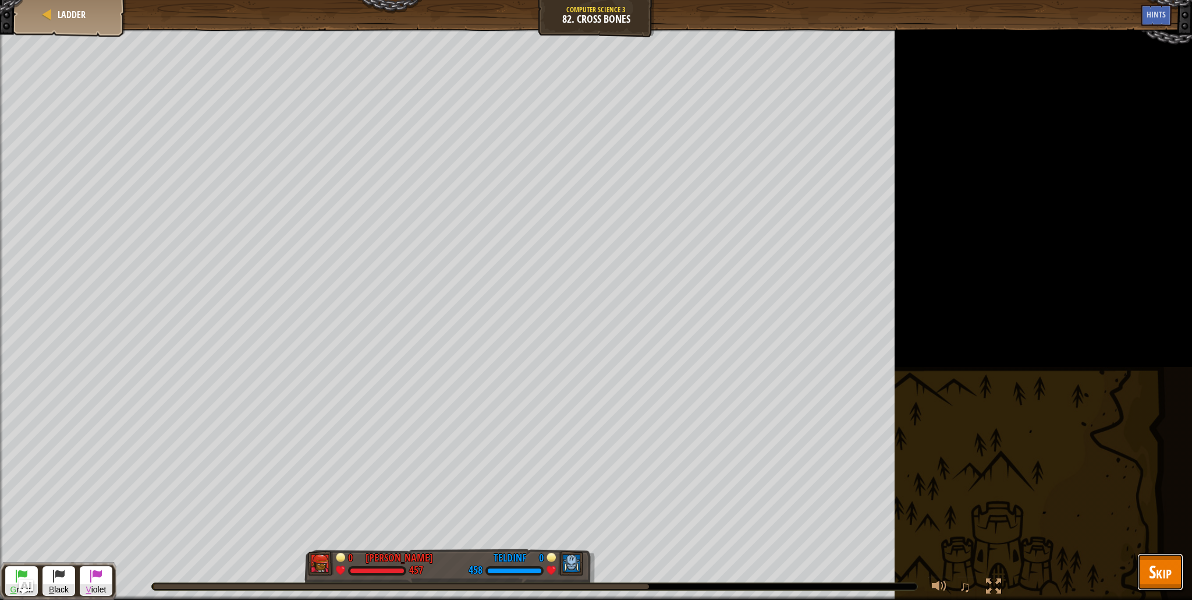
click at [1172, 582] on button "Skip" at bounding box center [1161, 571] width 46 height 37
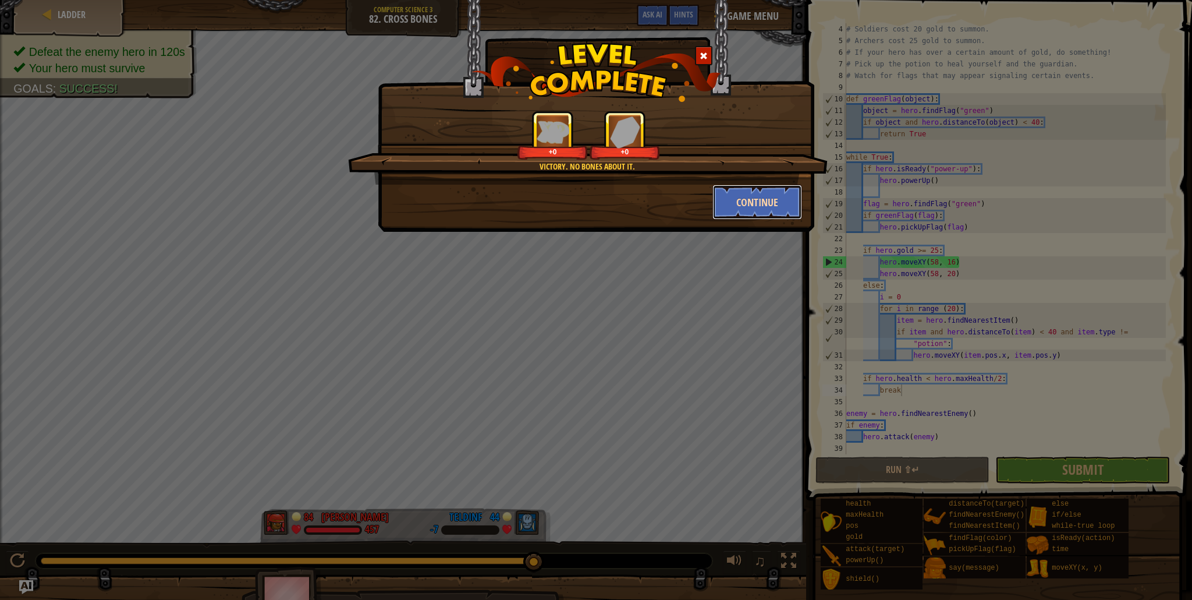
click at [721, 201] on button "Continue" at bounding box center [758, 202] width 90 height 35
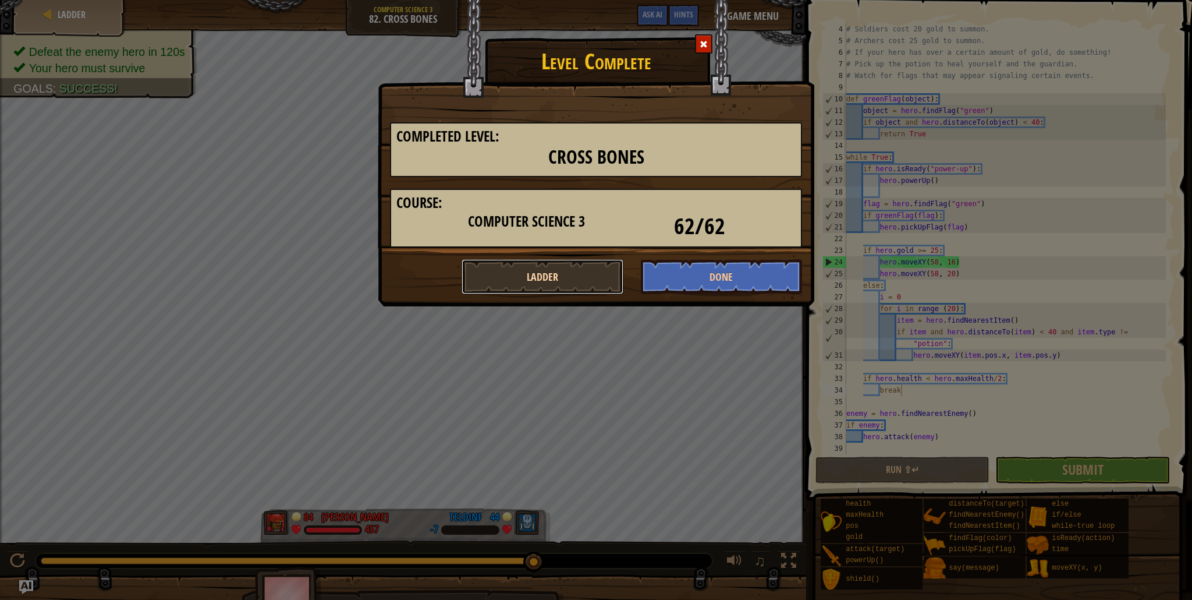
click at [597, 266] on button "Ladder" at bounding box center [543, 276] width 162 height 35
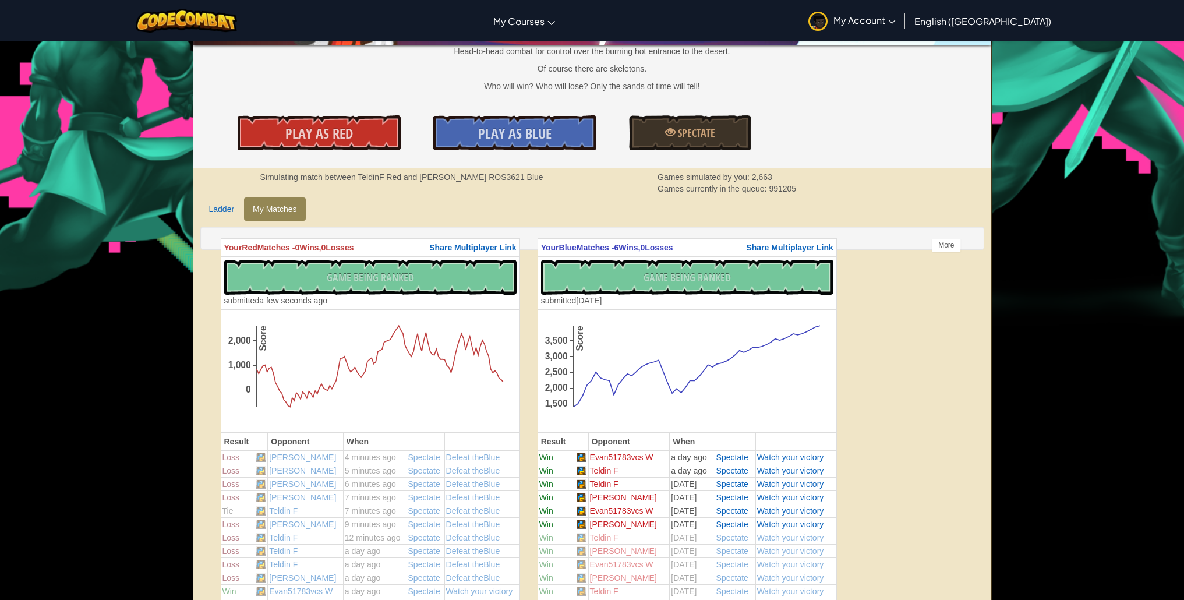
scroll to position [189, 0]
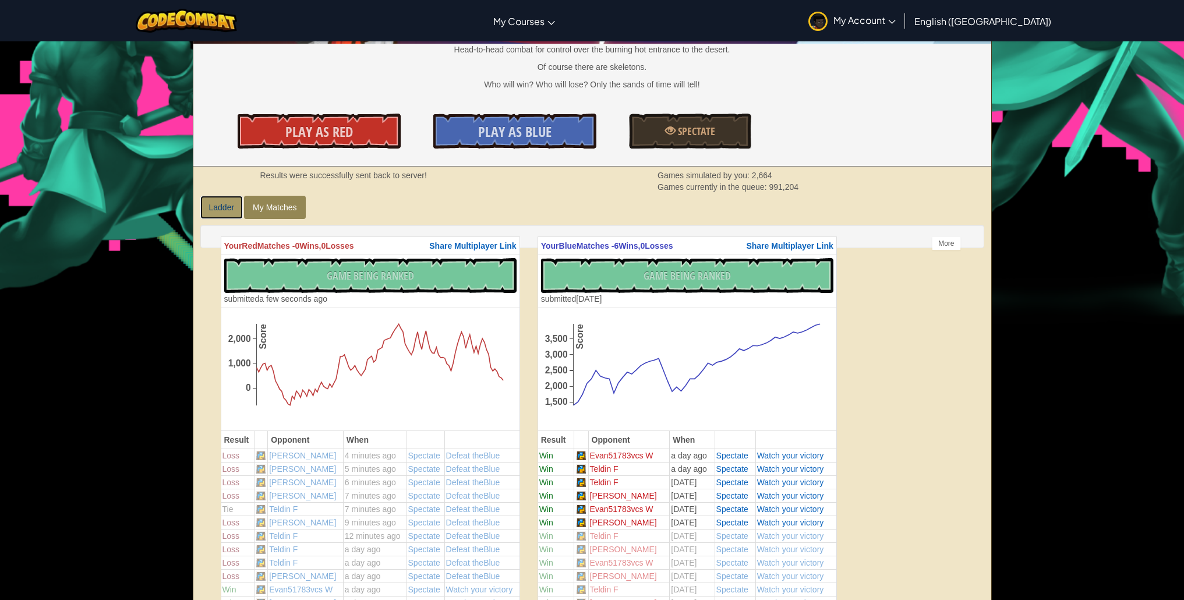
click at [210, 207] on link "Ladder" at bounding box center [221, 207] width 43 height 23
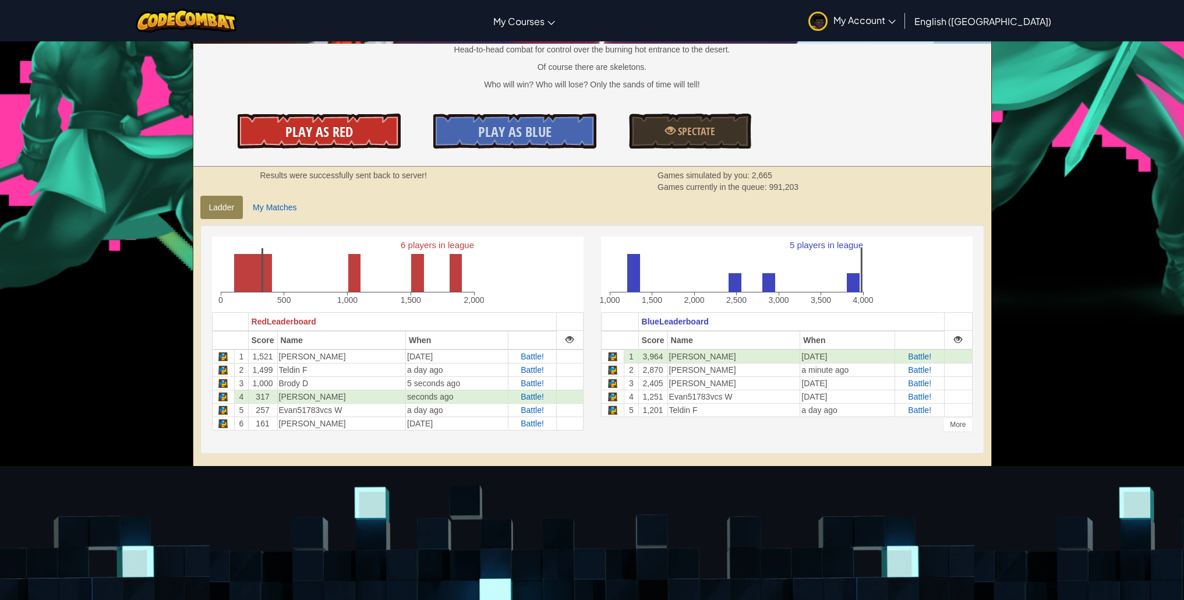
click at [370, 120] on link "Play As Red" at bounding box center [319, 131] width 163 height 35
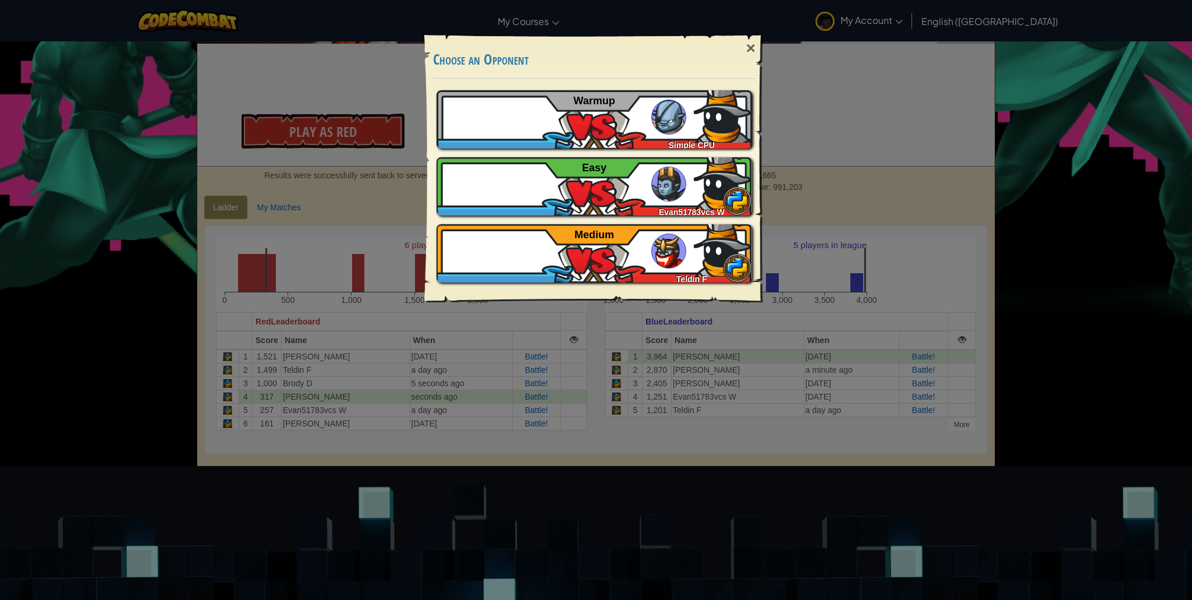
click at [339, 106] on div "× Choose an Opponent Play Tutorial Recommended if you've never played before Sk…" at bounding box center [596, 300] width 1192 height 600
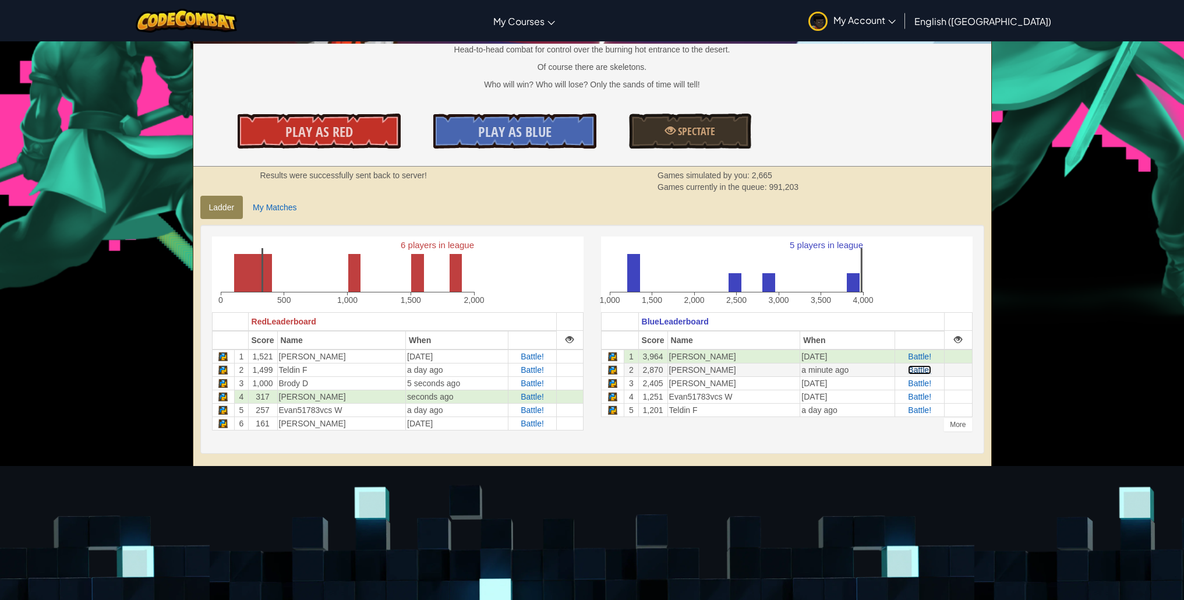
click at [908, 373] on span "Battle!" at bounding box center [919, 369] width 23 height 9
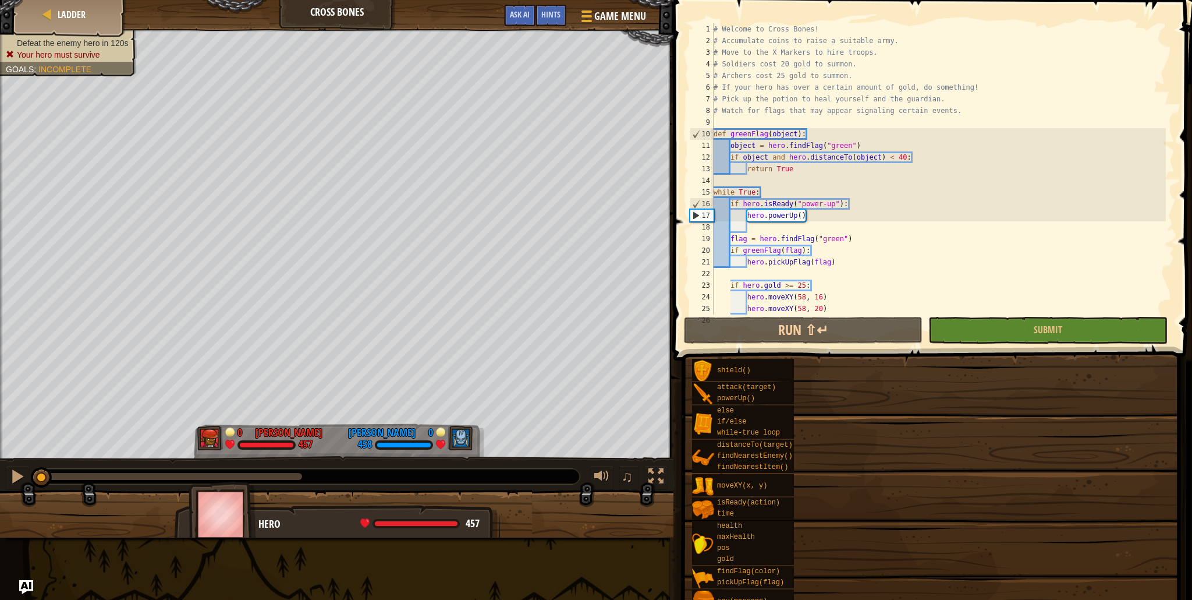
click at [901, 352] on span at bounding box center [931, 518] width 511 height 345
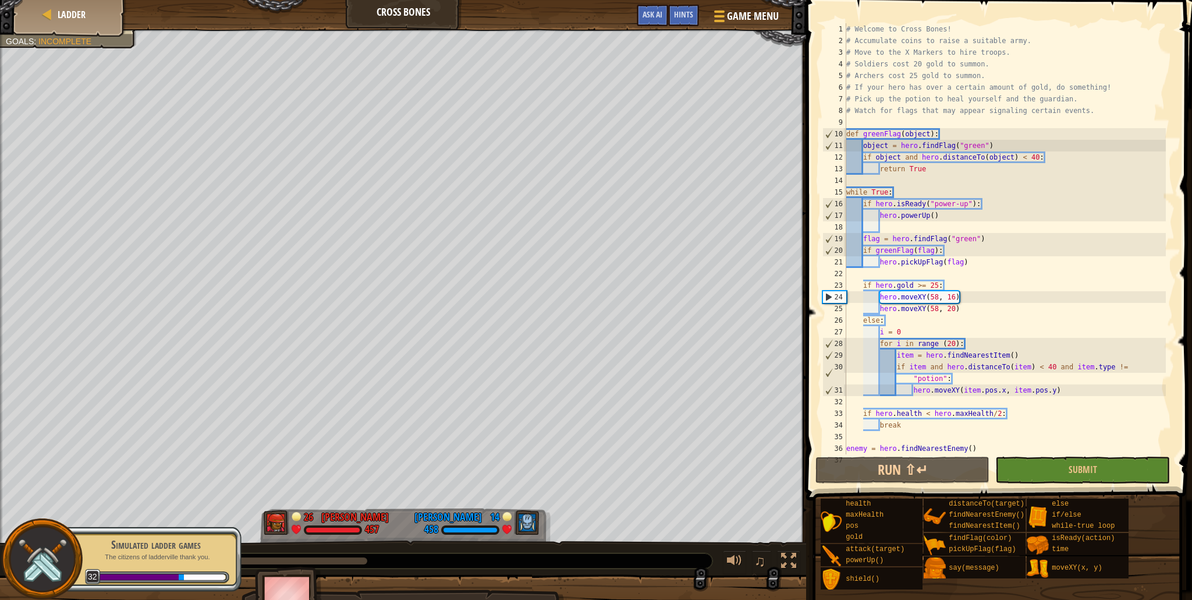
scroll to position [35, 0]
